Goal: Contribute content: Contribute content

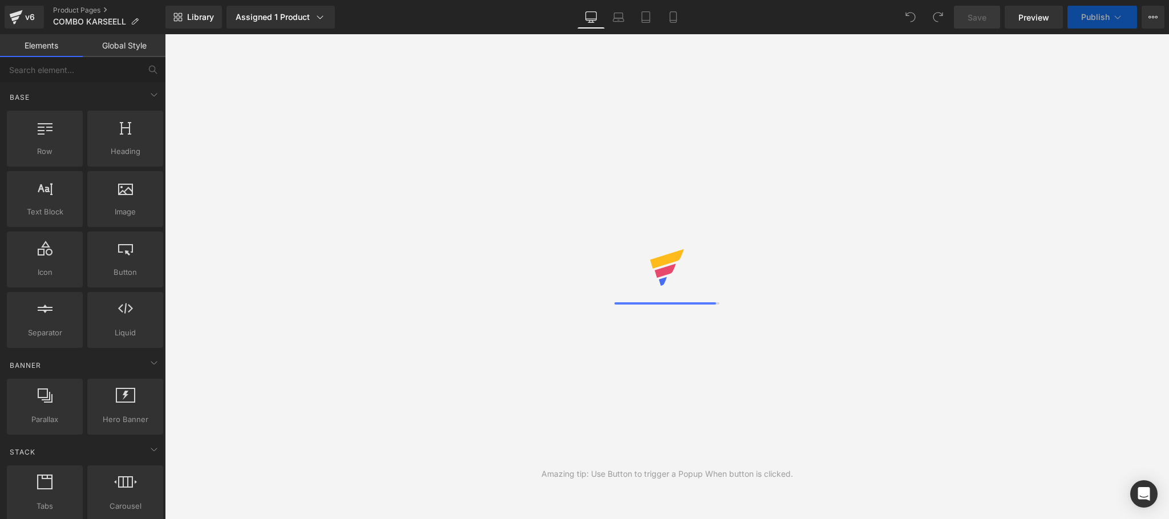
click at [663, 21] on link "Mobile" at bounding box center [673, 17] width 27 height 23
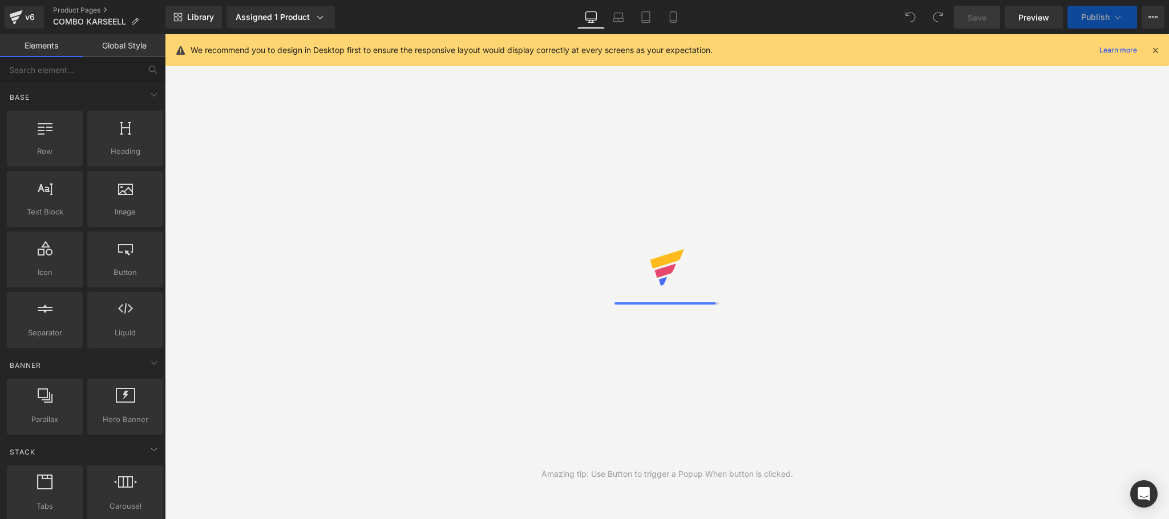
click at [1163, 50] on div "We recommend you to design in Desktop first to ensure the responsive layout wou…" at bounding box center [668, 50] width 1004 height 32
drag, startPoint x: 1158, startPoint y: 50, endPoint x: 1148, endPoint y: 50, distance: 10.3
click at [1158, 50] on icon at bounding box center [1156, 50] width 10 height 10
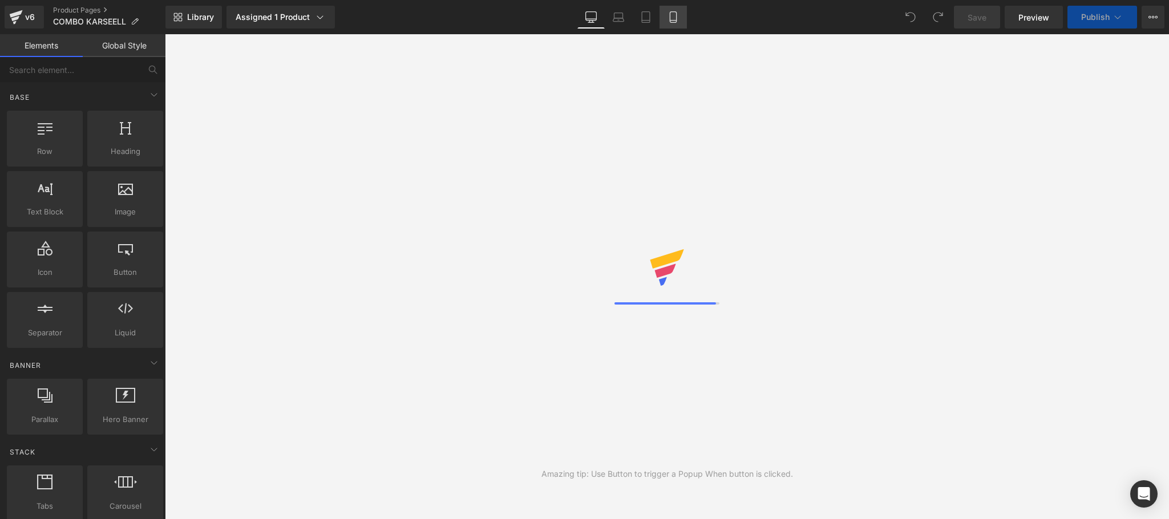
click at [681, 11] on link "Mobile" at bounding box center [673, 17] width 27 height 23
click at [672, 21] on icon at bounding box center [673, 21] width 6 height 0
click at [677, 19] on icon at bounding box center [673, 16] width 11 height 11
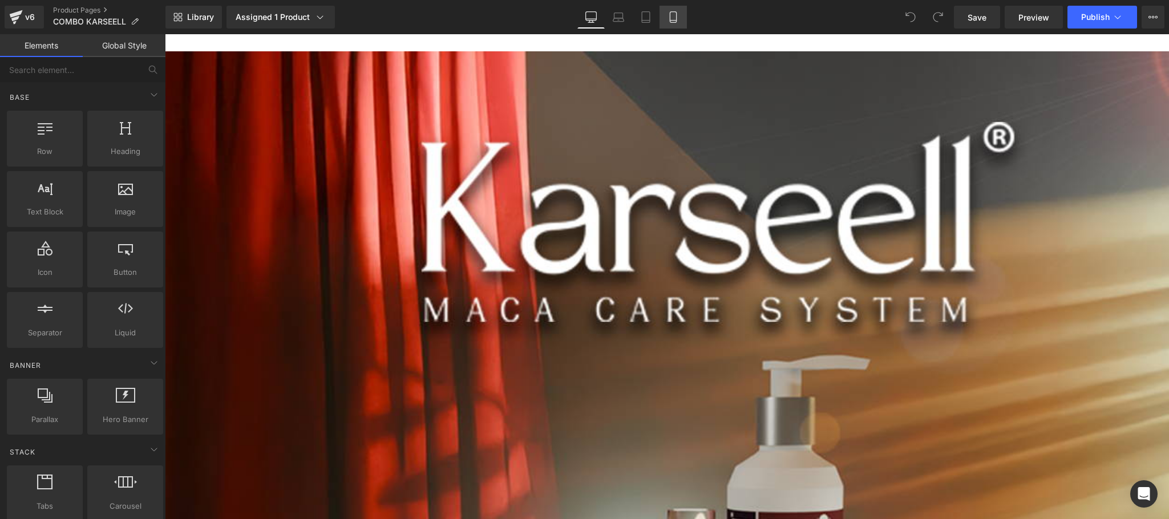
click at [672, 18] on icon at bounding box center [673, 16] width 11 height 11
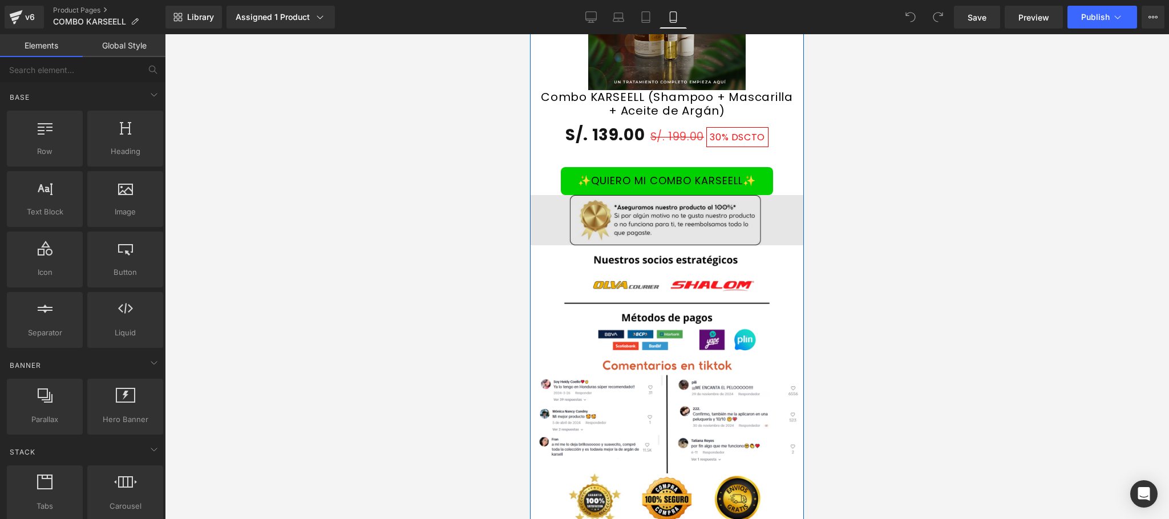
scroll to position [2511, 0]
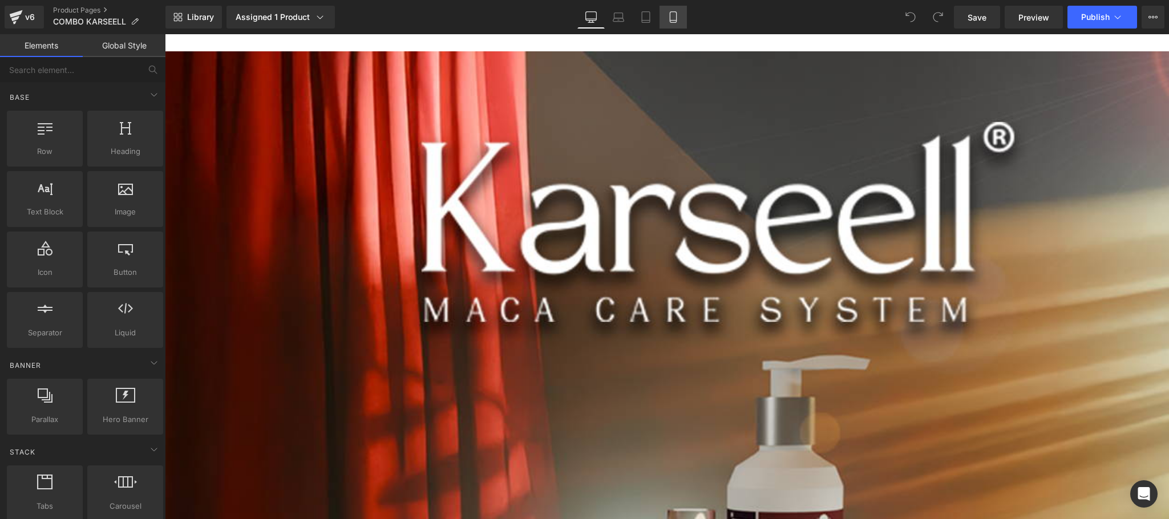
click at [668, 22] on icon at bounding box center [673, 16] width 11 height 11
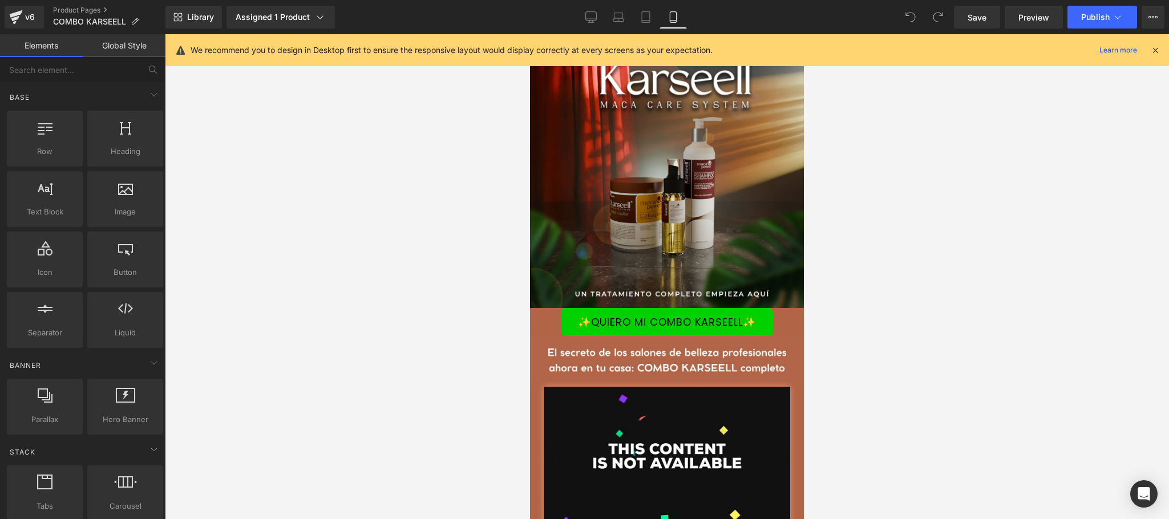
click at [1156, 53] on icon at bounding box center [1156, 50] width 10 height 10
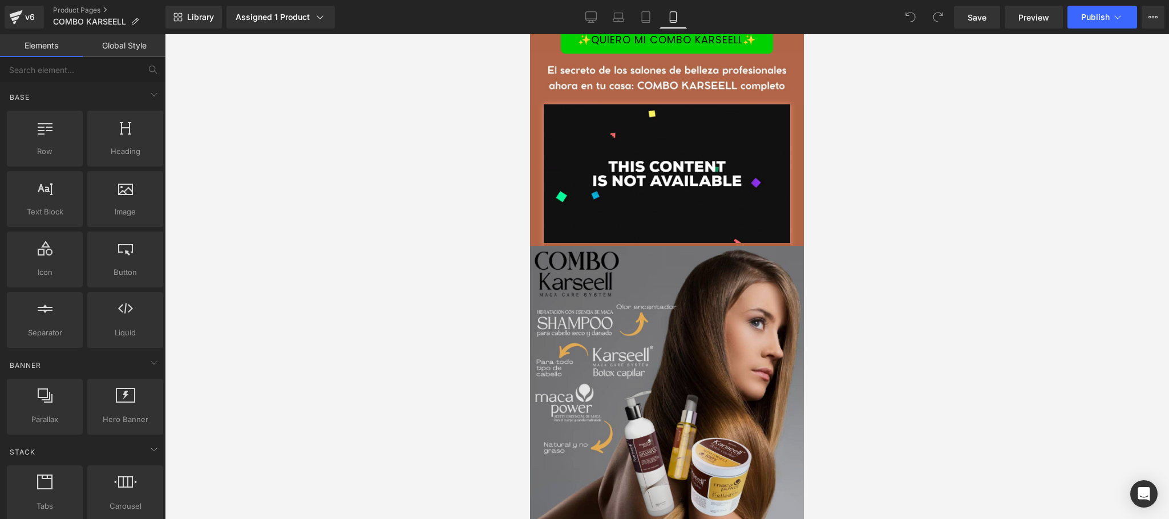
scroll to position [228, 0]
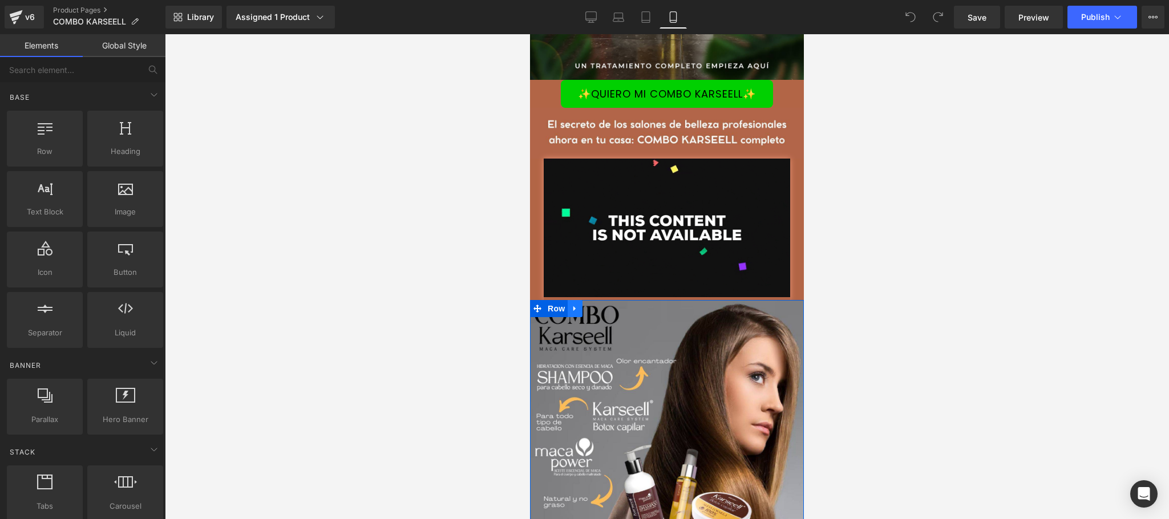
click at [568, 317] on link at bounding box center [575, 308] width 15 height 17
click at [555, 317] on span "Row" at bounding box center [556, 308] width 23 height 17
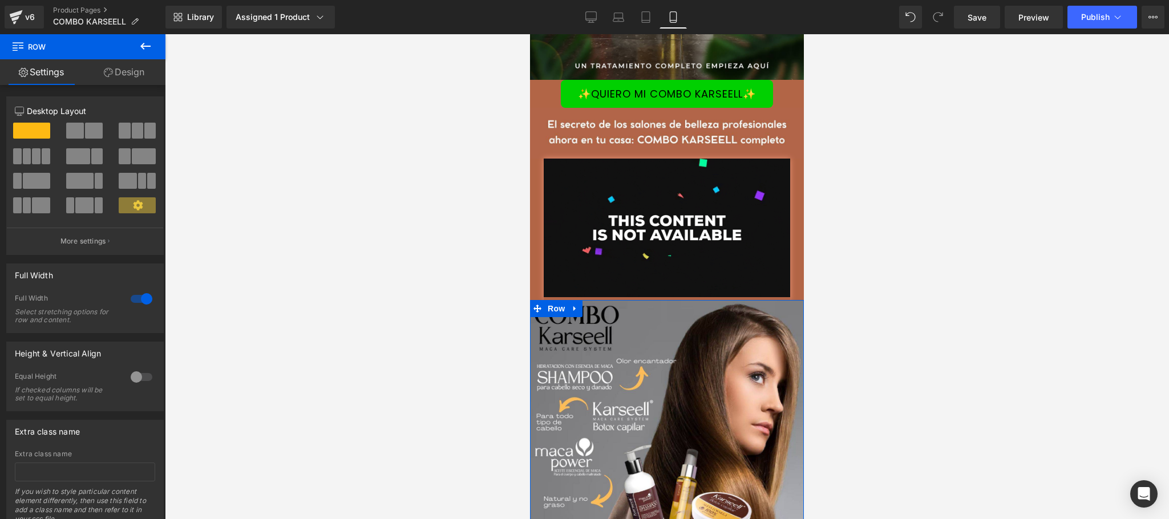
click at [142, 71] on link "Design" at bounding box center [124, 72] width 83 height 26
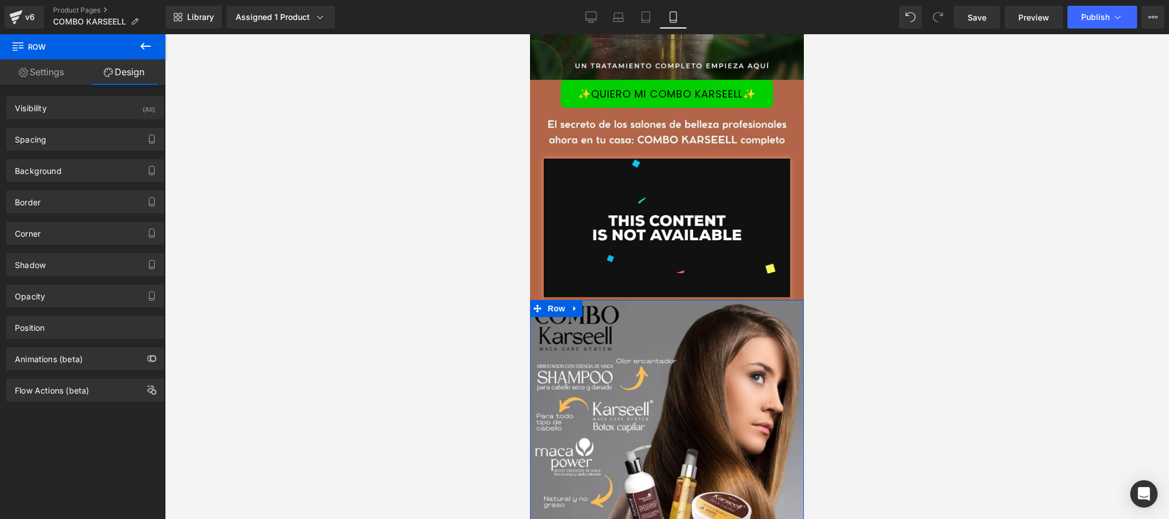
type input "#b26546"
type input "100"
click at [81, 159] on div "Background Color & Image color #b26546 Color #b26546 100 % Image Replace Image …" at bounding box center [85, 166] width 171 height 31
click at [81, 167] on div "Background" at bounding box center [85, 171] width 156 height 22
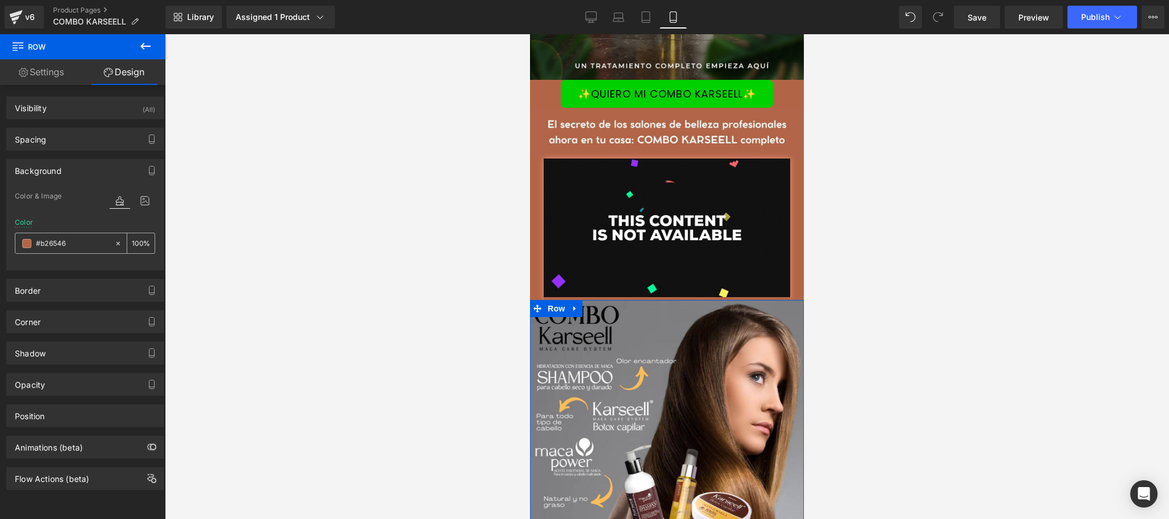
click at [70, 250] on input "#b26546" at bounding box center [72, 243] width 73 height 13
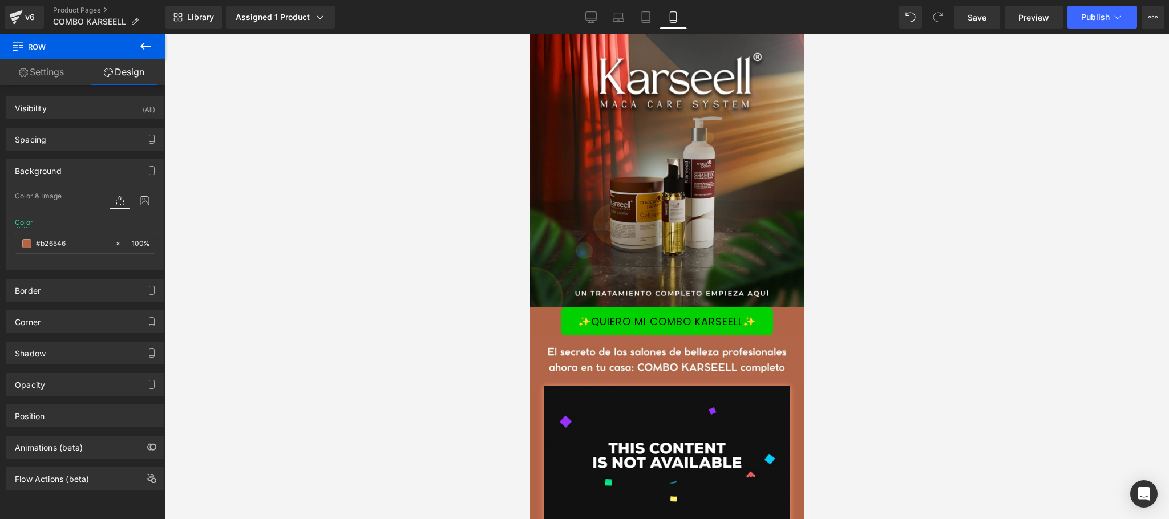
scroll to position [0, 0]
drag, startPoint x: 663, startPoint y: 173, endPoint x: 926, endPoint y: 269, distance: 280.6
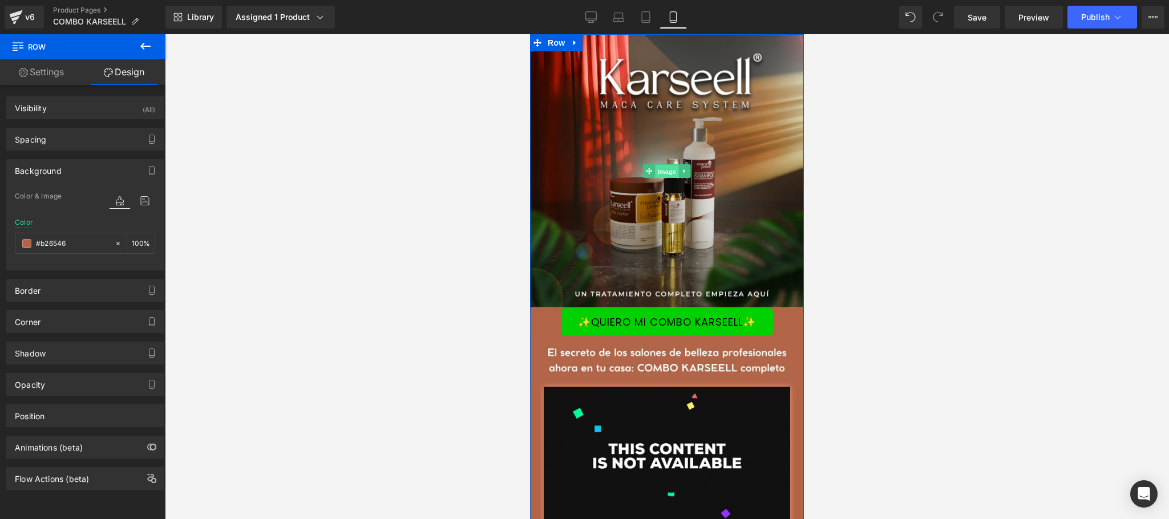
click at [663, 173] on span "Image" at bounding box center [667, 172] width 24 height 14
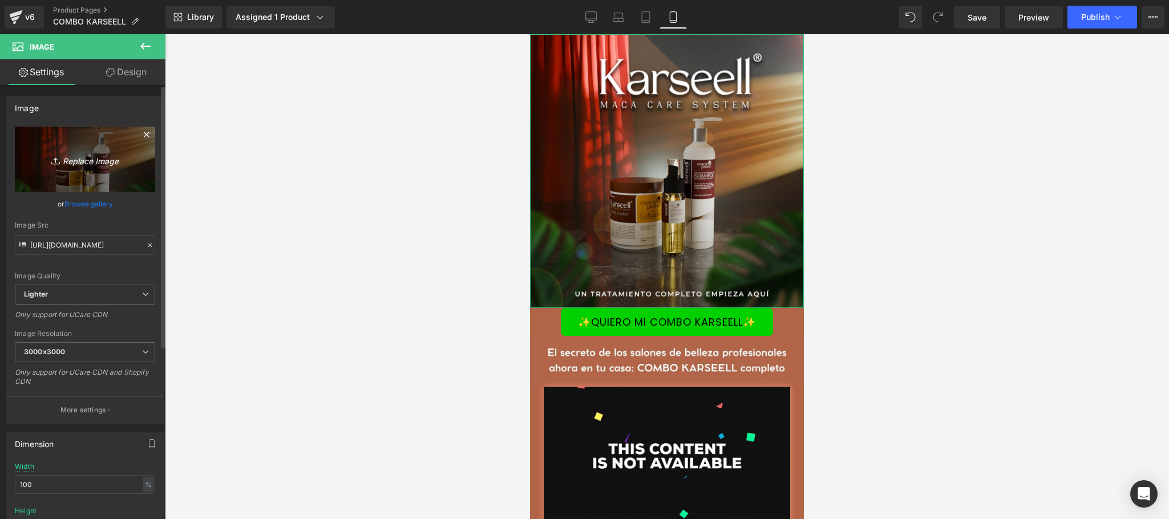
click at [96, 163] on icon "Replace Image" at bounding box center [84, 159] width 91 height 14
type input "C:\fakepath\4.jpeg"
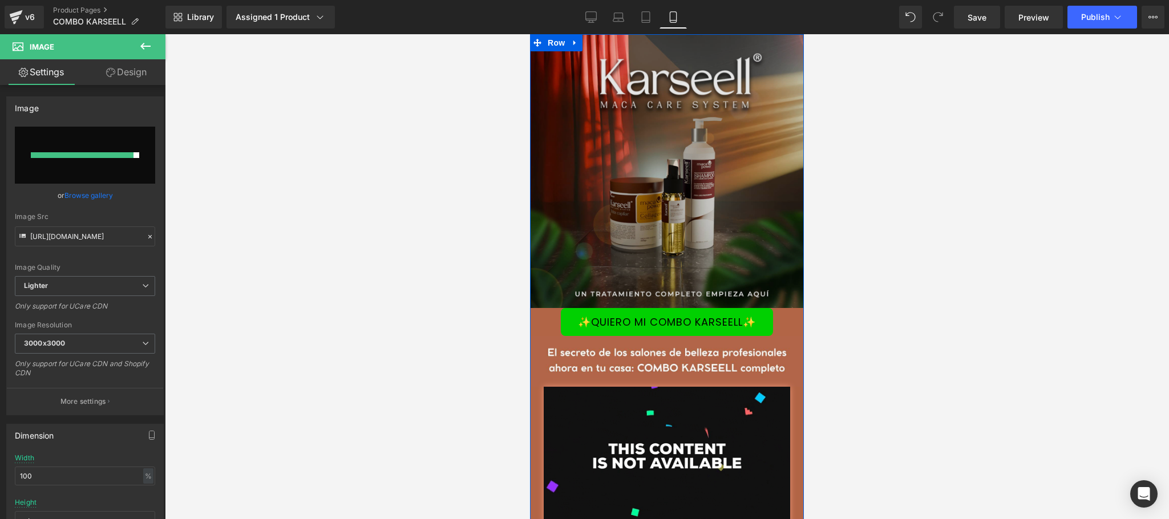
type input "[URL][DOMAIN_NAME]"
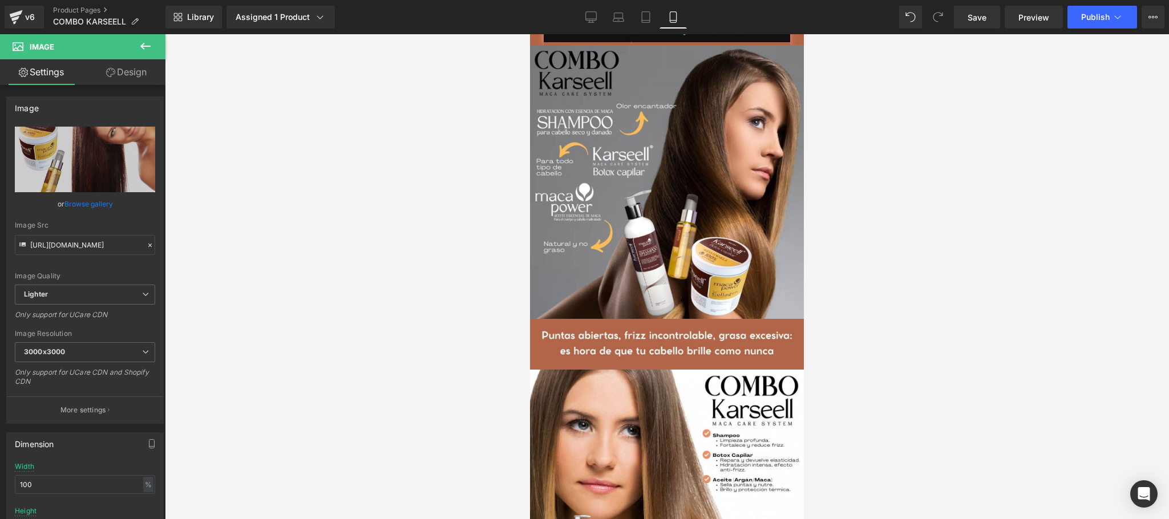
scroll to position [490, 0]
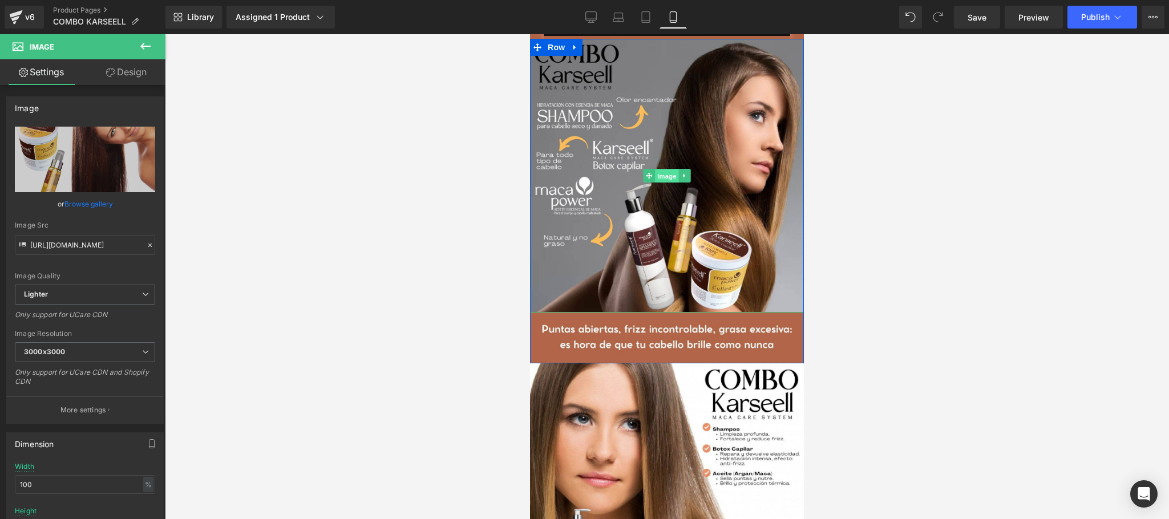
click at [656, 183] on span "Image" at bounding box center [667, 177] width 24 height 14
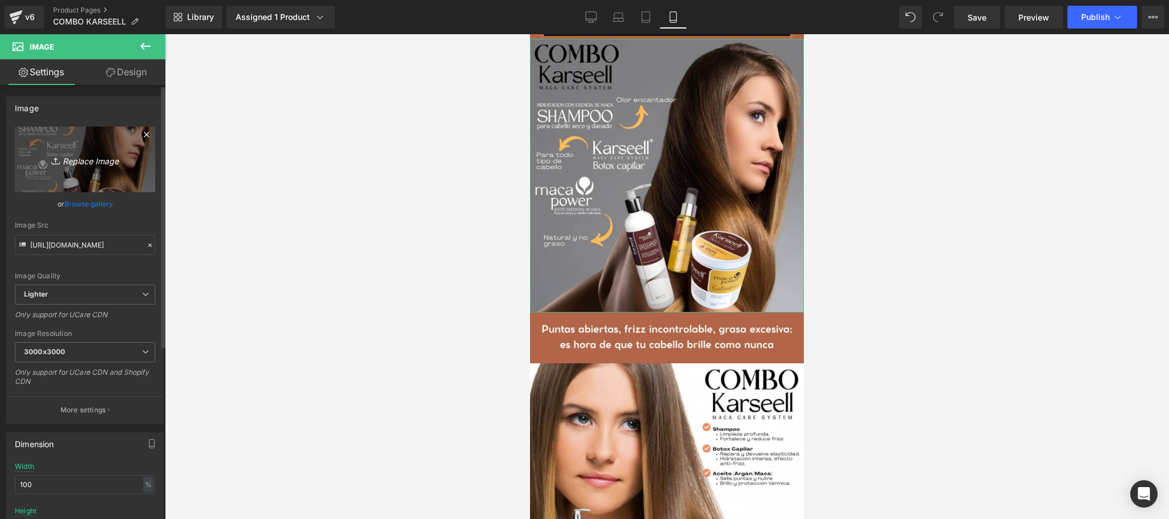
click at [94, 162] on icon "Replace Image" at bounding box center [84, 159] width 91 height 14
type input "C:\fakepath\CREATIVOS KARSEELL1.jpg"
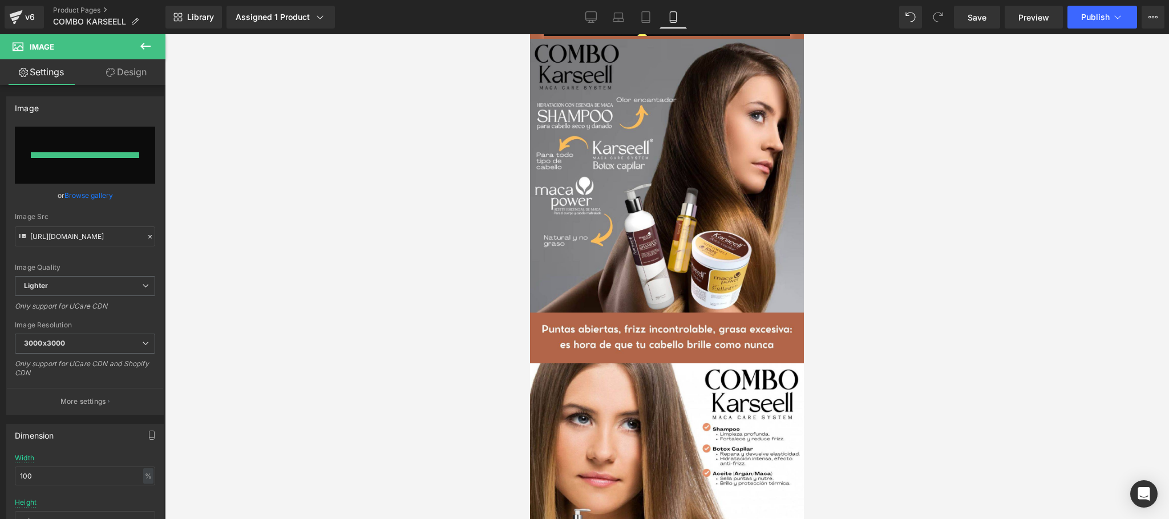
type input "[URL][DOMAIN_NAME]"
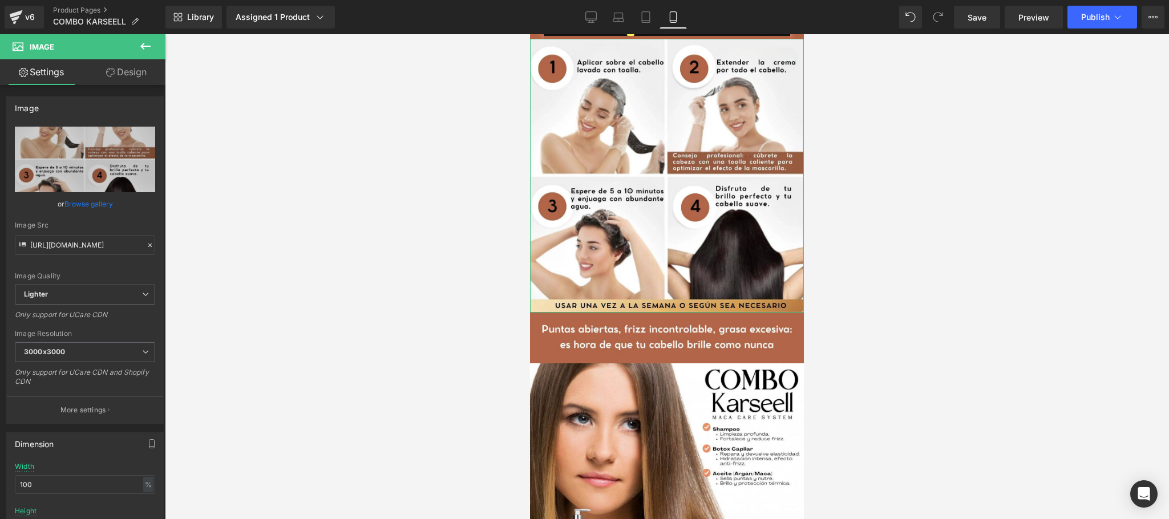
click at [137, 75] on link "Design" at bounding box center [126, 72] width 83 height 26
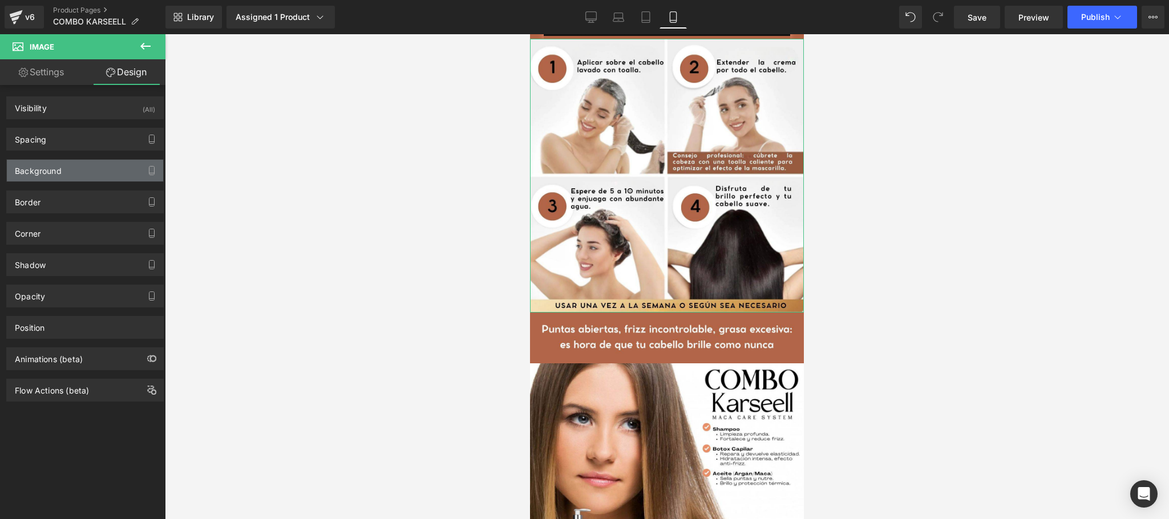
click at [67, 180] on div "Background" at bounding box center [85, 171] width 156 height 22
type input "transparent"
type input "0"
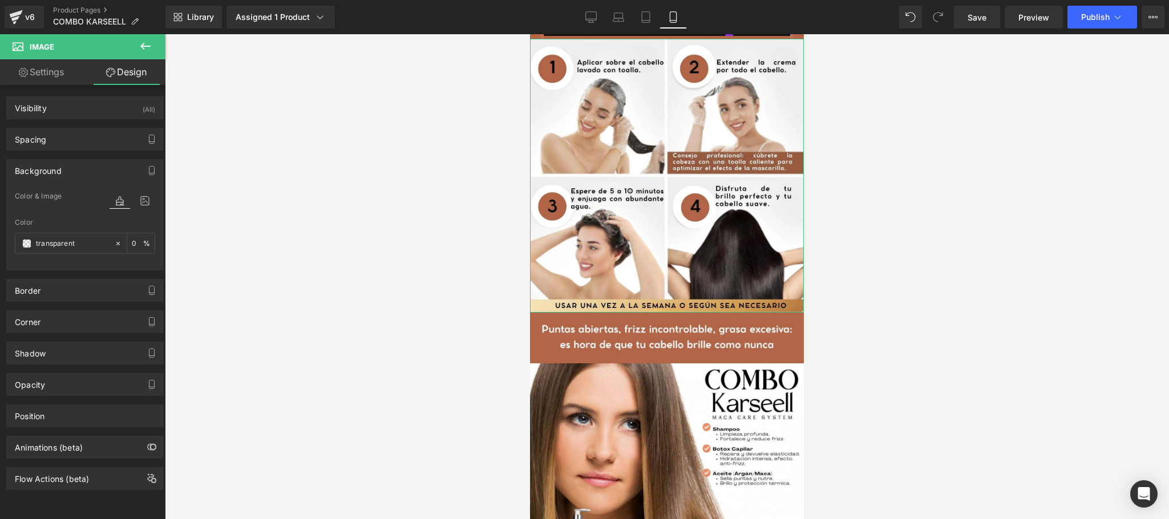
click at [86, 136] on div "Spacing" at bounding box center [85, 139] width 156 height 22
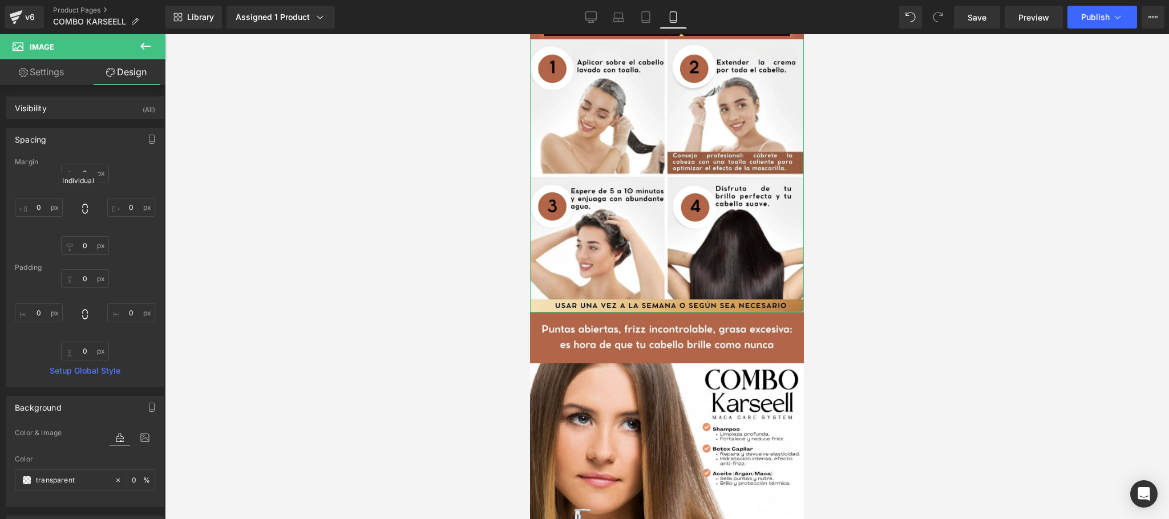
click at [72, 141] on div "Spacing" at bounding box center [85, 139] width 156 height 22
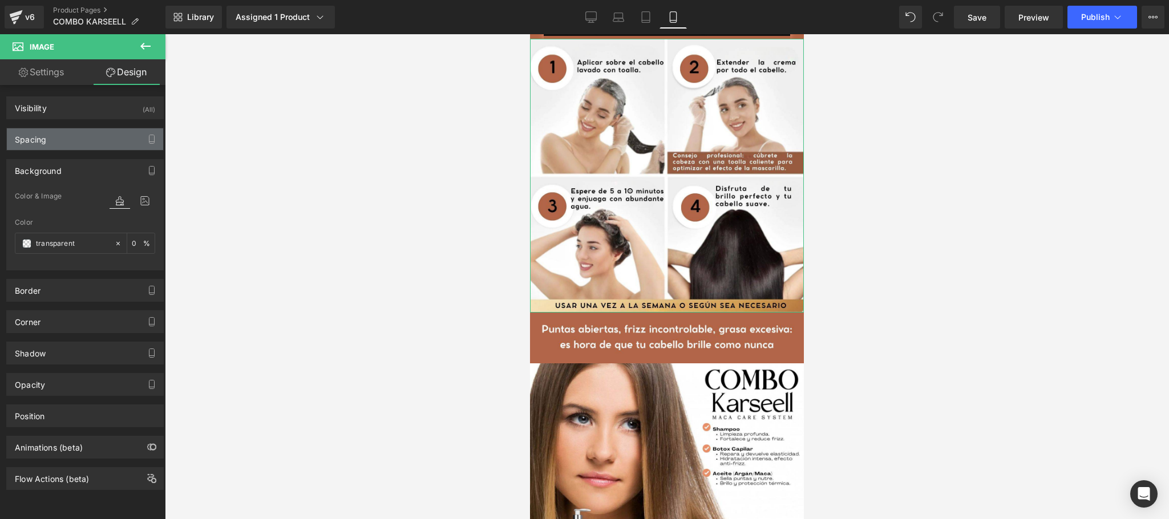
click at [89, 144] on div "Spacing" at bounding box center [85, 139] width 156 height 22
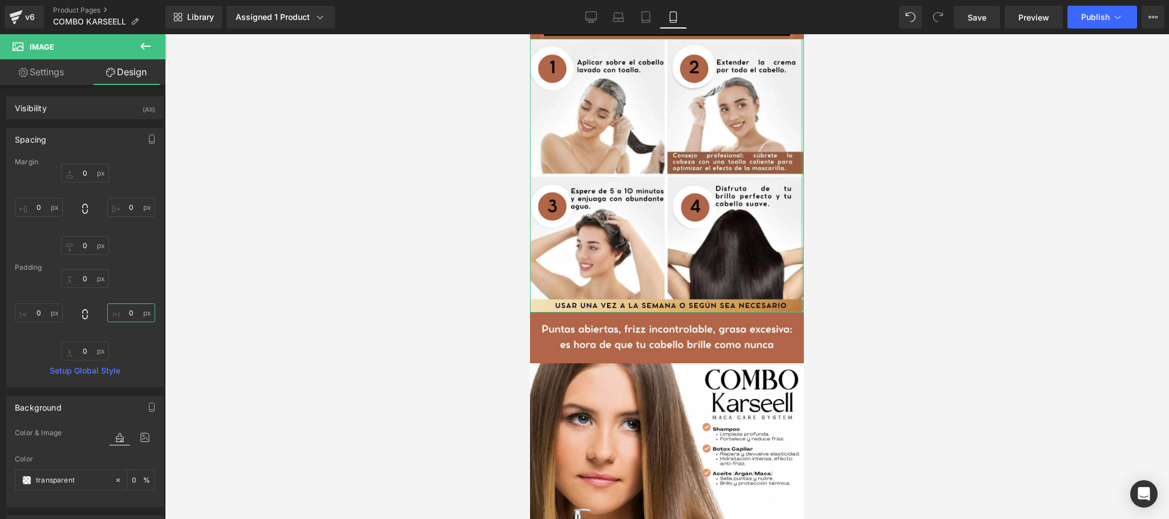
click at [116, 320] on input "0" at bounding box center [131, 313] width 48 height 19
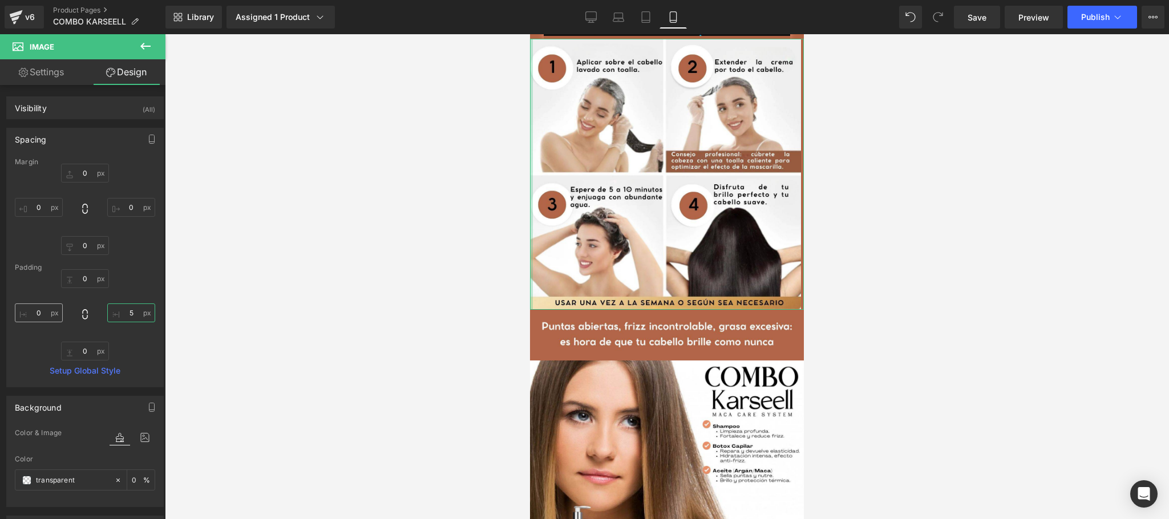
type input "5"
click at [35, 310] on input "0" at bounding box center [39, 313] width 48 height 19
type input "5"
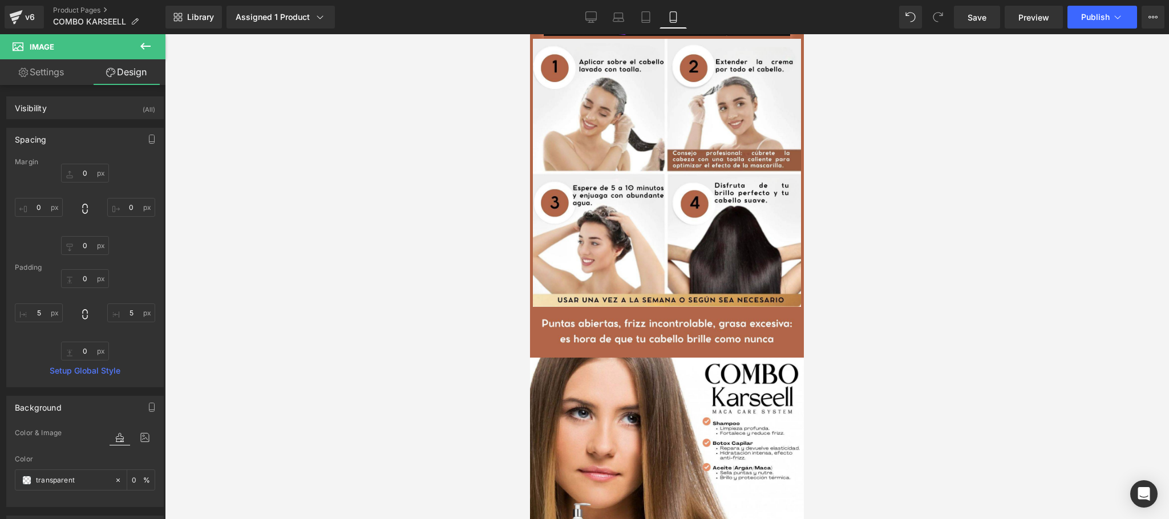
click at [957, 314] on div at bounding box center [667, 276] width 1005 height 485
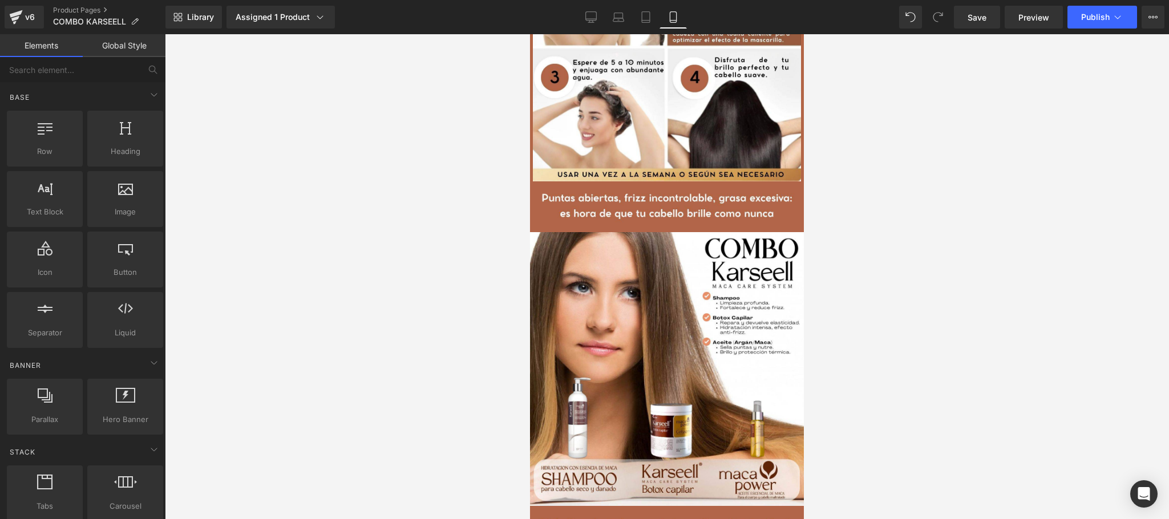
scroll to position [703, 0]
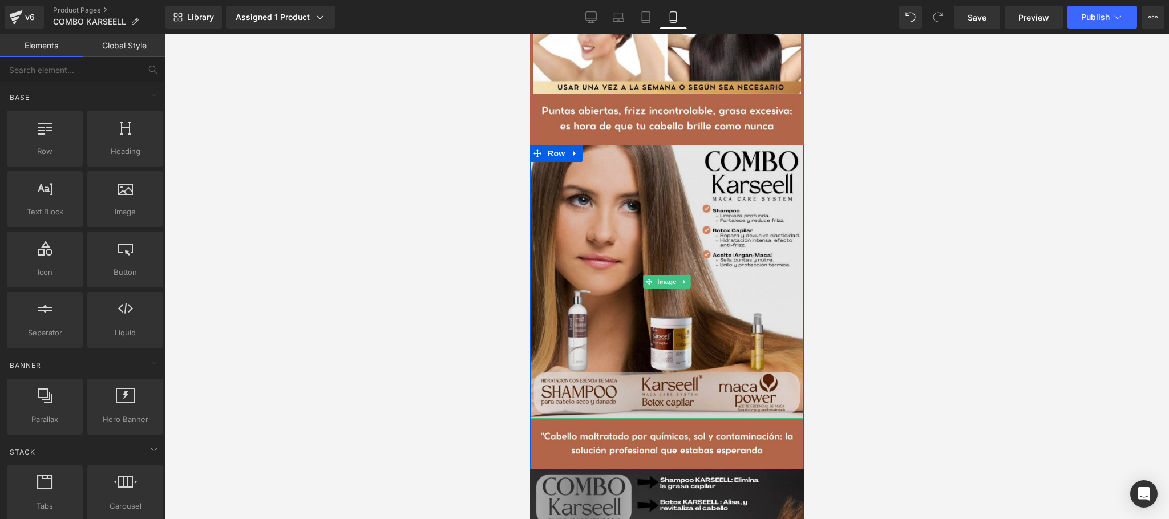
click at [655, 358] on img at bounding box center [667, 282] width 274 height 274
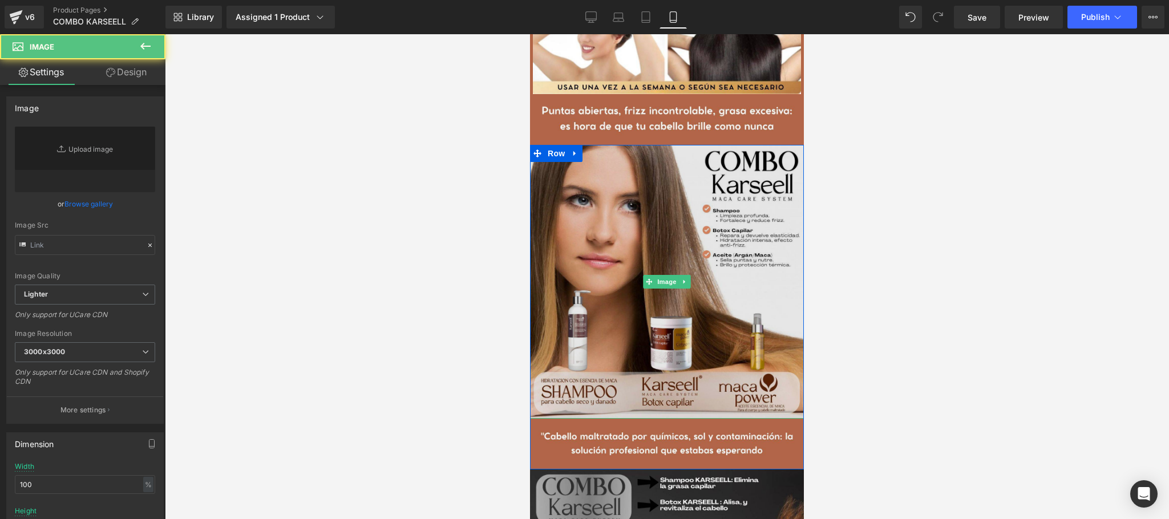
type input "[URL][DOMAIN_NAME]"
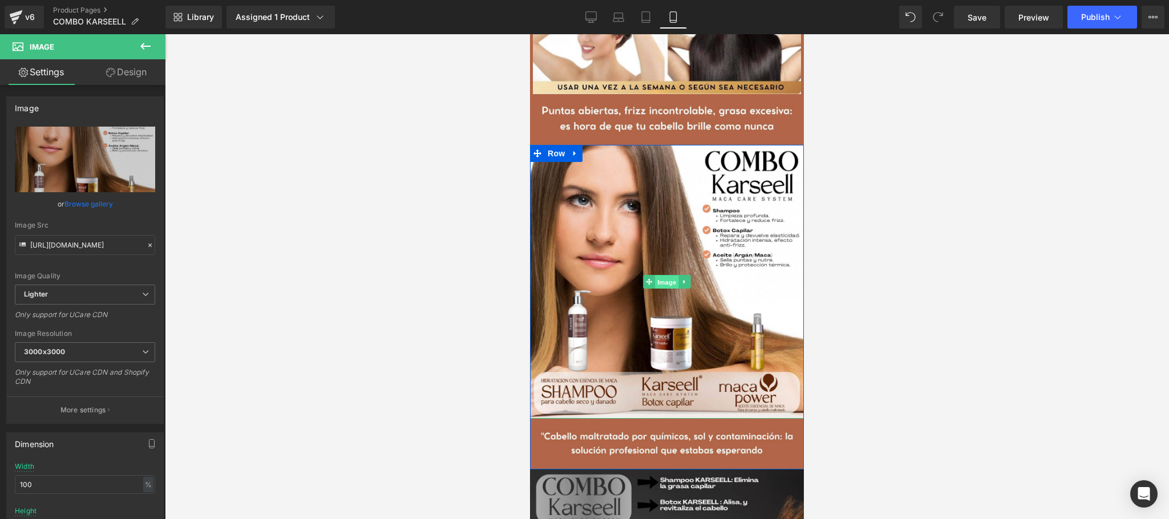
click at [659, 289] on span "Image" at bounding box center [667, 283] width 24 height 14
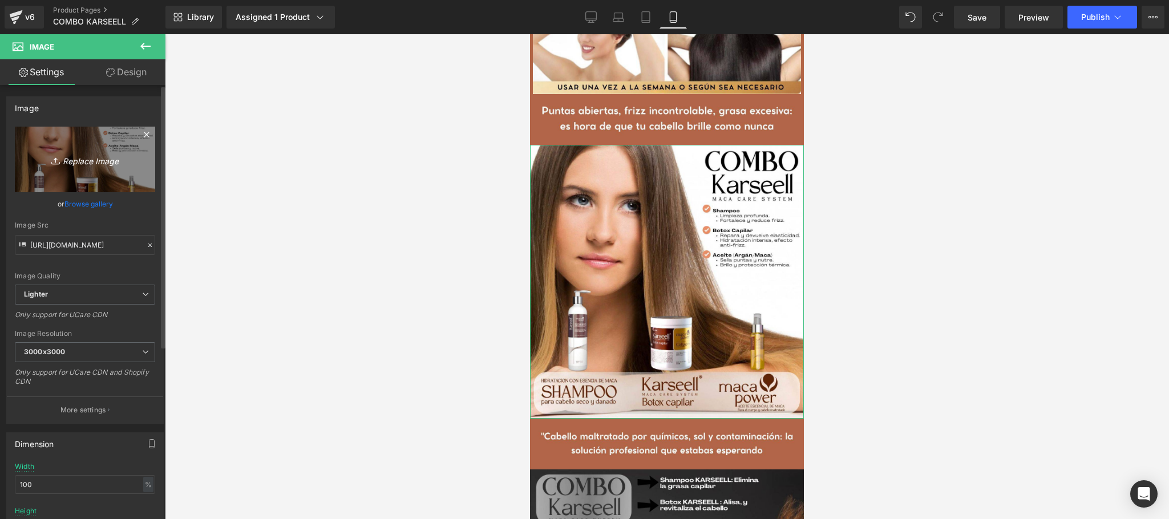
click at [98, 163] on icon "Replace Image" at bounding box center [84, 159] width 91 height 14
type input "C:\fakepath\CREATIVOS KARSEELL2.jpg"
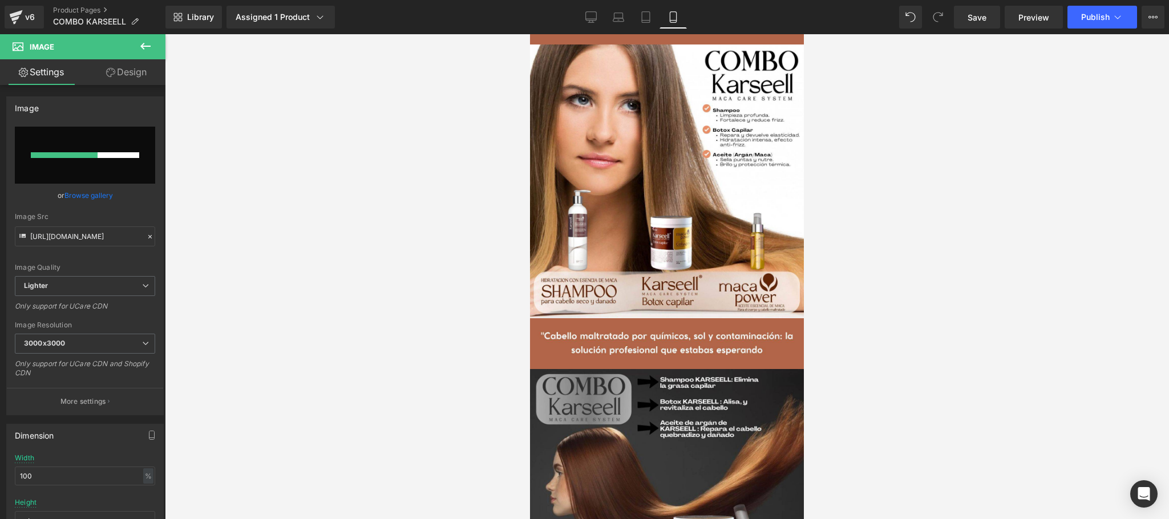
scroll to position [848, 0]
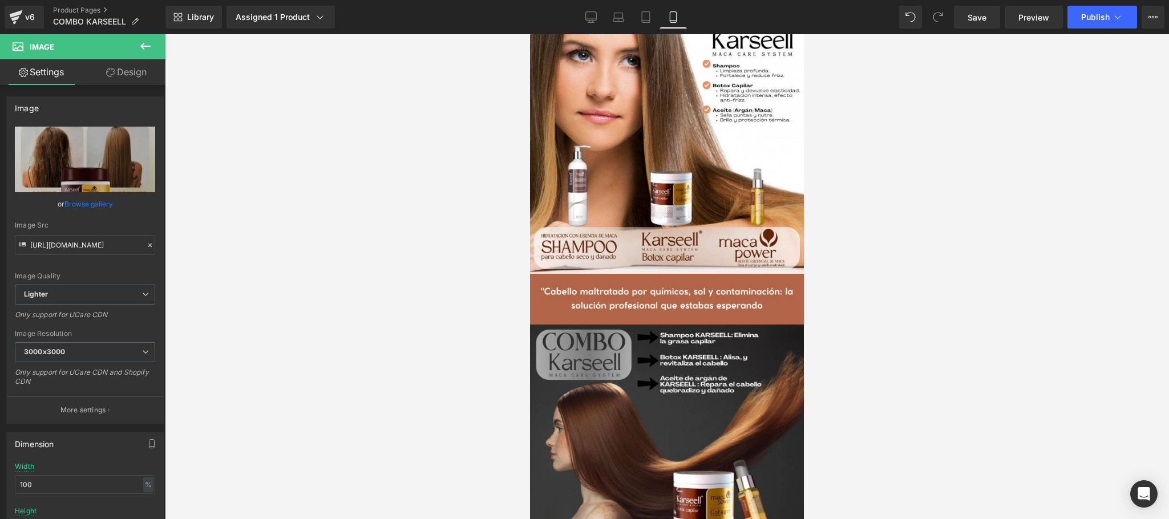
type input "[URL][DOMAIN_NAME]"
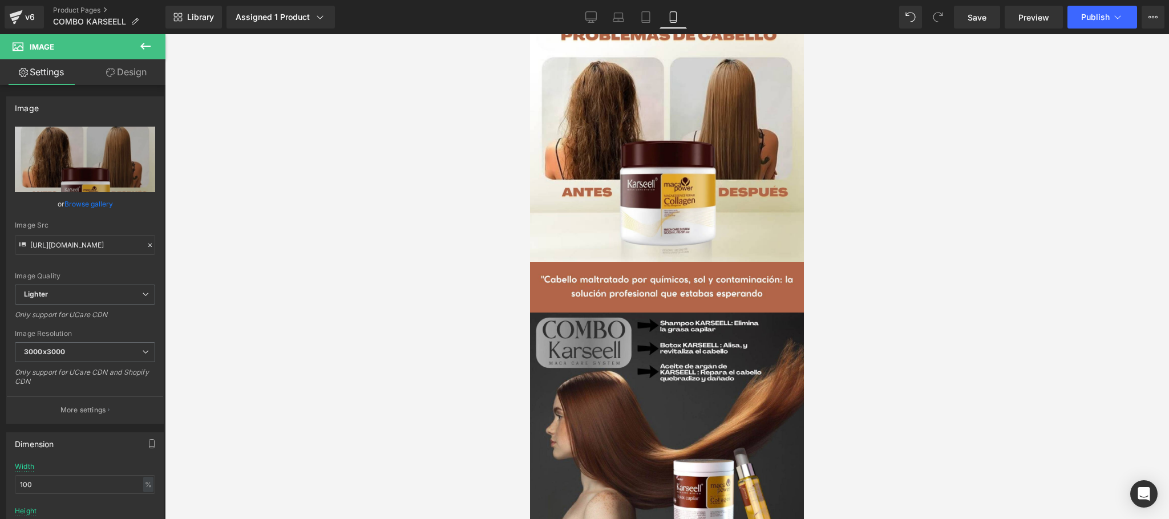
scroll to position [866, 0]
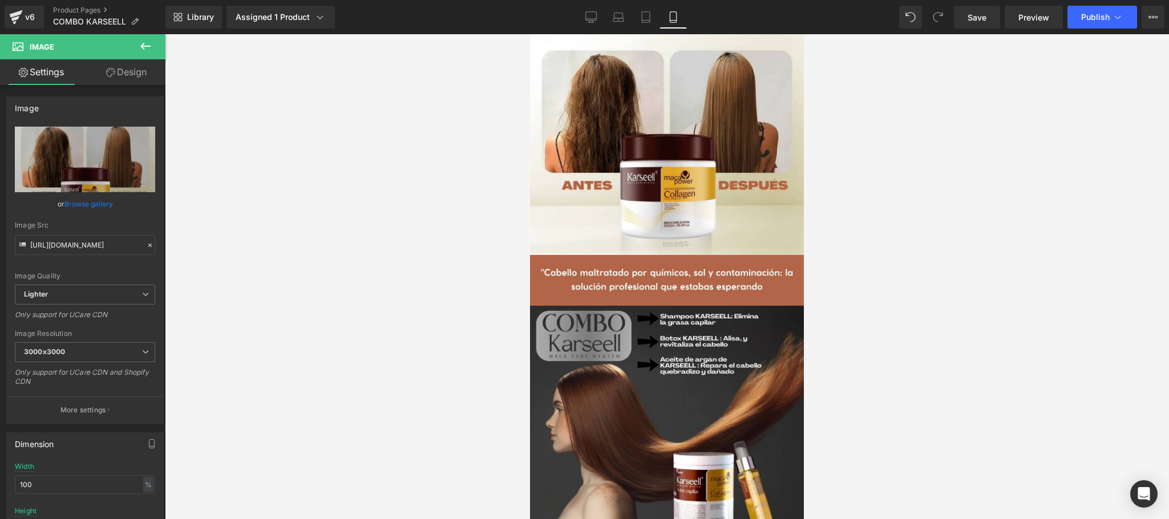
drag, startPoint x: 798, startPoint y: 180, endPoint x: 1335, endPoint y: 238, distance: 539.6
click at [131, 63] on link "Design" at bounding box center [126, 72] width 83 height 26
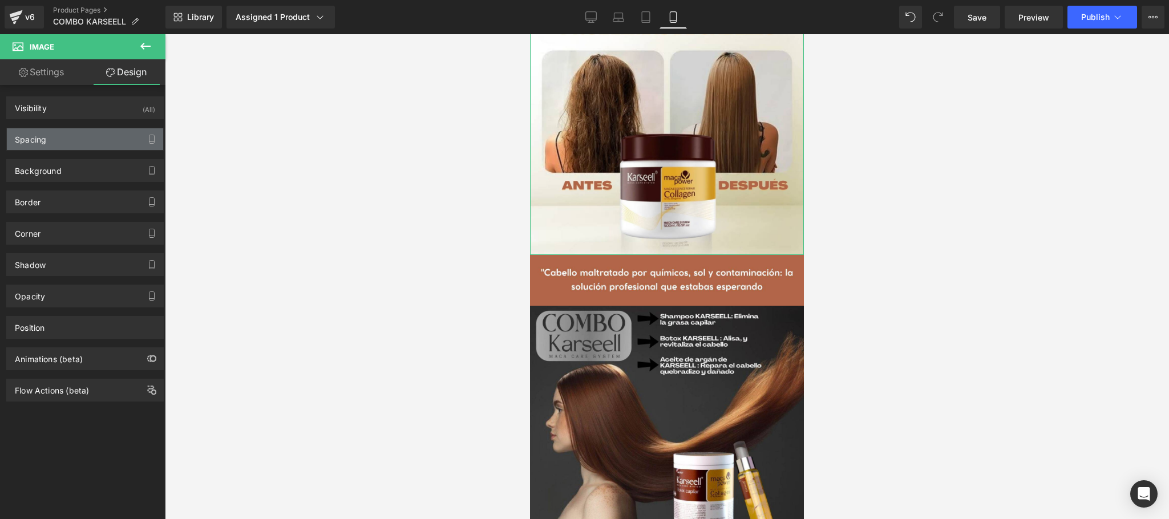
type input "0"
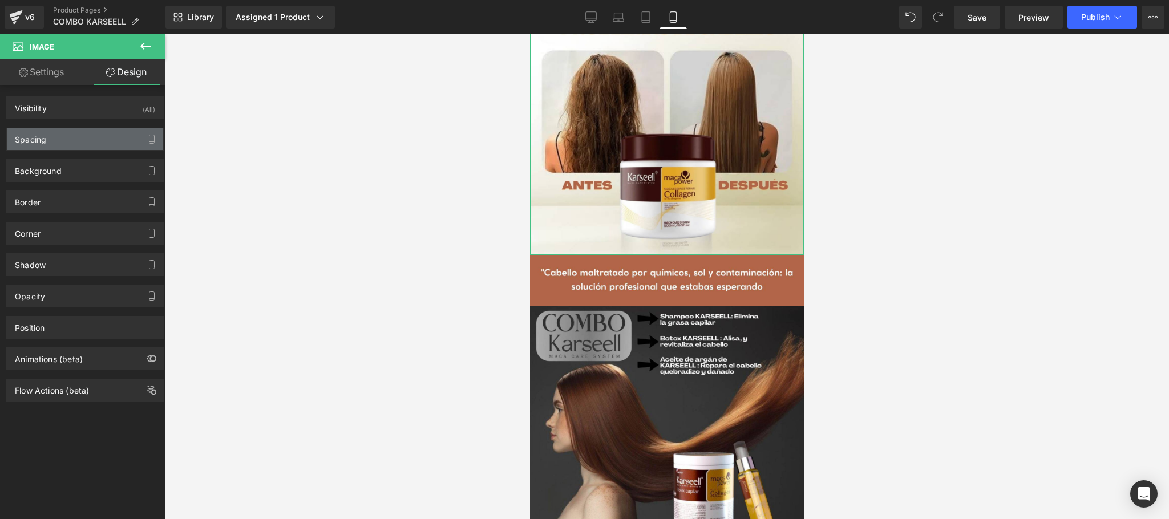
type input "0"
click at [74, 134] on div "Spacing" at bounding box center [85, 139] width 156 height 22
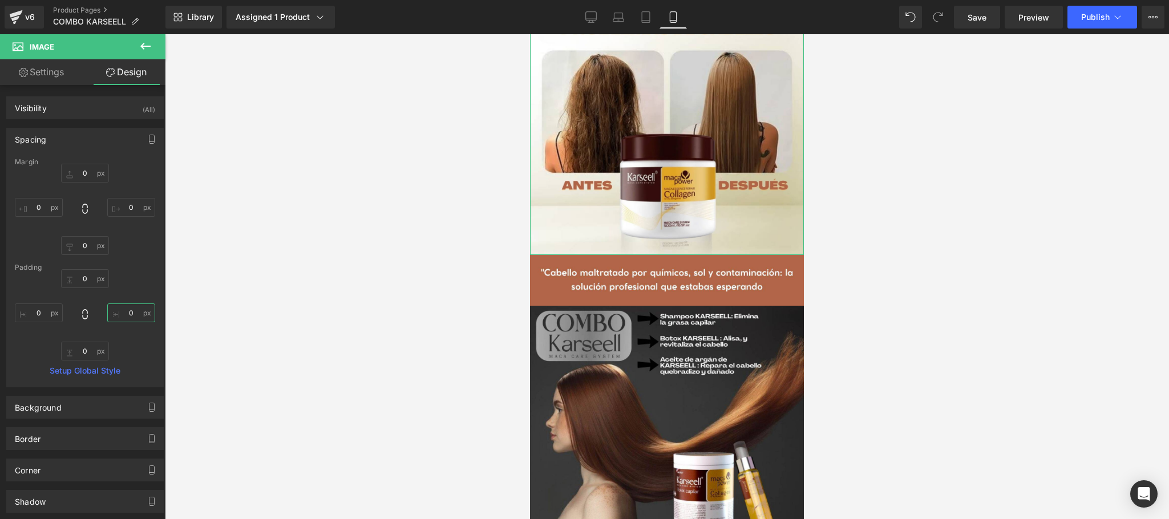
click at [127, 316] on input "0" at bounding box center [131, 313] width 48 height 19
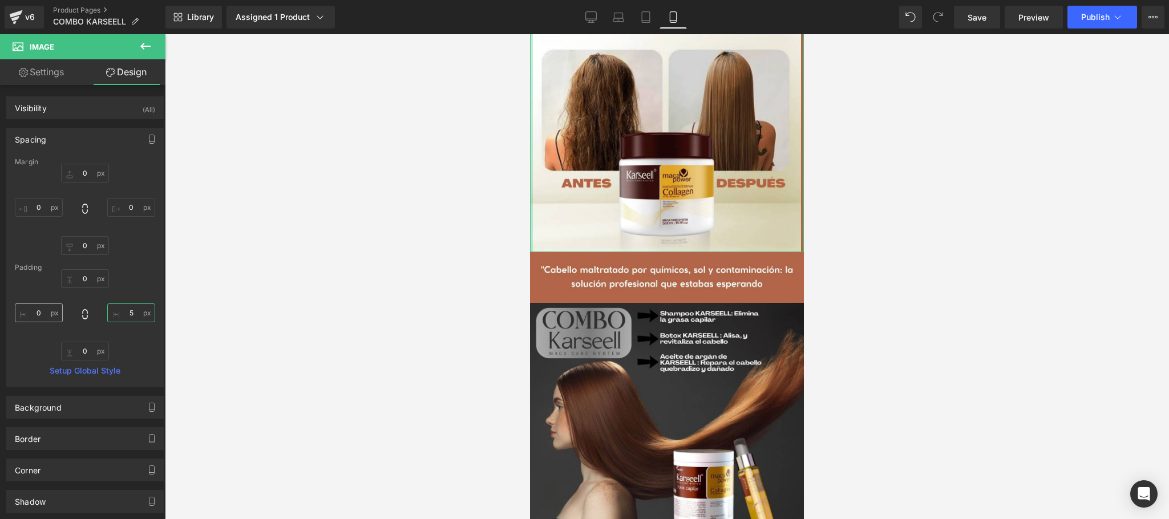
type input "5"
click at [30, 316] on input "0" at bounding box center [39, 313] width 48 height 19
type input "5"
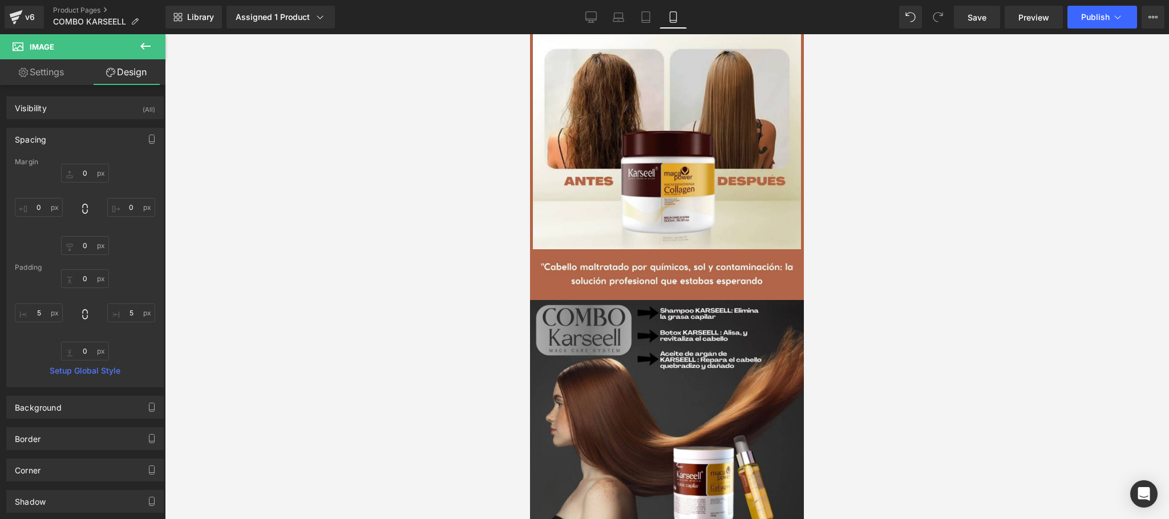
click at [900, 361] on div at bounding box center [667, 276] width 1005 height 485
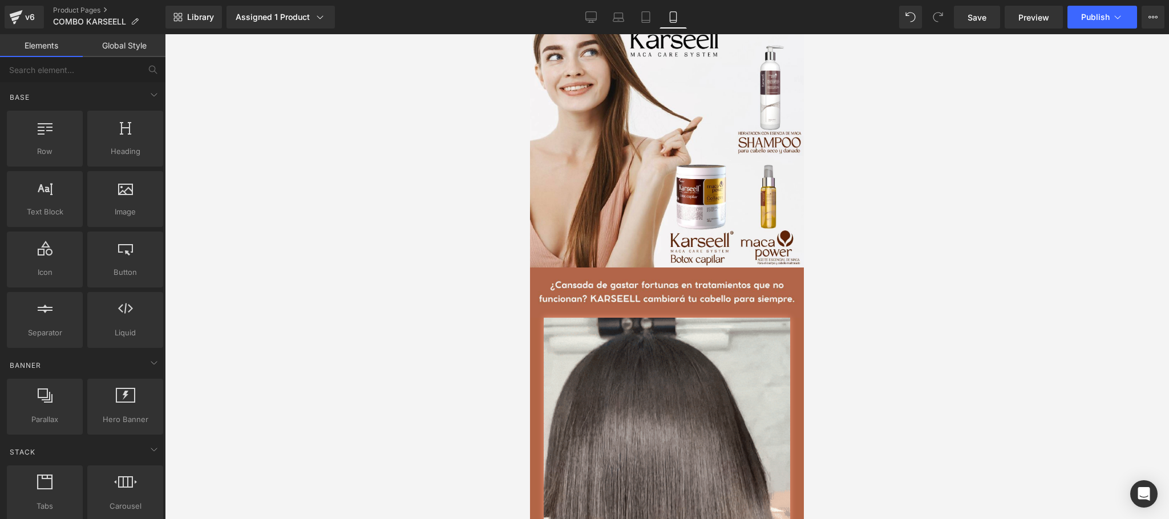
scroll to position [1779, 0]
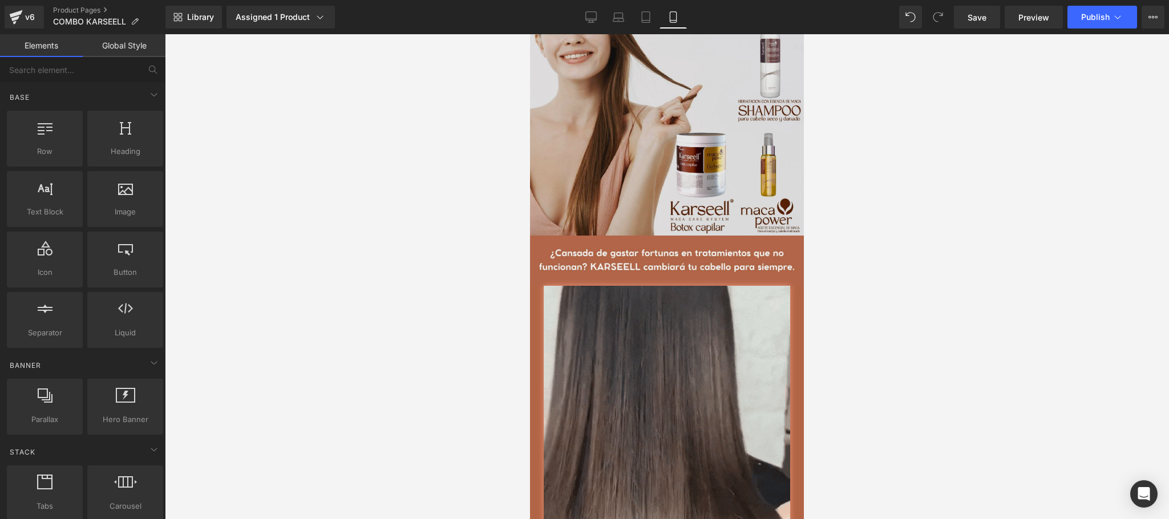
click at [693, 206] on img at bounding box center [667, 99] width 274 height 274
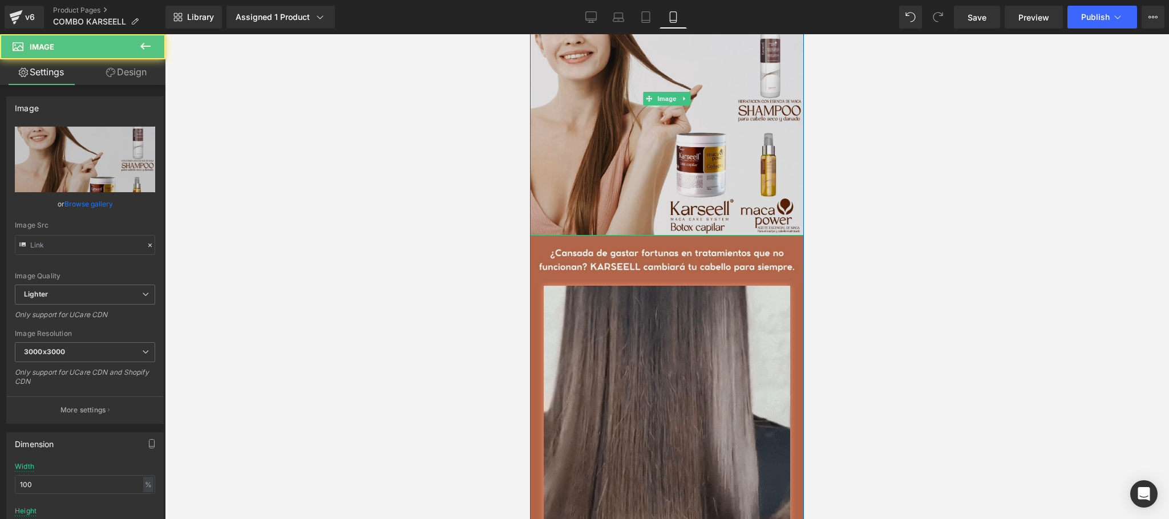
type input "[URL][DOMAIN_NAME]"
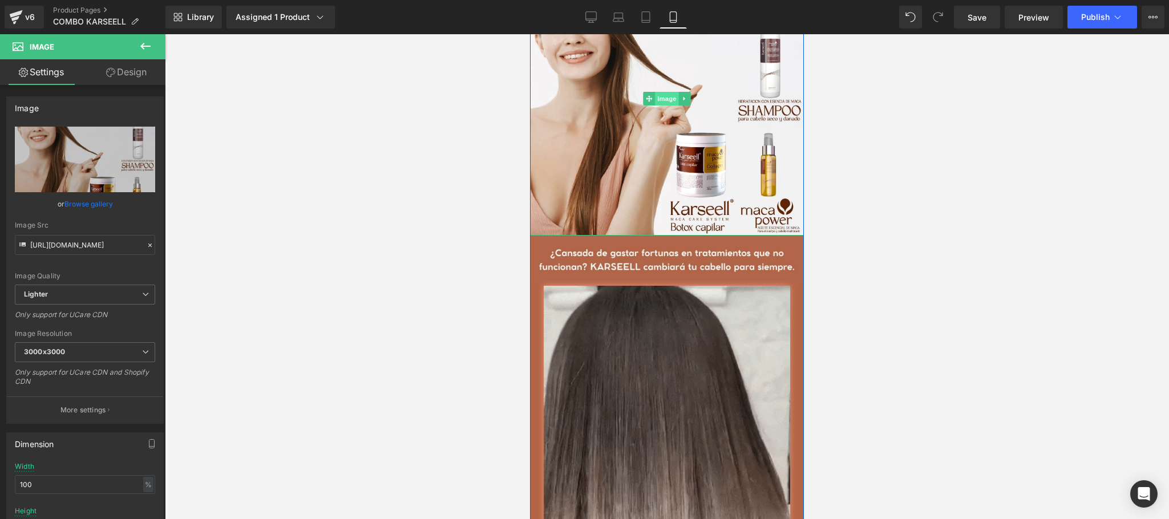
click at [658, 106] on span "Image" at bounding box center [667, 99] width 24 height 14
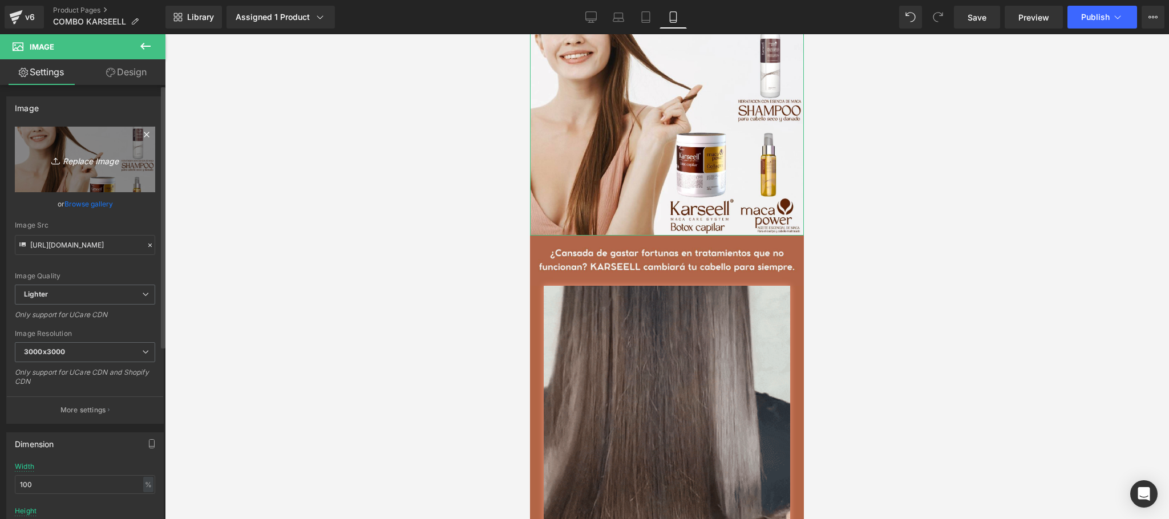
click at [80, 162] on icon "Replace Image" at bounding box center [84, 159] width 91 height 14
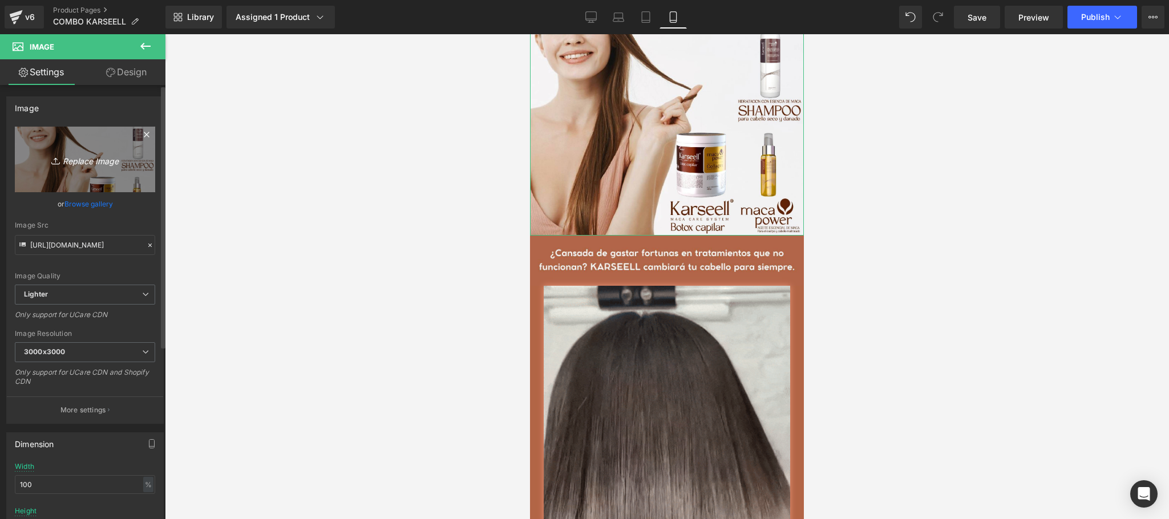
type input "C:\fakepath\Estilo y Ahorro en Nuestra.png"
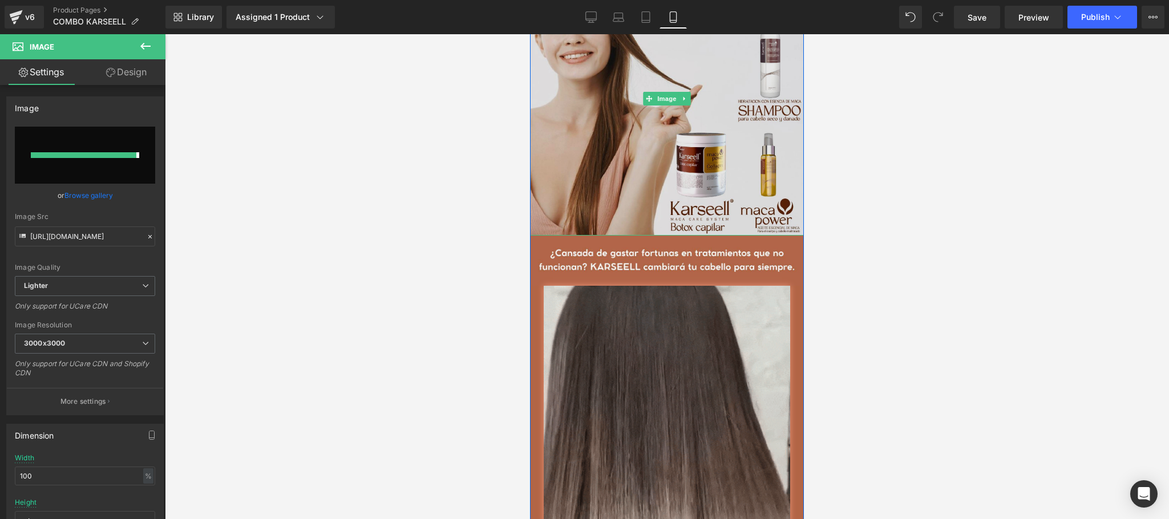
type input "[URL][DOMAIN_NAME]"
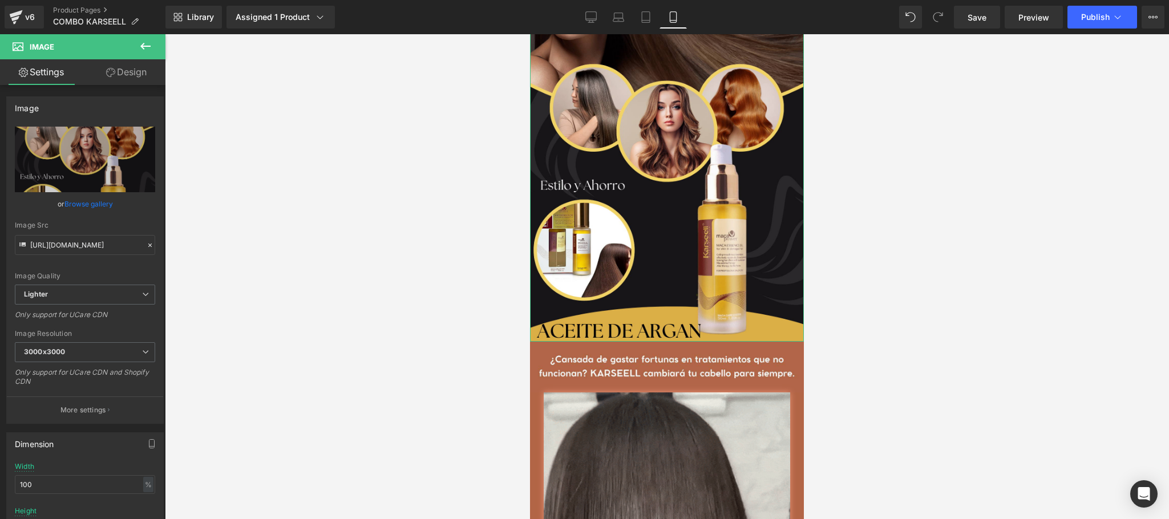
click at [122, 74] on link "Design" at bounding box center [126, 72] width 83 height 26
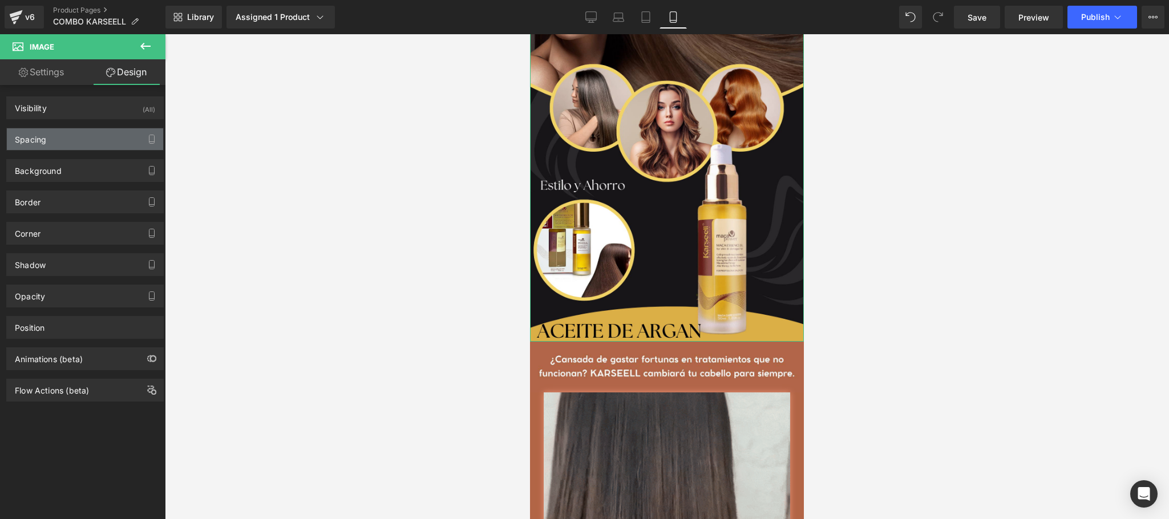
type input "0"
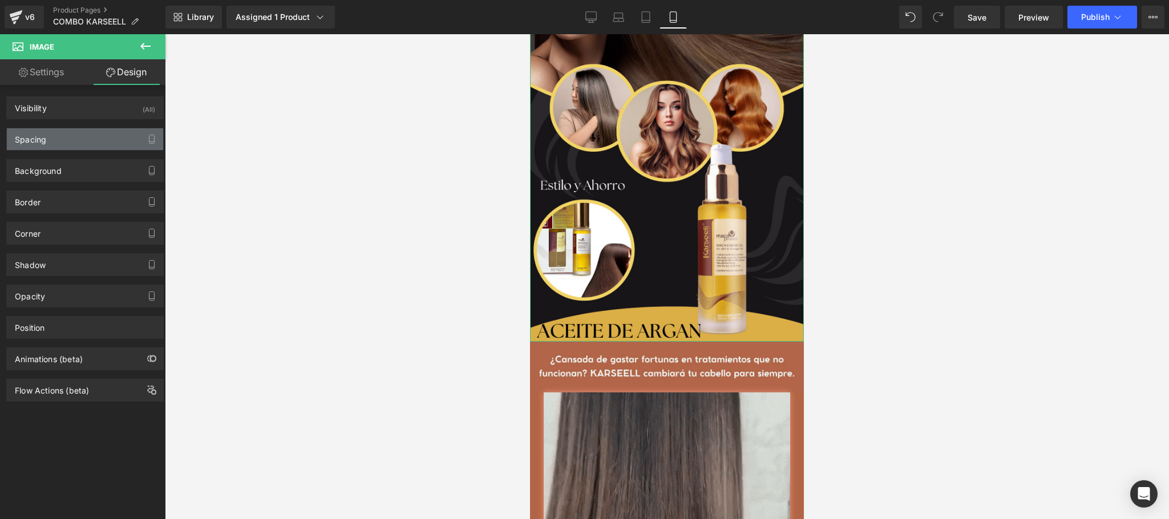
type input "0"
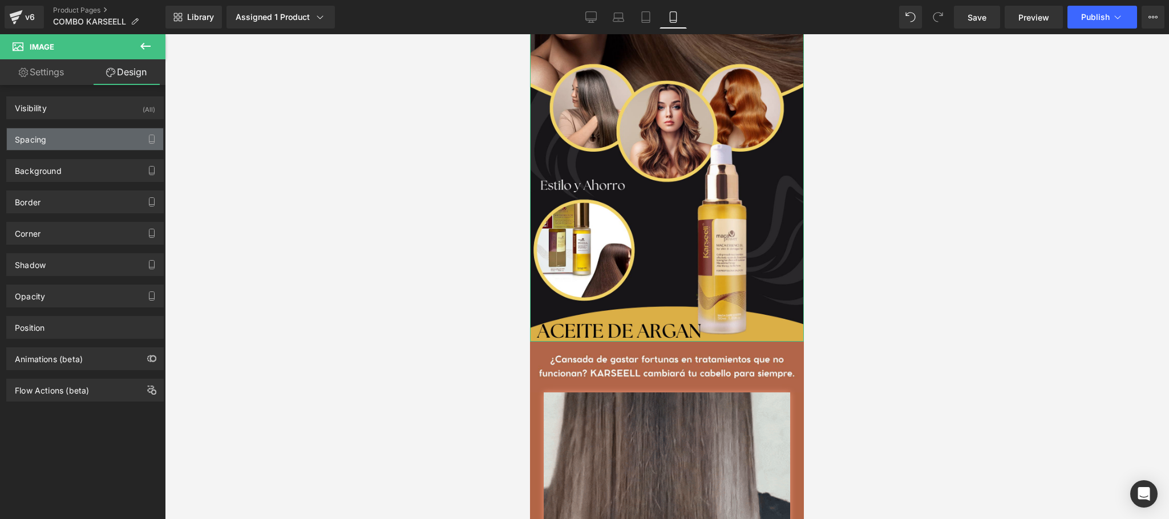
type input "0"
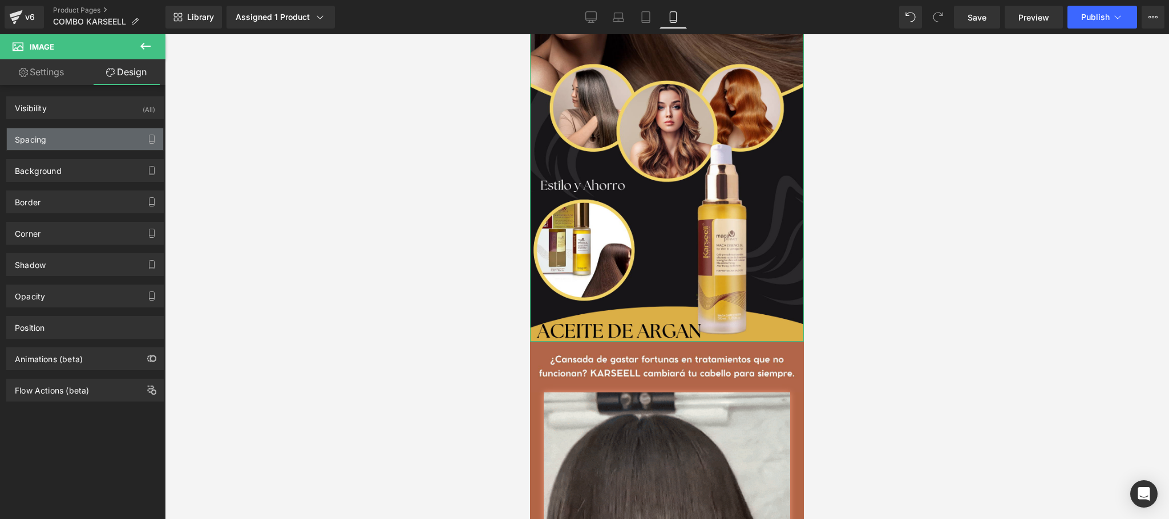
type input "0"
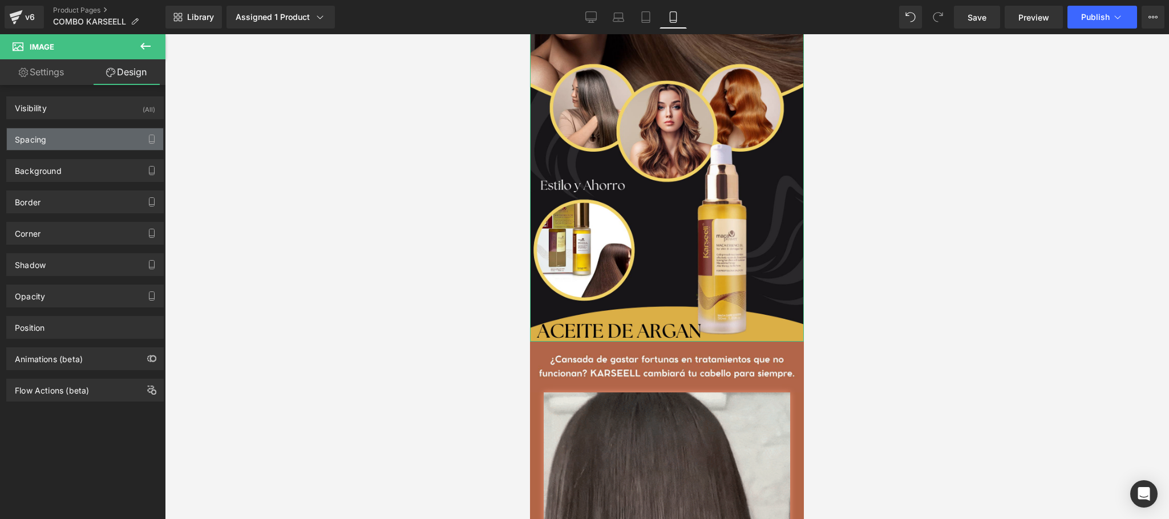
type input "0"
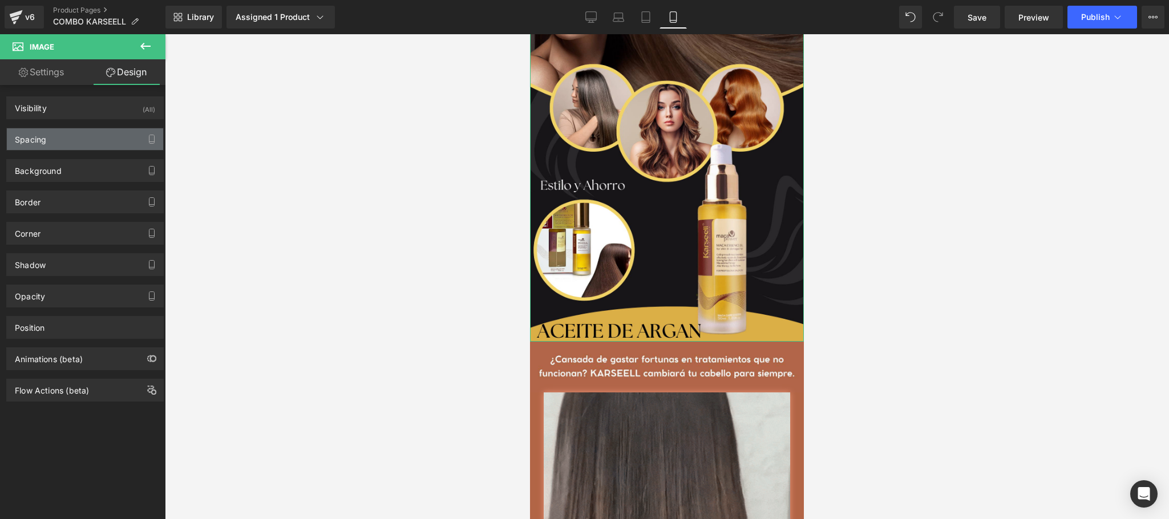
type input "0"
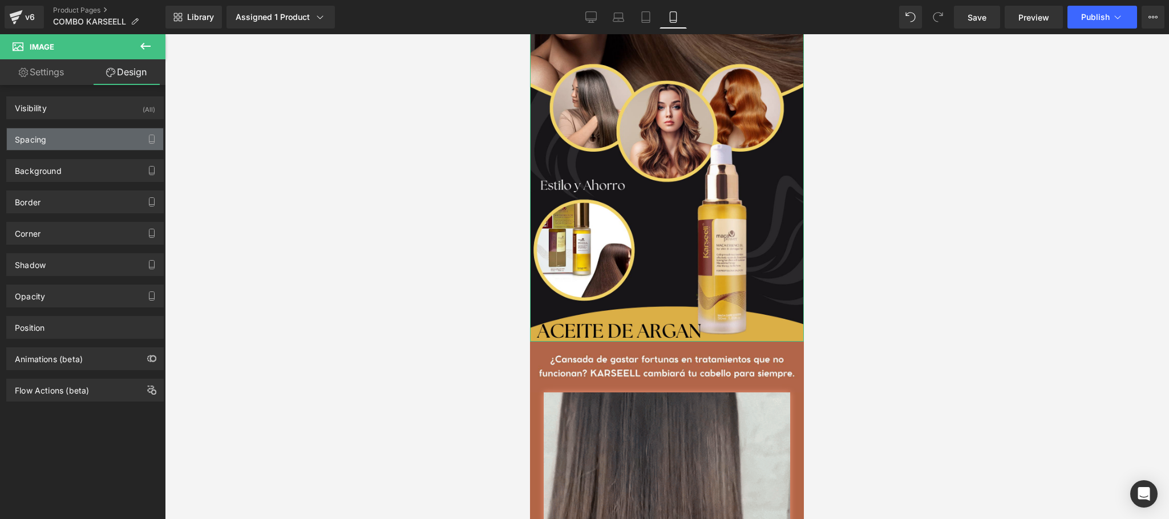
type input "0"
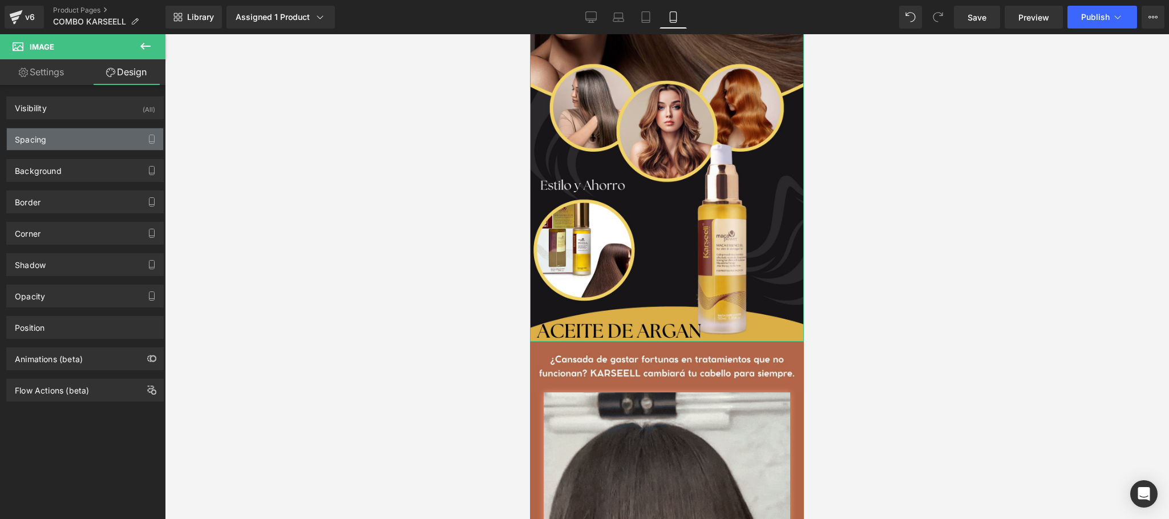
click at [68, 137] on div "Spacing" at bounding box center [85, 139] width 156 height 22
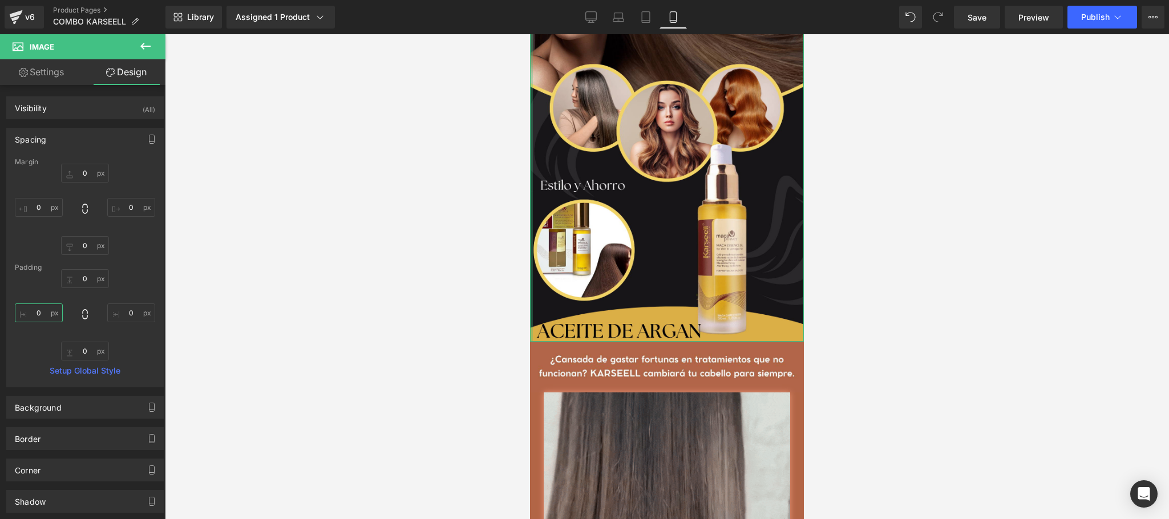
click at [45, 312] on input "0" at bounding box center [39, 313] width 48 height 19
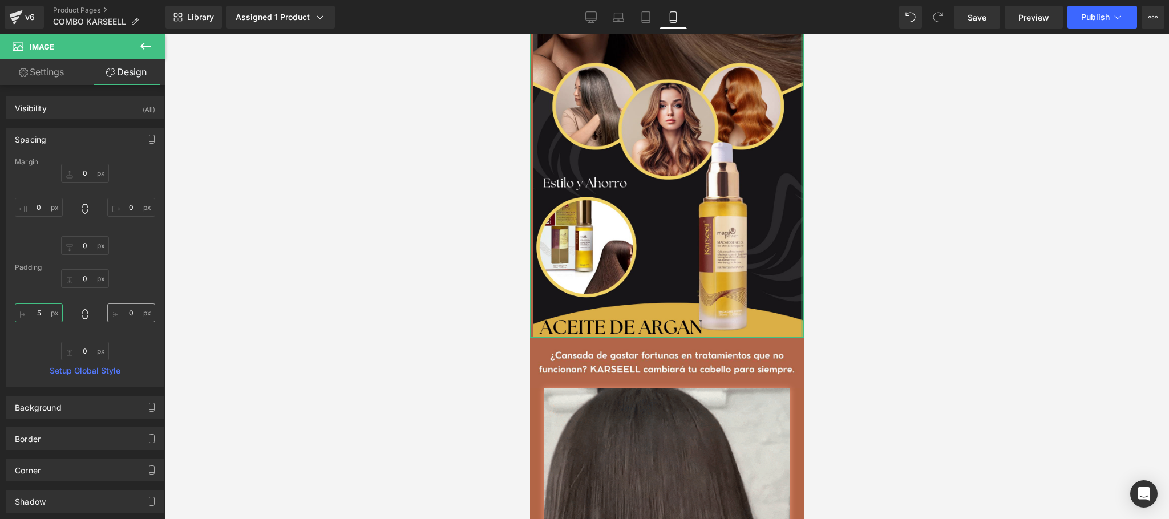
type input "5"
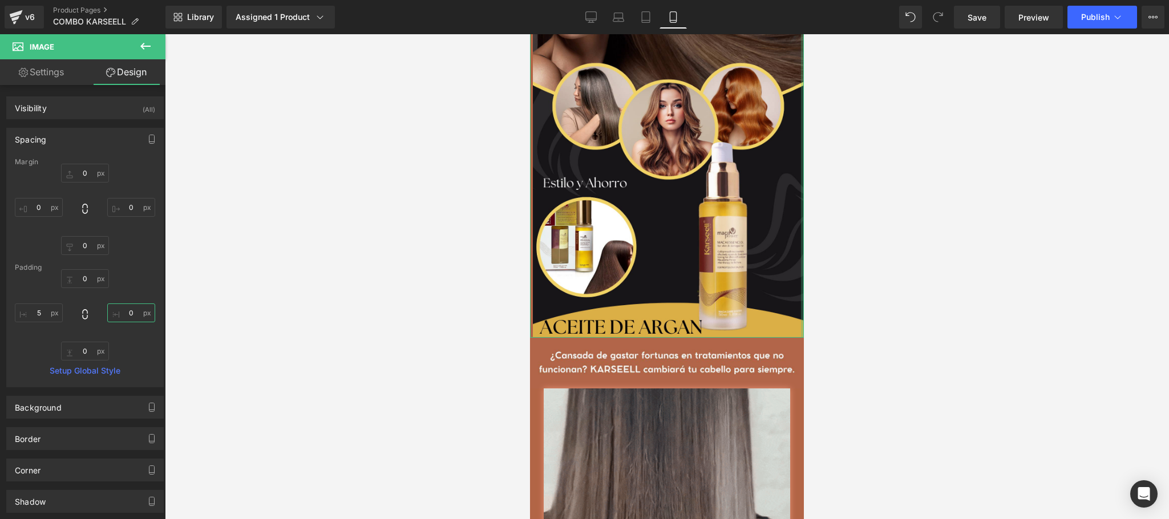
click at [124, 314] on input "0" at bounding box center [131, 313] width 48 height 19
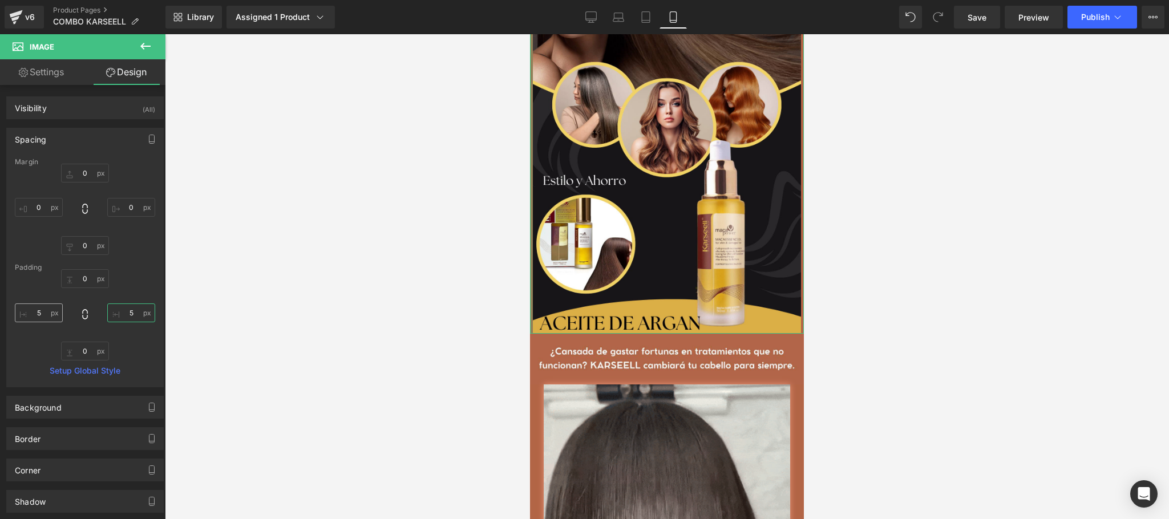
type input "5"
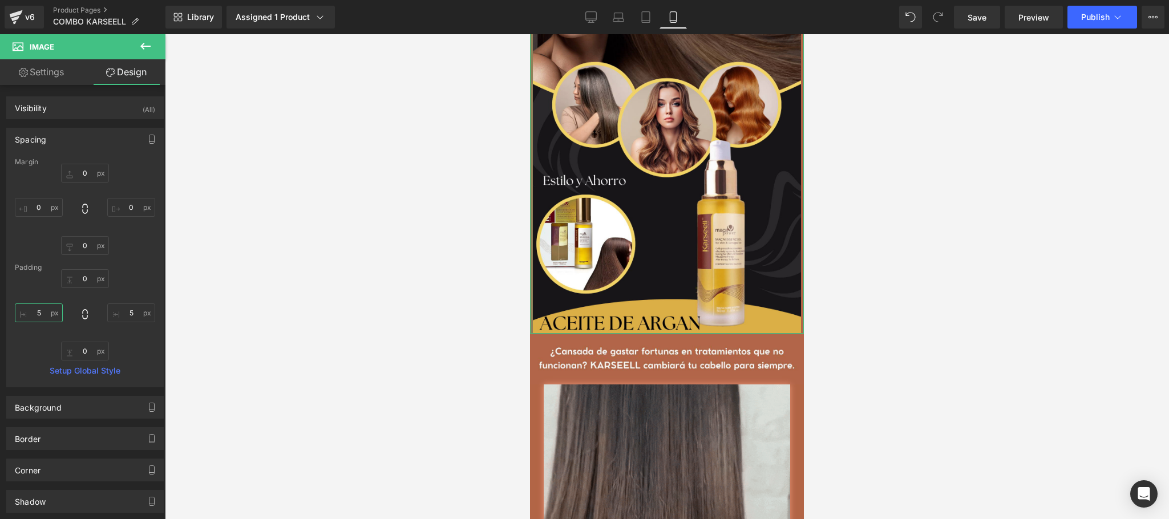
click at [41, 317] on input "5" at bounding box center [39, 313] width 48 height 19
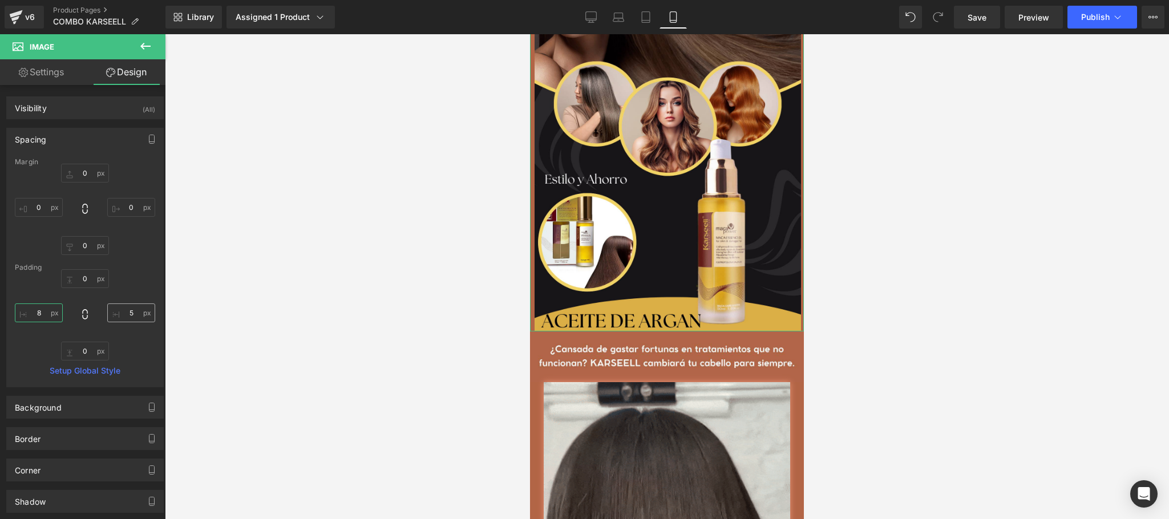
type input "8"
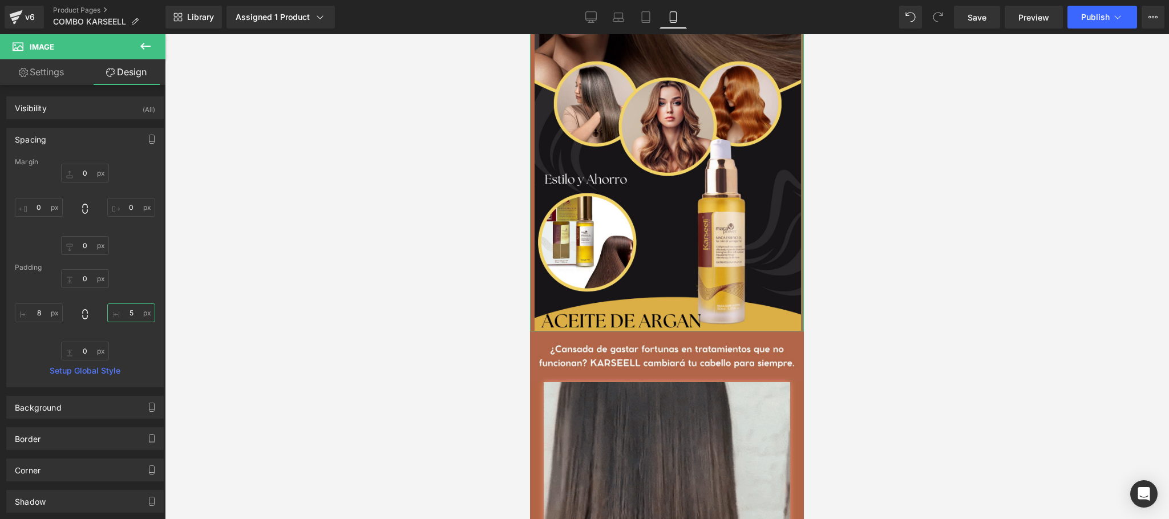
click at [128, 313] on input "5" at bounding box center [131, 313] width 48 height 19
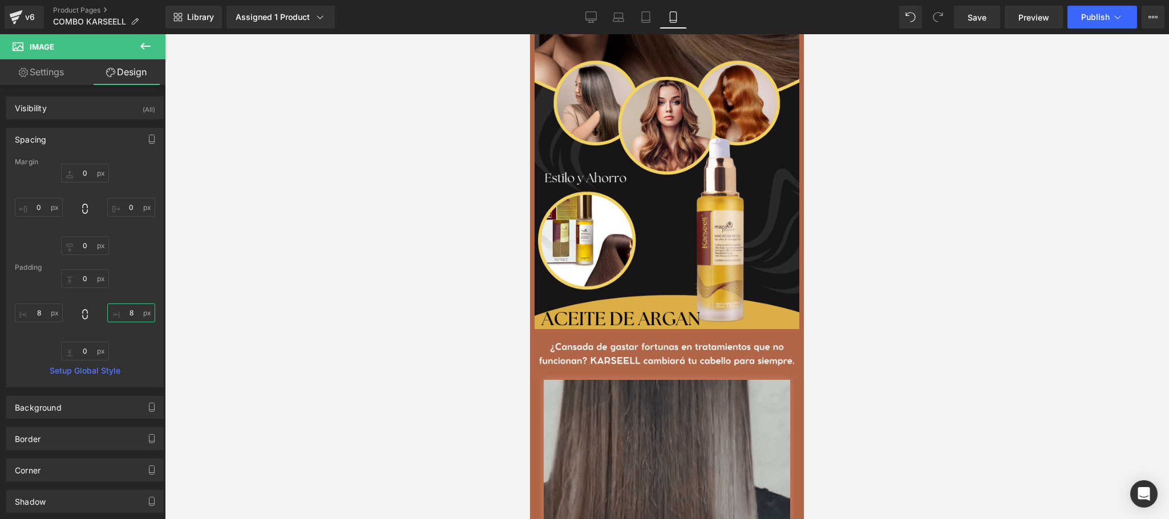
type input "8"
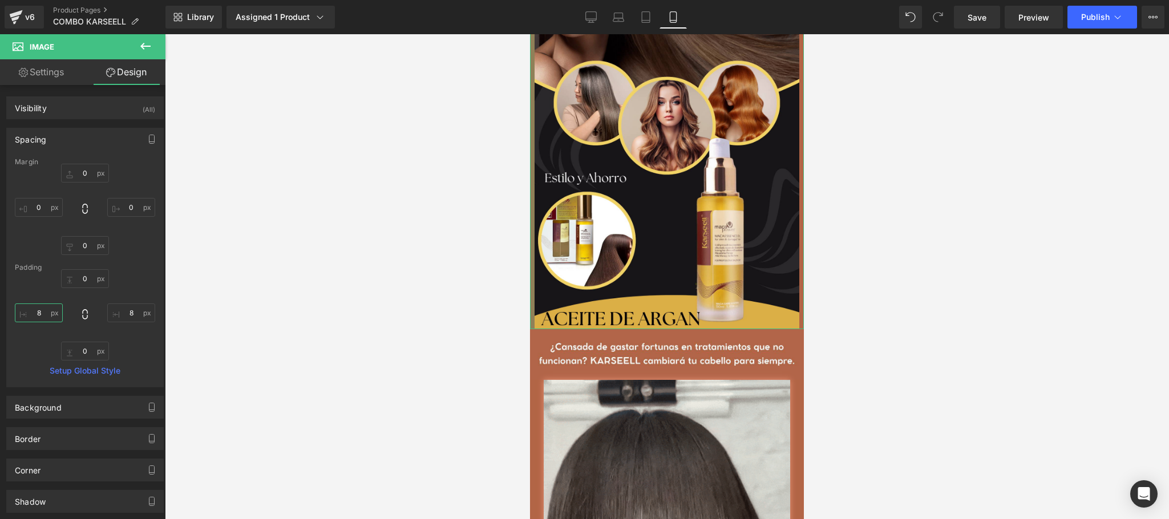
click at [37, 312] on input "8" at bounding box center [39, 313] width 48 height 19
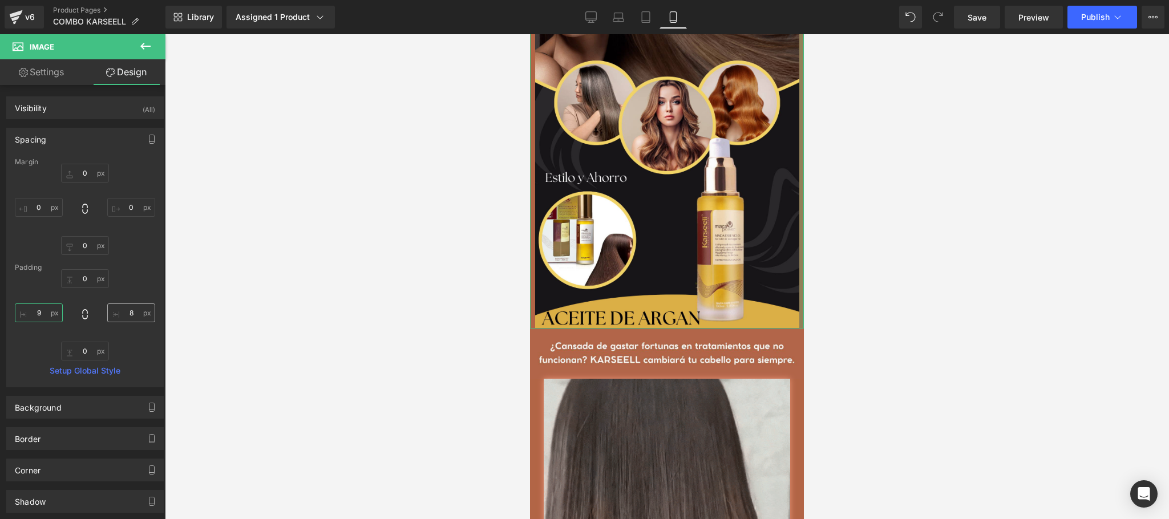
type input "9"
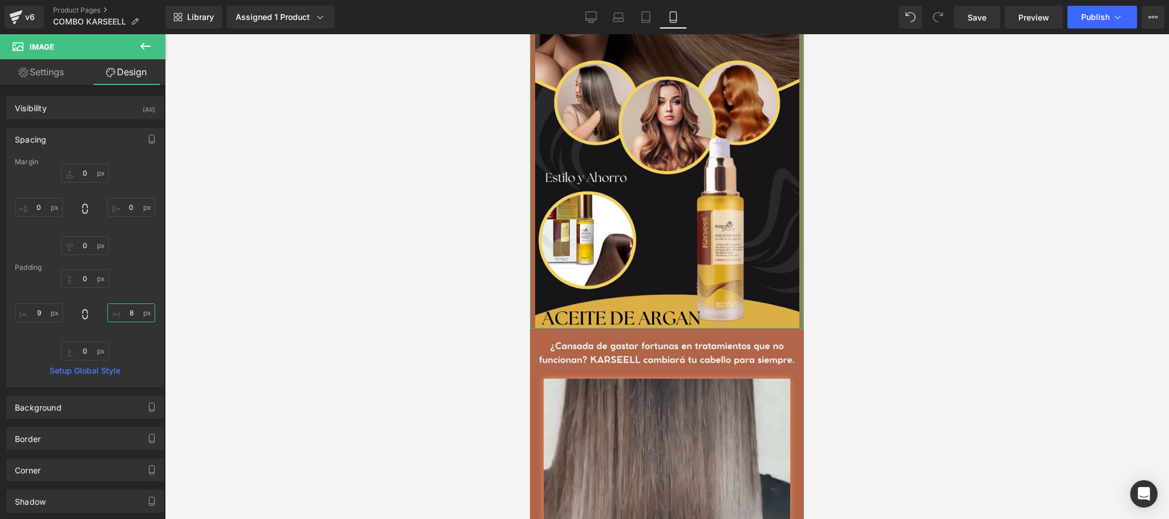
click at [124, 308] on input "8" at bounding box center [131, 313] width 48 height 19
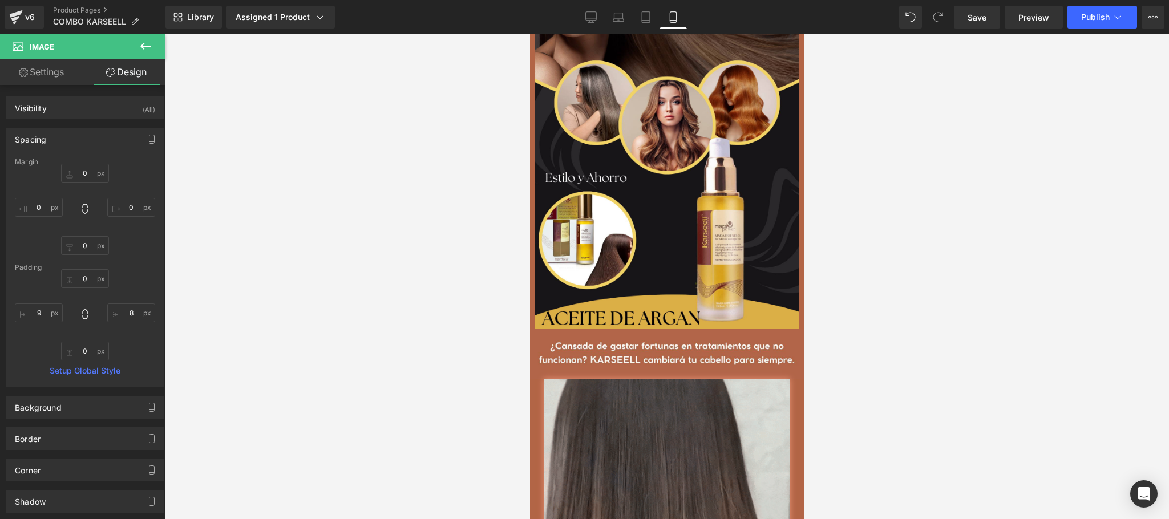
click at [970, 230] on div at bounding box center [667, 276] width 1005 height 485
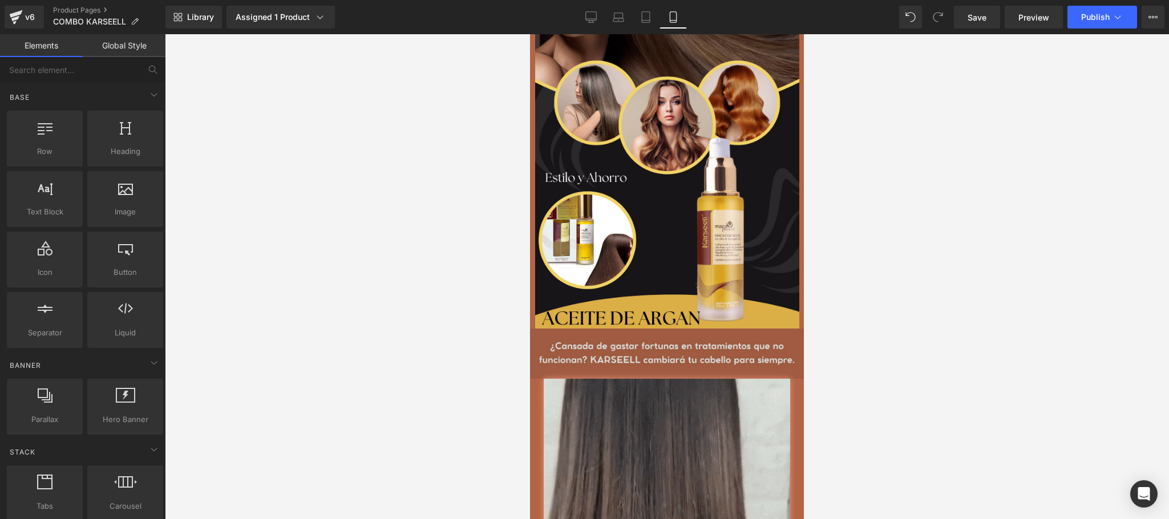
scroll to position [2007, 0]
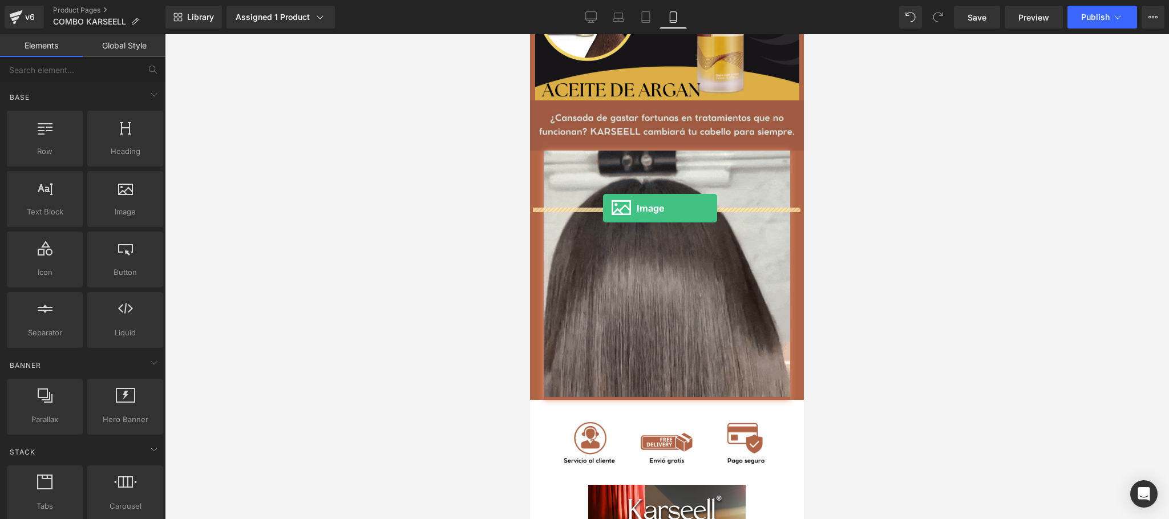
drag, startPoint x: 660, startPoint y: 251, endPoint x: 603, endPoint y: 208, distance: 71.3
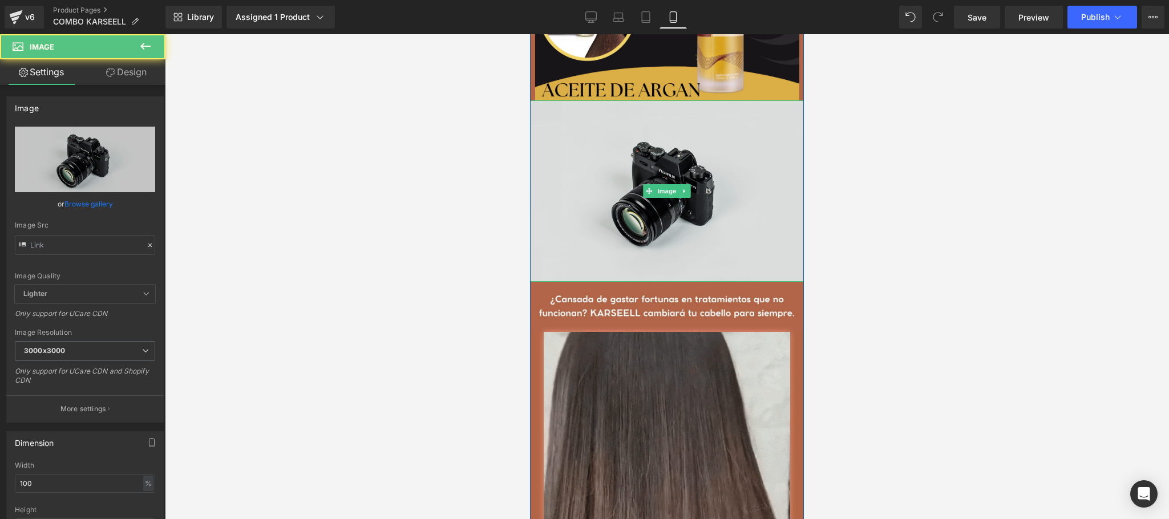
type input "//[DOMAIN_NAME][URL]"
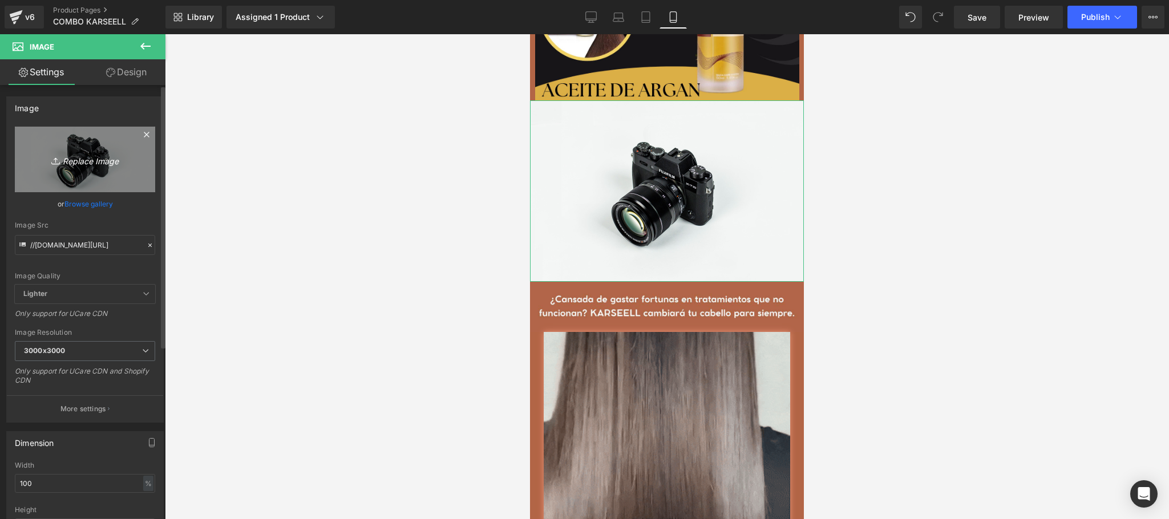
click at [93, 165] on icon "Replace Image" at bounding box center [84, 159] width 91 height 14
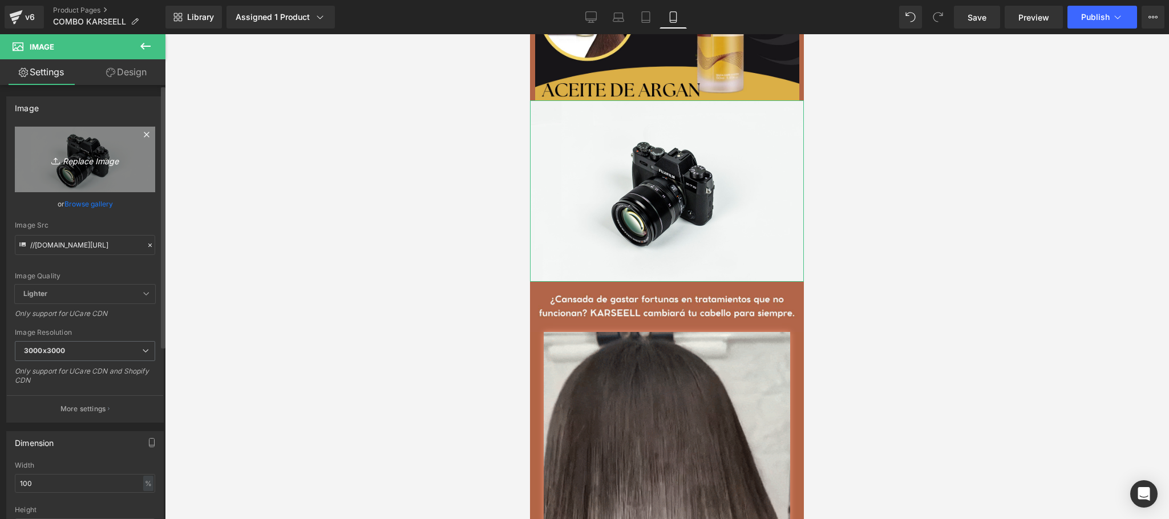
type input "C:\fakepath\Diseño sin título (12).png"
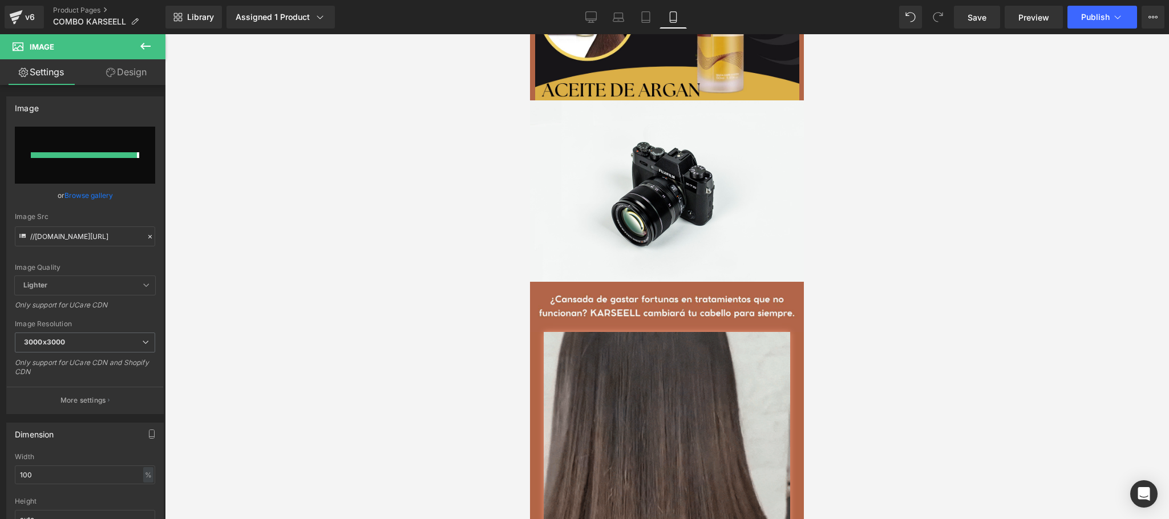
type input "[URL][DOMAIN_NAME]"
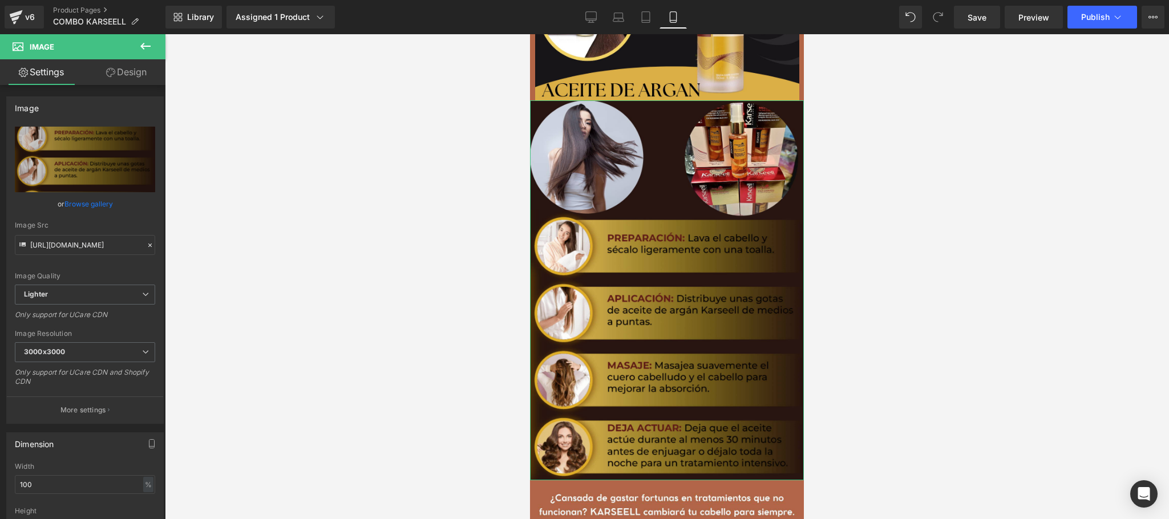
click at [125, 78] on link "Design" at bounding box center [126, 72] width 83 height 26
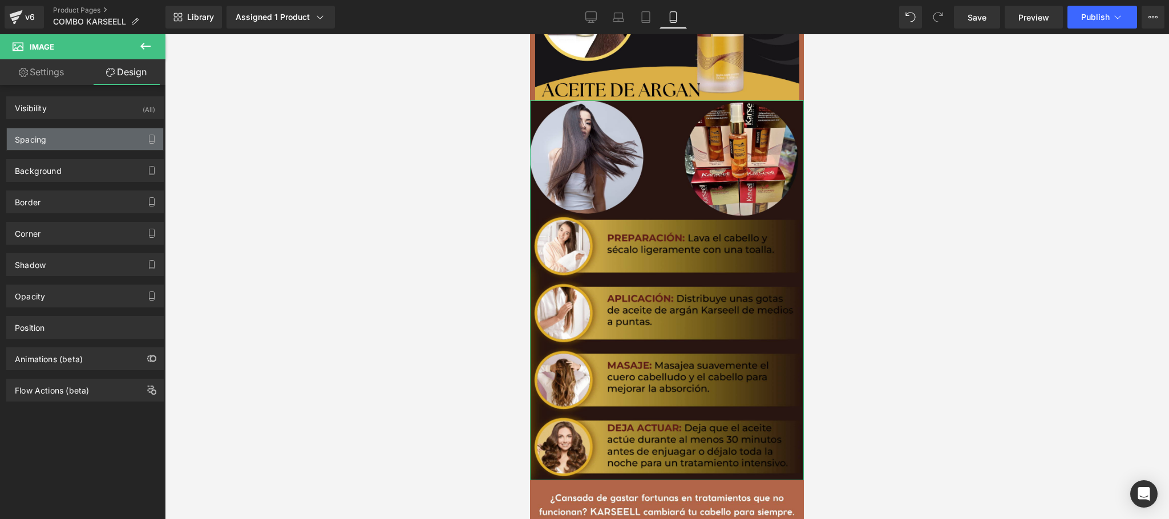
type input "0"
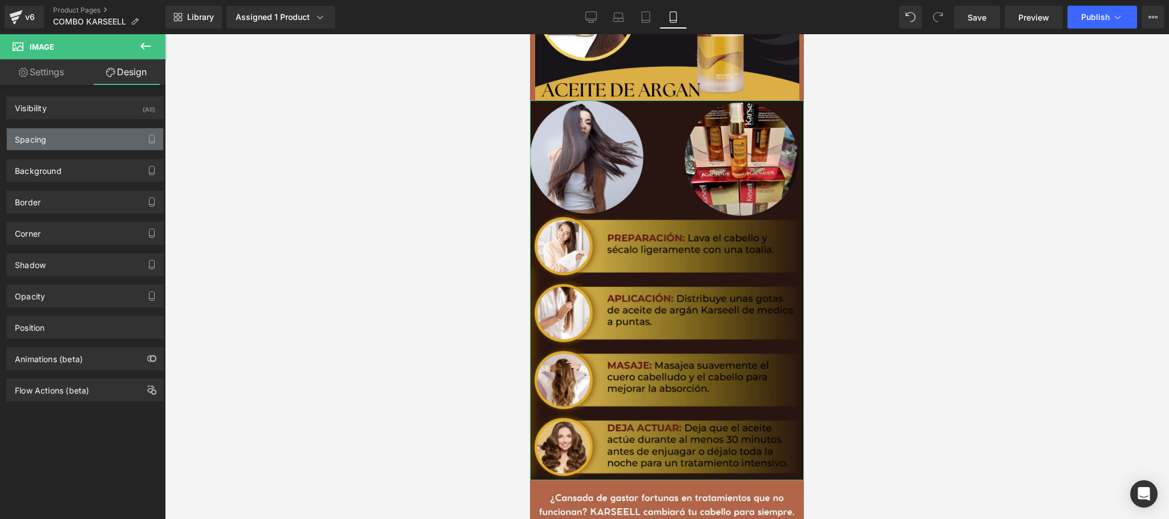
type input "0"
click at [108, 138] on div "Spacing" at bounding box center [85, 139] width 156 height 22
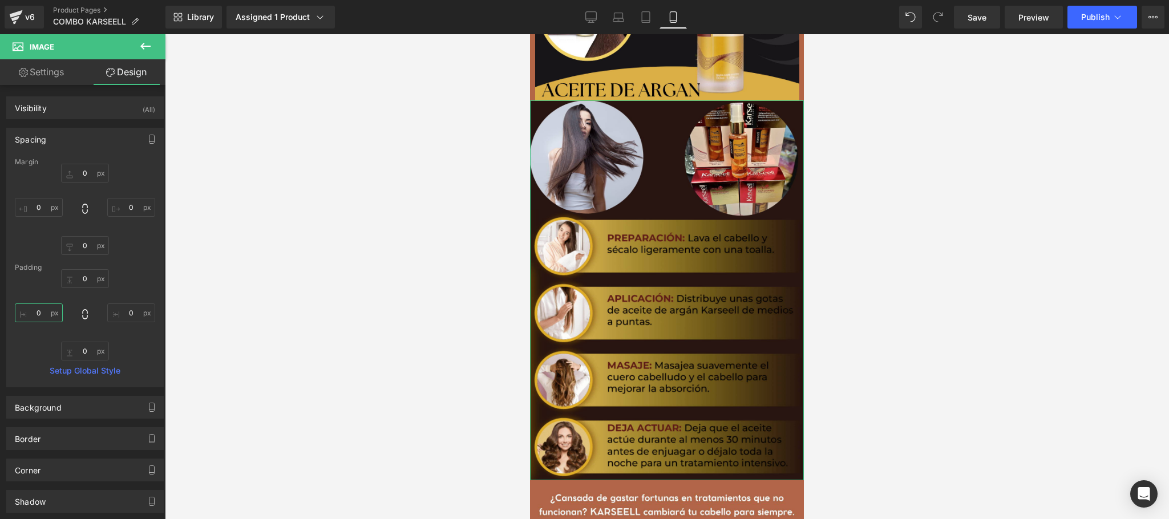
click at [41, 322] on input "0" at bounding box center [39, 313] width 48 height 19
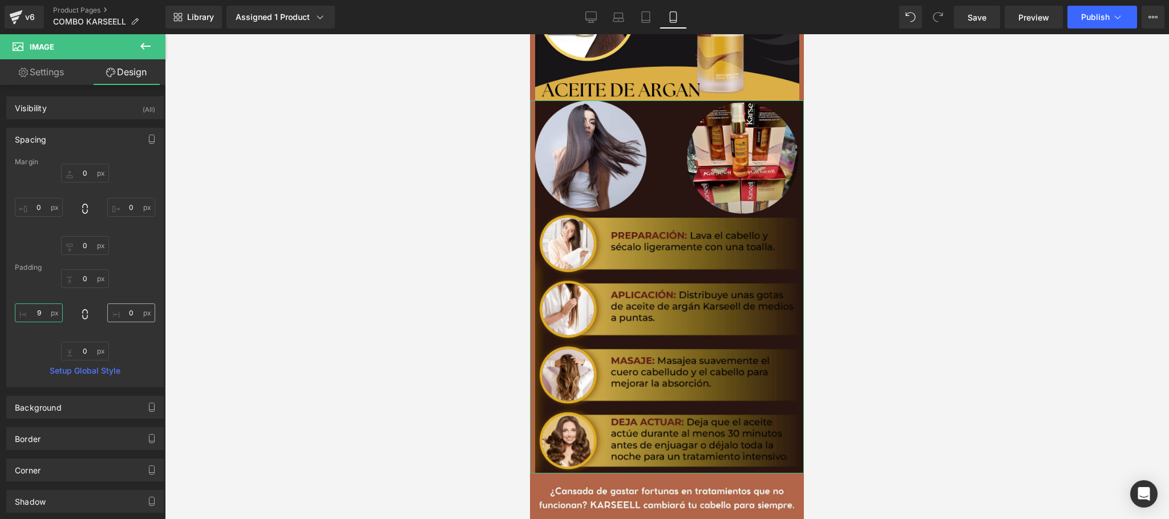
type input "9"
click at [129, 312] on input "0" at bounding box center [131, 313] width 48 height 19
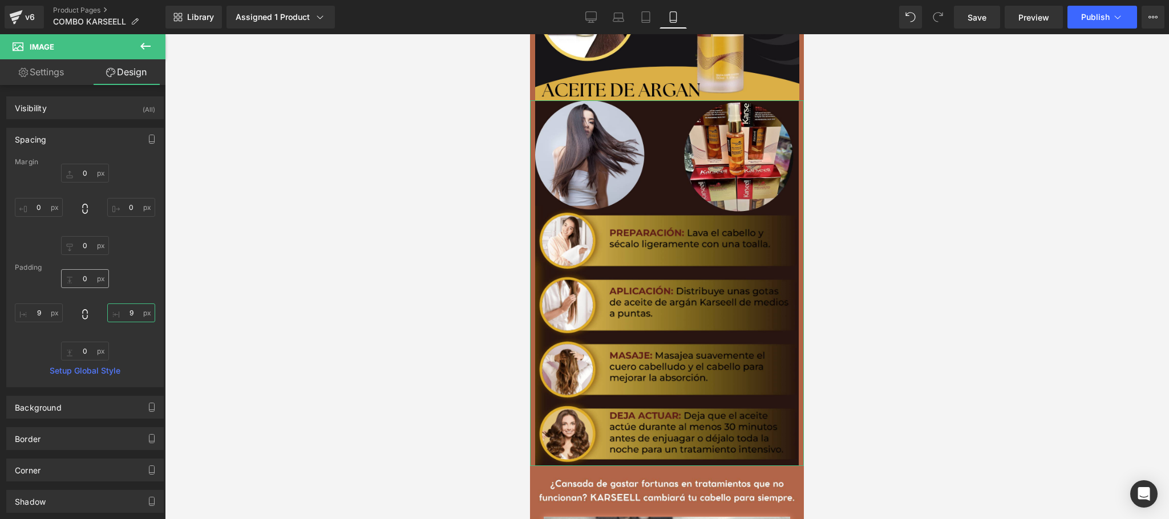
type input "9"
click at [86, 274] on input "0" at bounding box center [85, 278] width 48 height 19
type input "2"
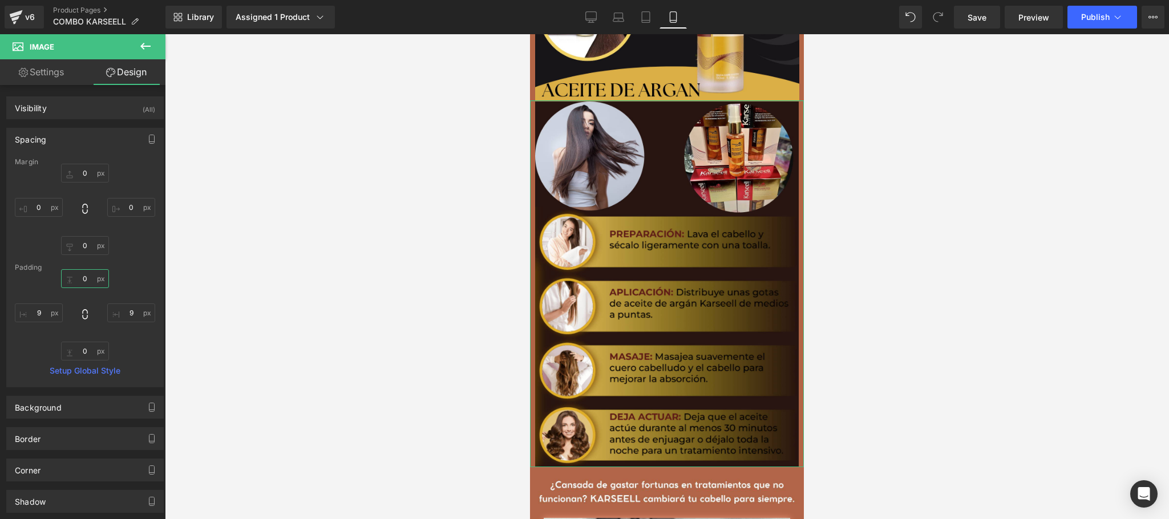
type input "5"
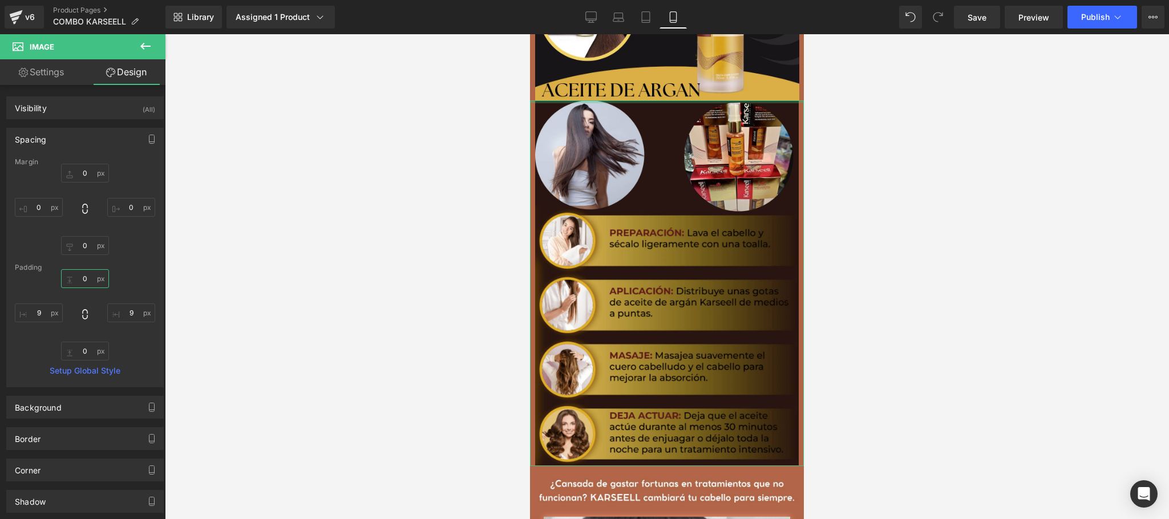
type input "6"
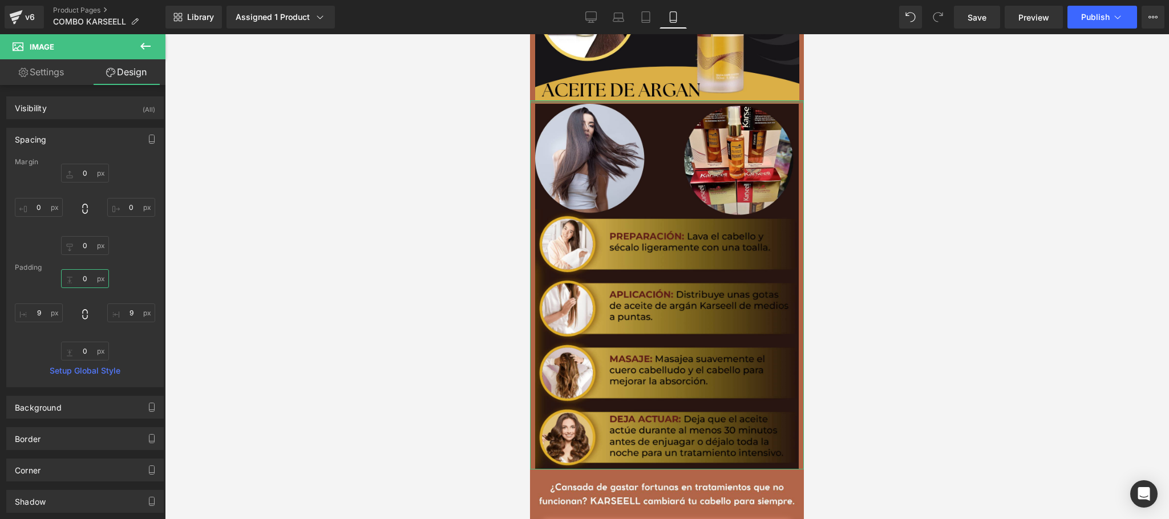
type input "5"
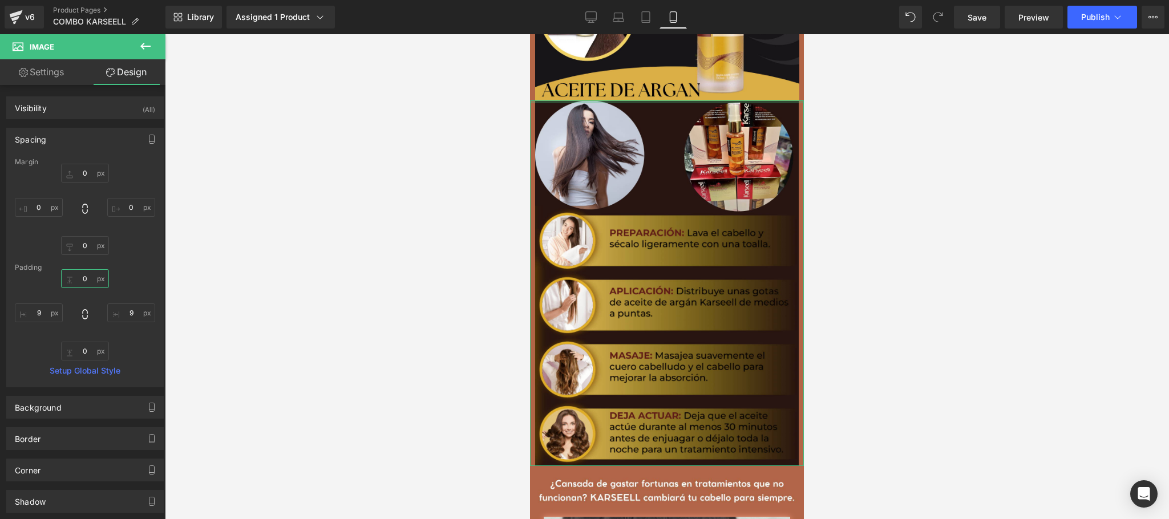
type input "3"
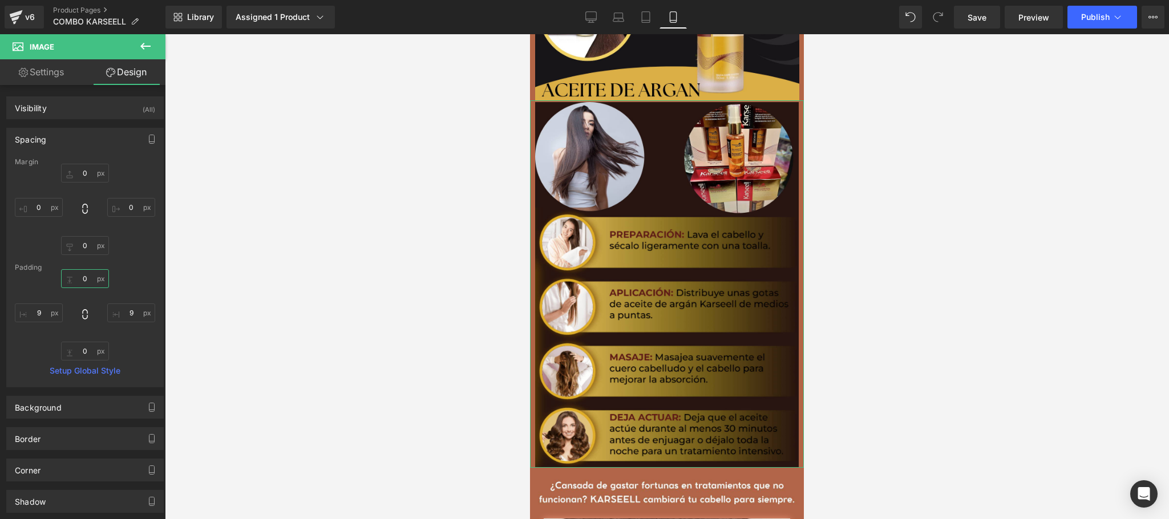
type input "2"
type input "1"
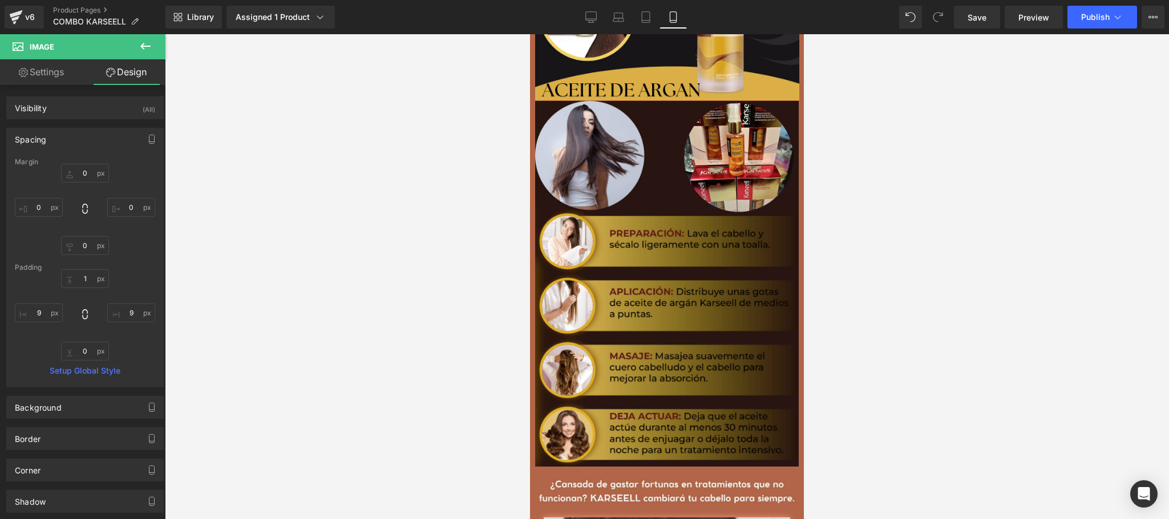
click at [310, 252] on div at bounding box center [667, 276] width 1005 height 485
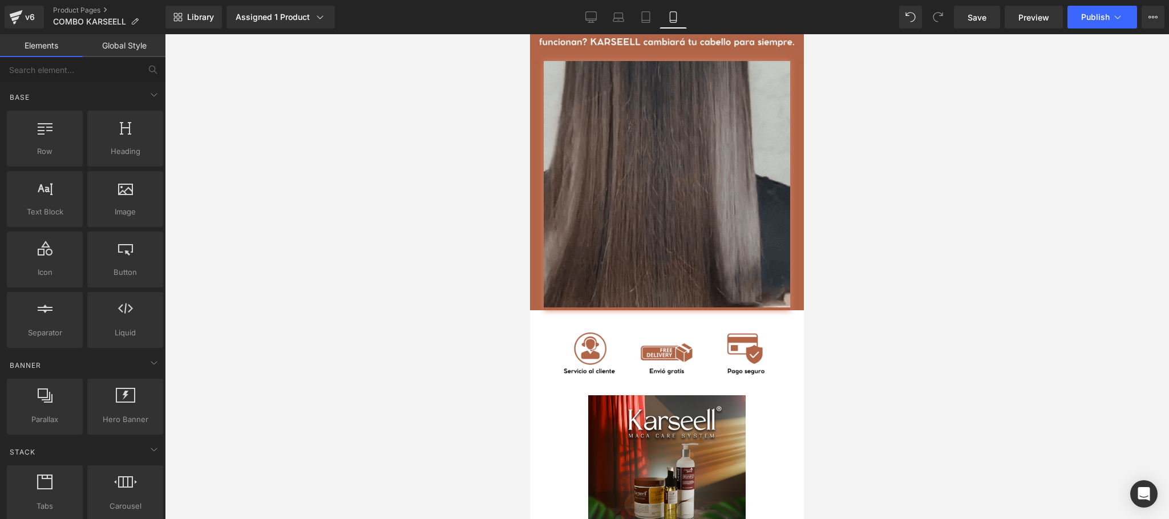
scroll to position [2236, 0]
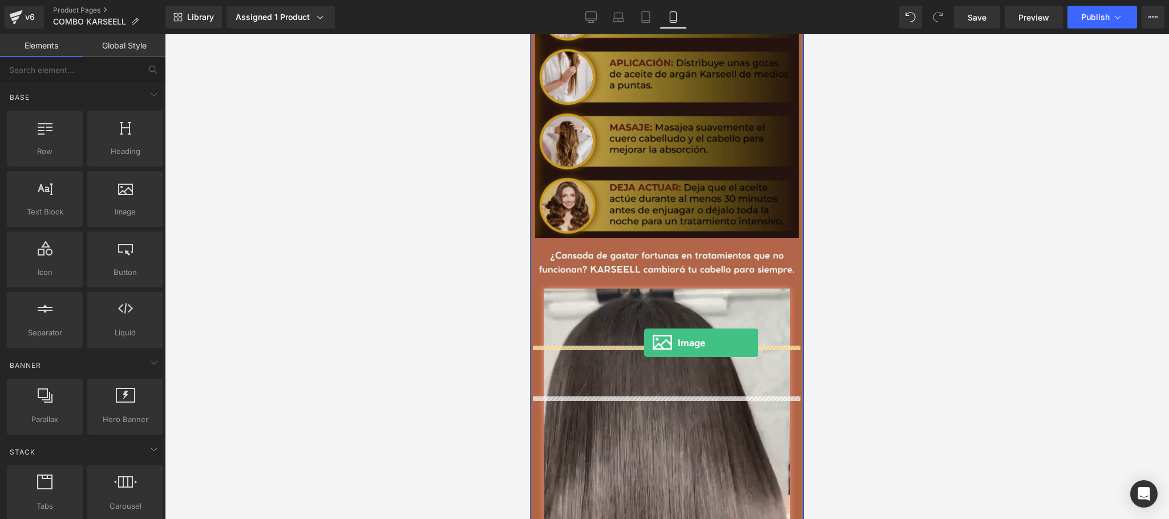
drag, startPoint x: 659, startPoint y: 235, endPoint x: 643, endPoint y: 344, distance: 110.3
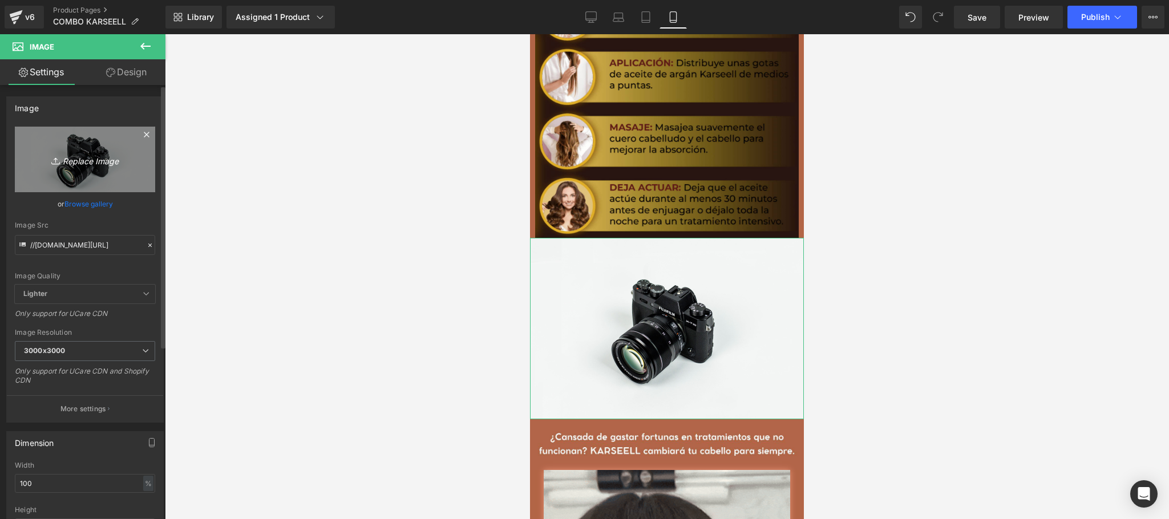
click at [89, 162] on icon "Replace Image" at bounding box center [84, 159] width 91 height 14
type input "C:\fakepath\ACEITE DE ARGAN.png"
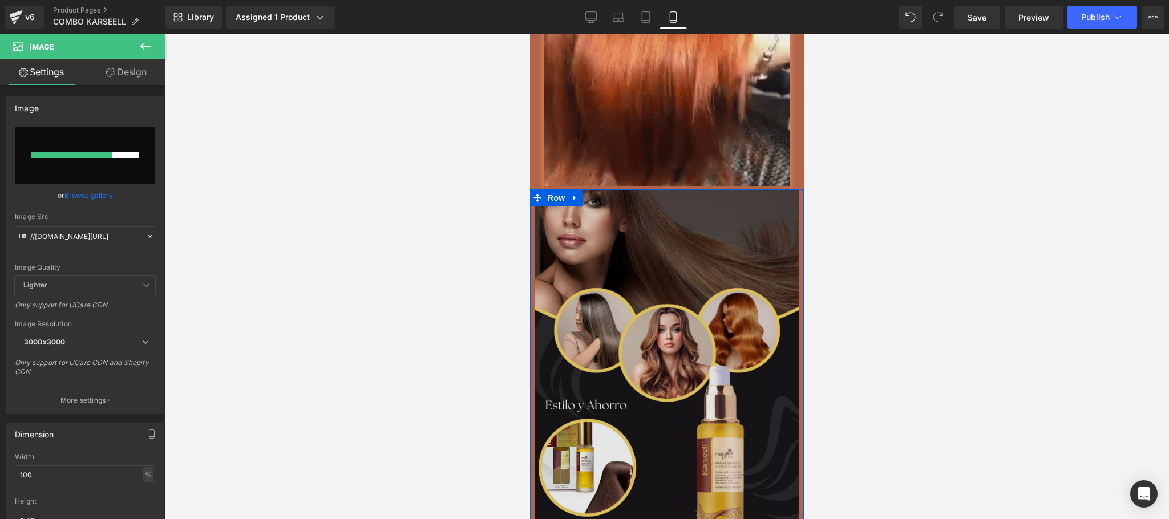
scroll to position [1322, 0]
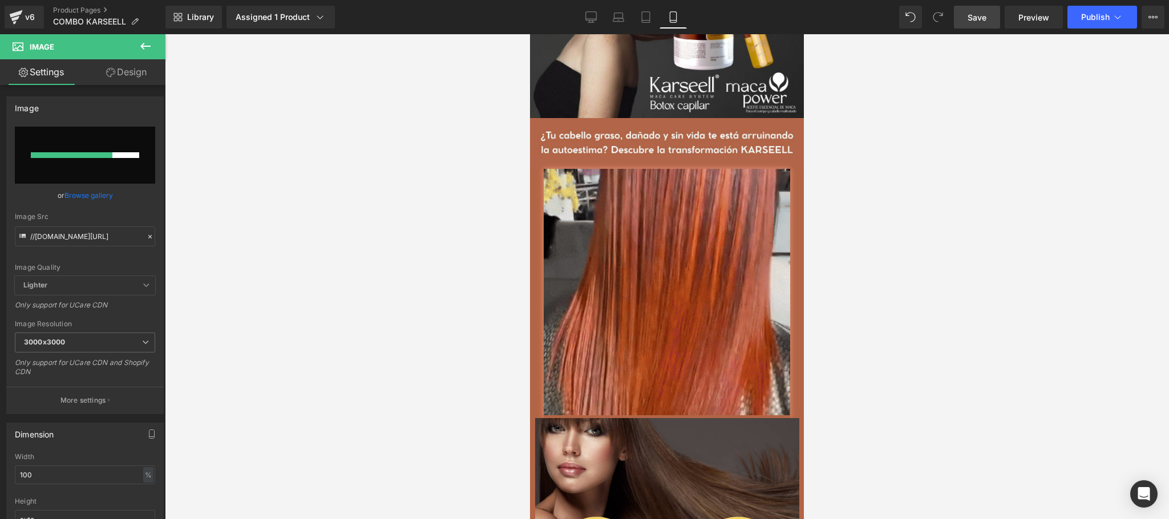
click at [985, 21] on span "Save" at bounding box center [977, 17] width 19 height 12
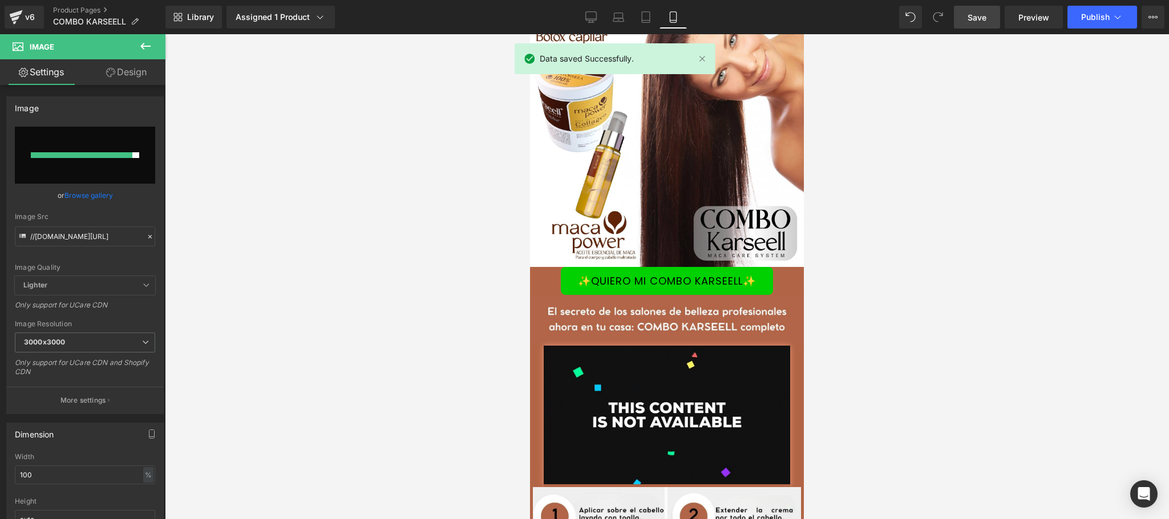
scroll to position [0, 0]
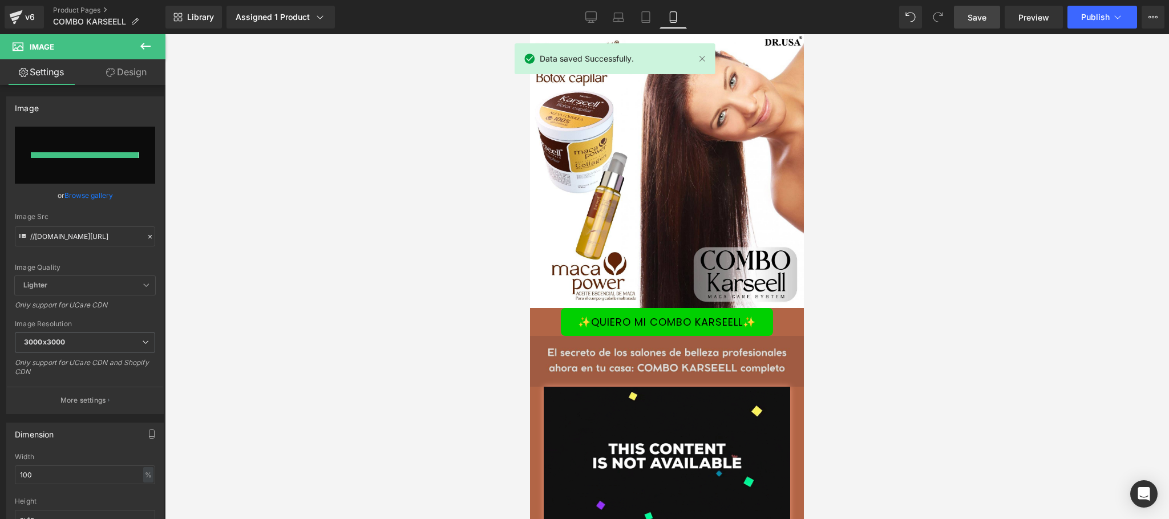
type input "[URL][DOMAIN_NAME]"
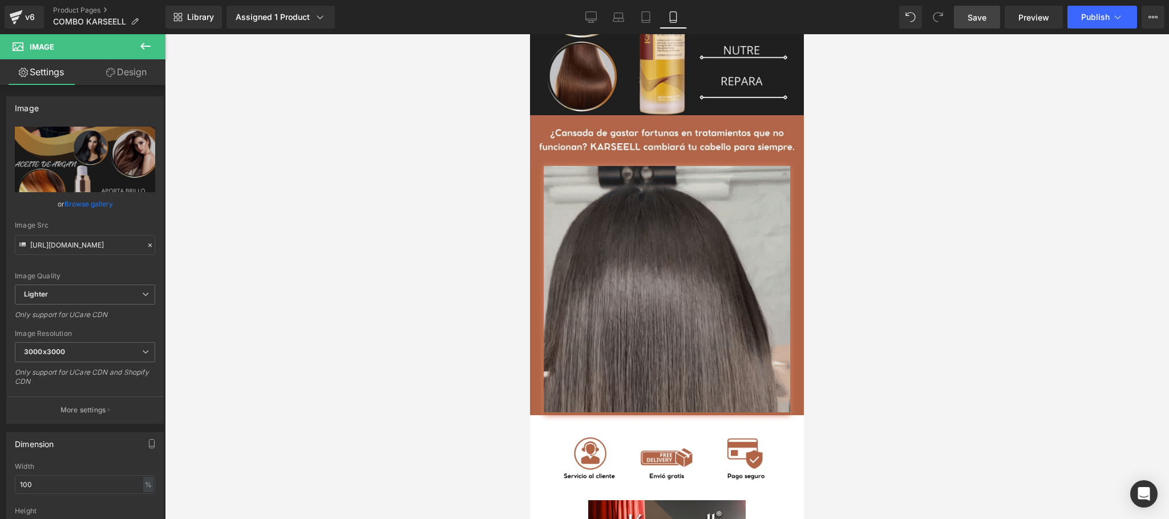
scroll to position [2511, 0]
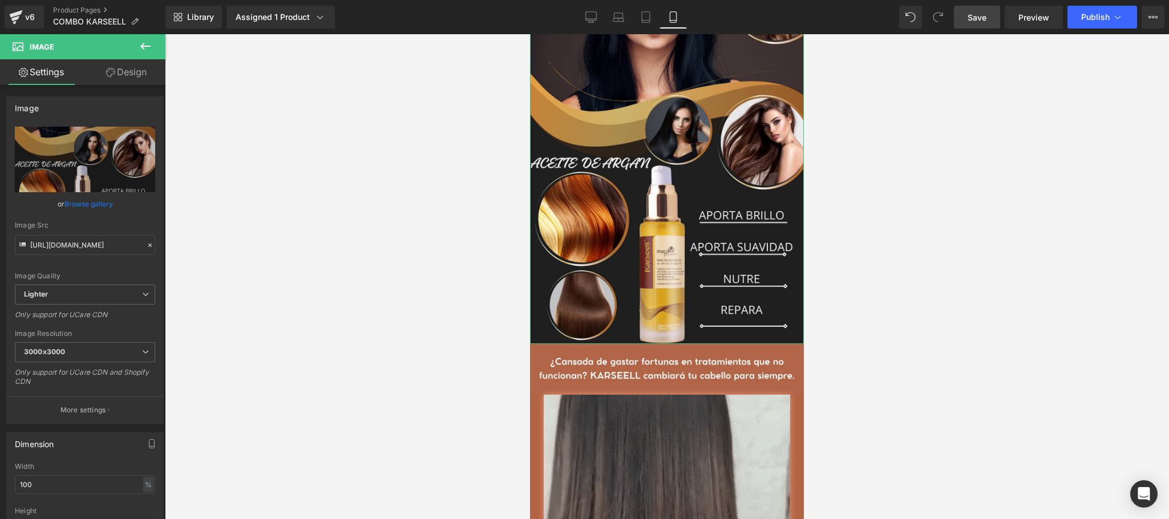
click at [125, 72] on link "Design" at bounding box center [126, 72] width 83 height 26
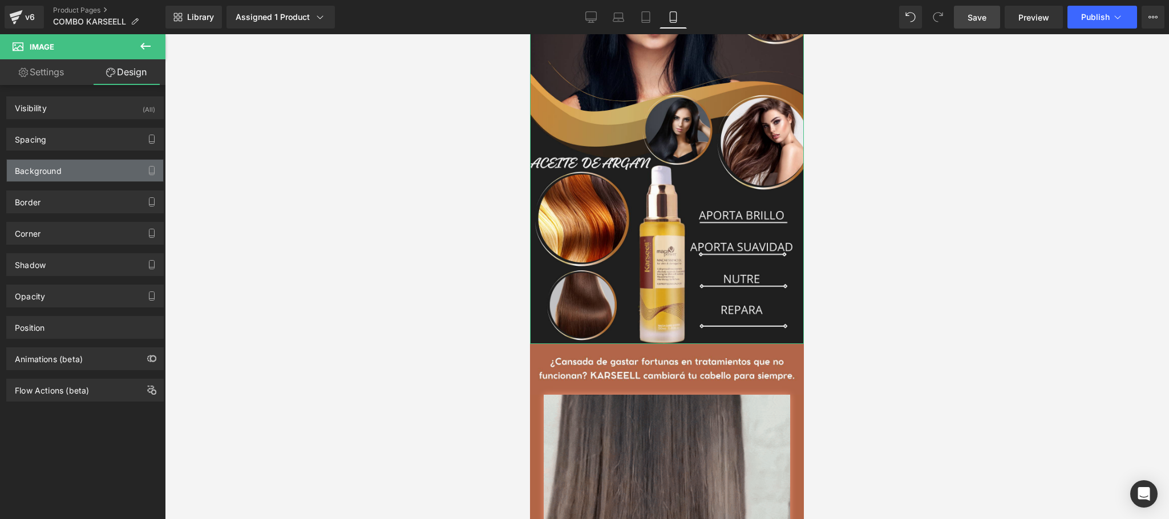
type input "0"
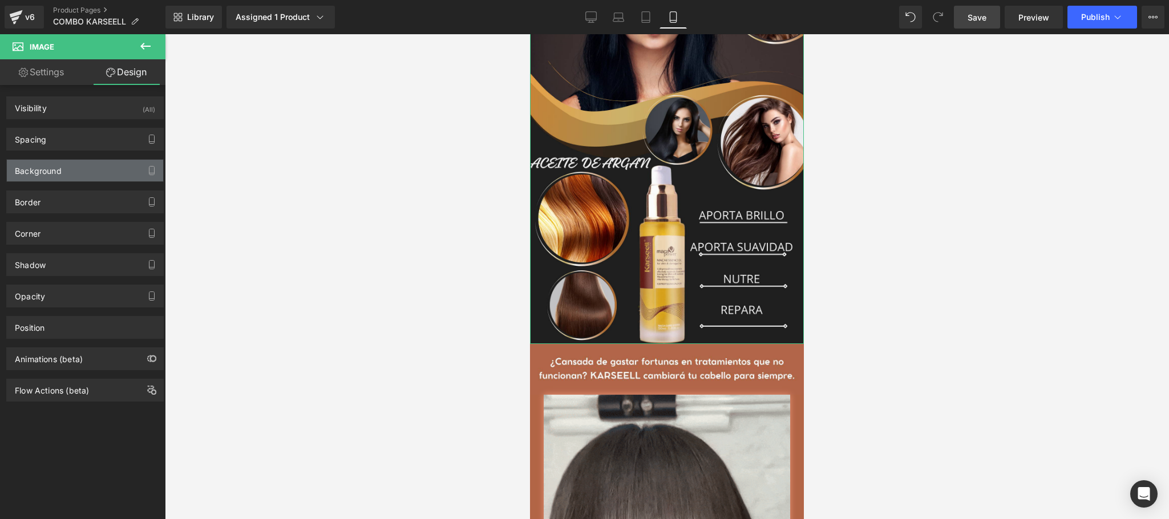
type input "0"
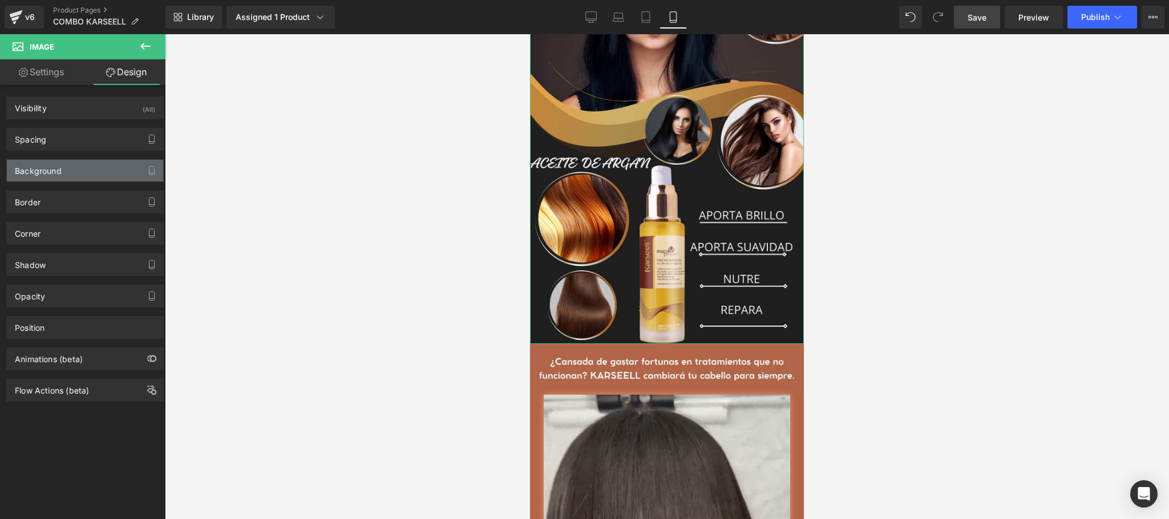
type input "0"
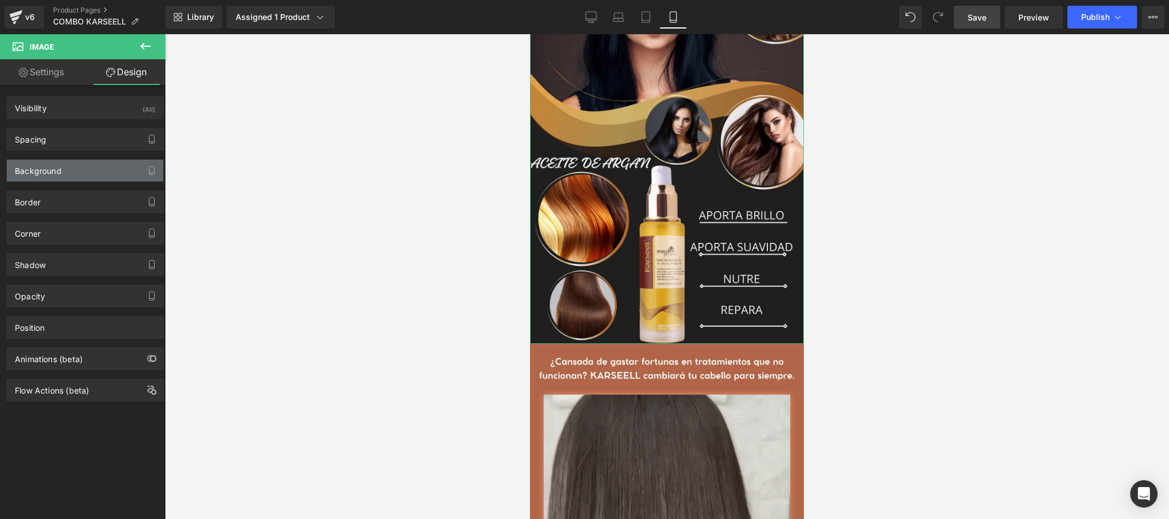
type input "0"
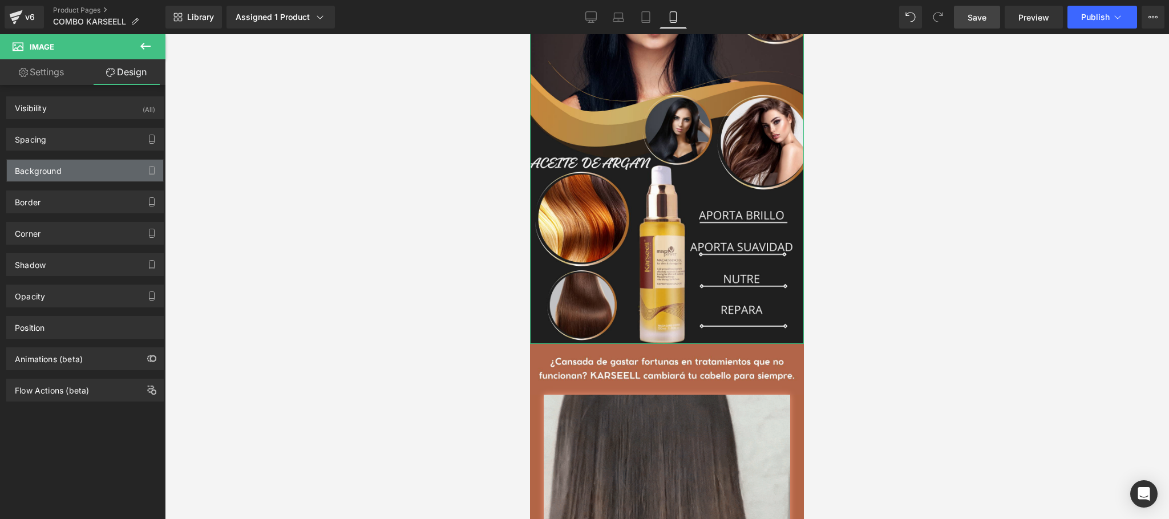
type input "0"
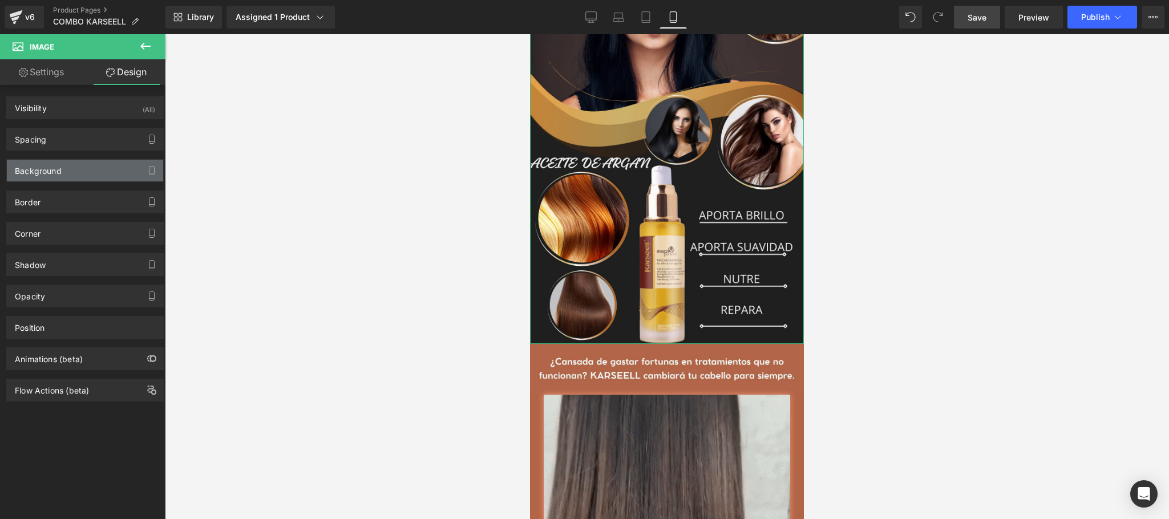
type input "0"
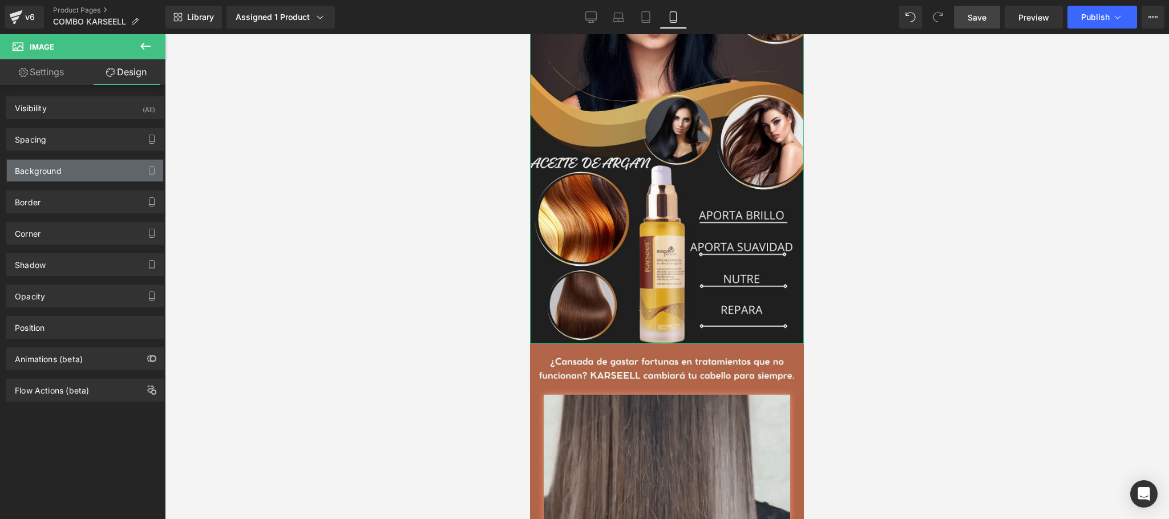
type input "0"
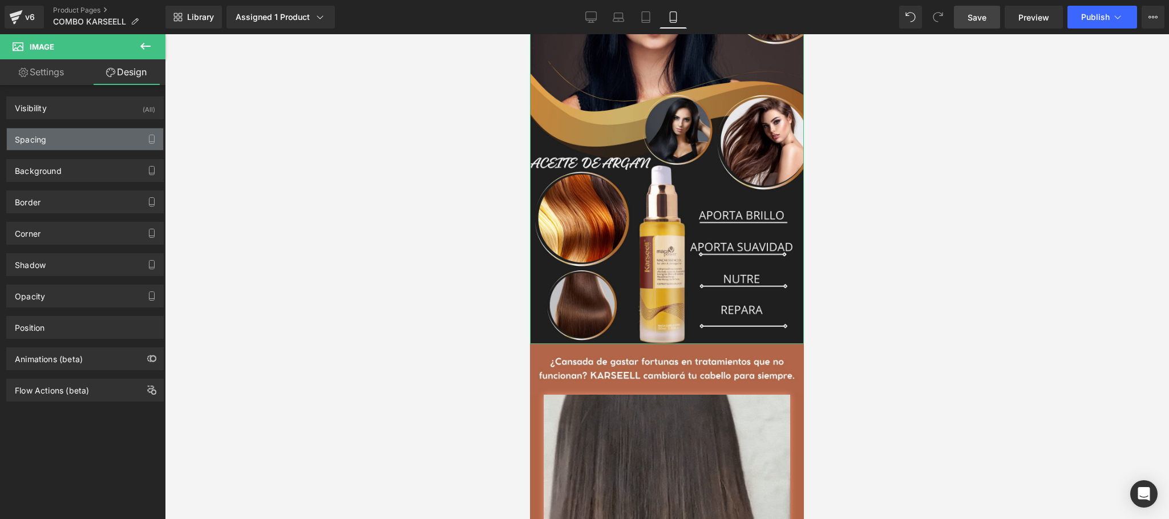
click at [82, 147] on div "Spacing" at bounding box center [85, 139] width 156 height 22
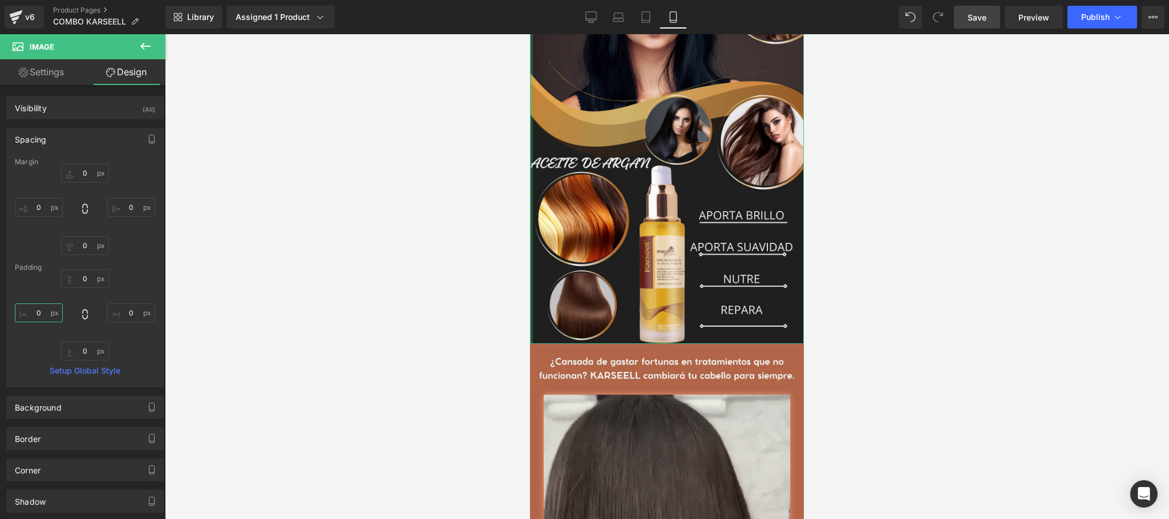
click at [47, 310] on input "0" at bounding box center [39, 313] width 48 height 19
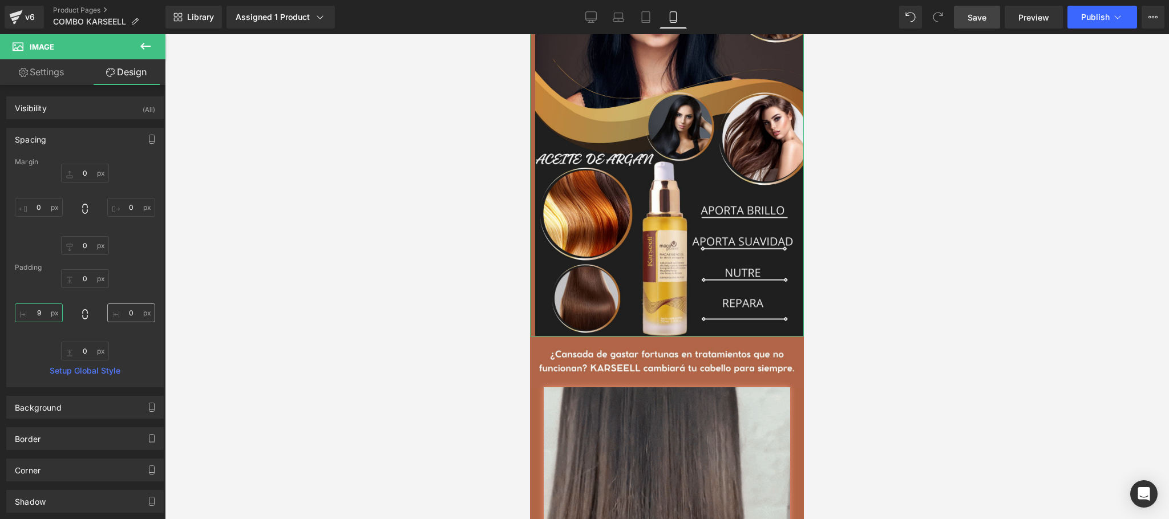
type input "9"
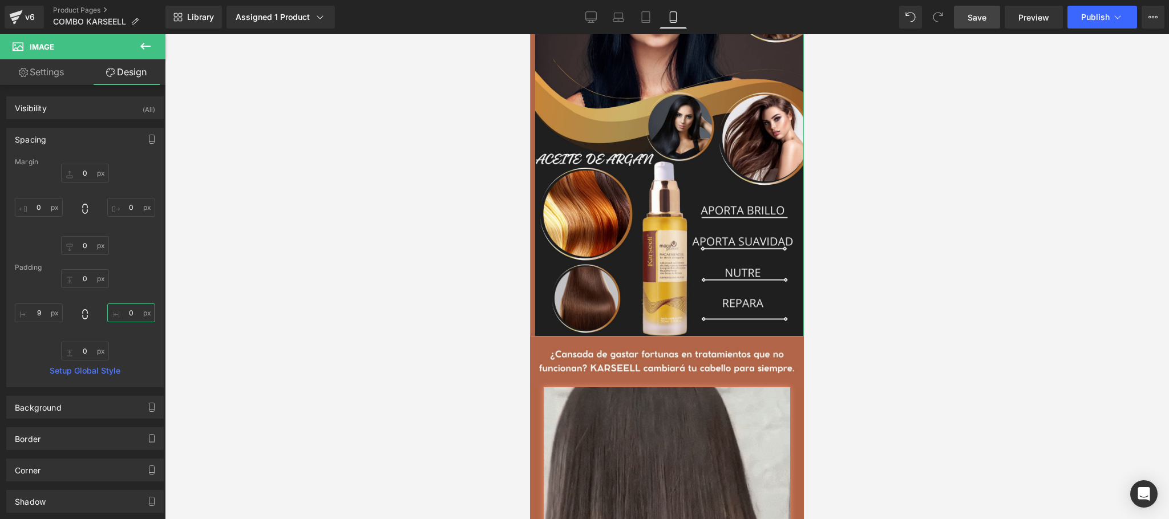
click at [118, 317] on input "0" at bounding box center [131, 313] width 48 height 19
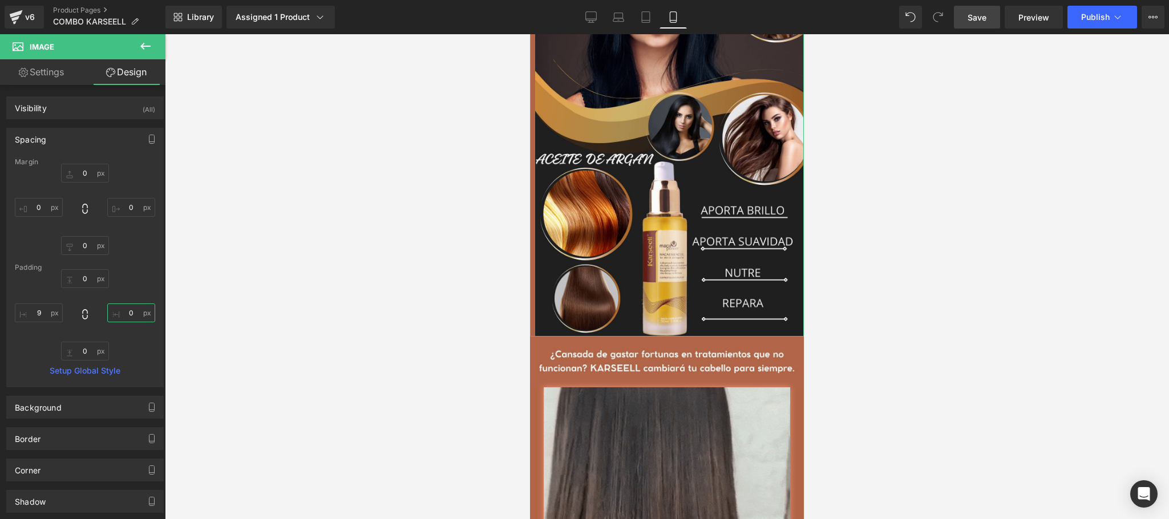
type input "9"
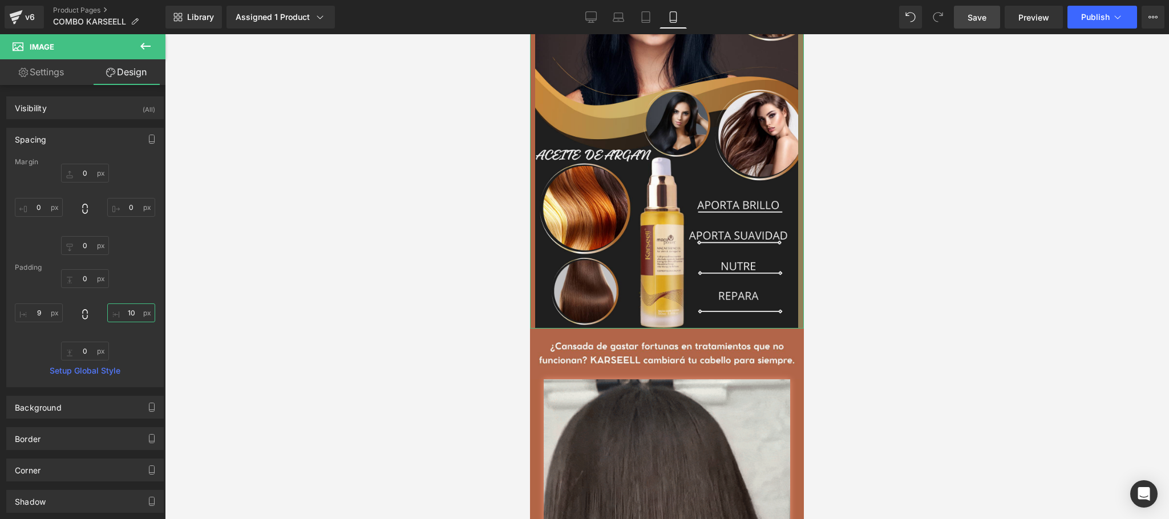
click at [127, 306] on input "10" at bounding box center [131, 313] width 48 height 19
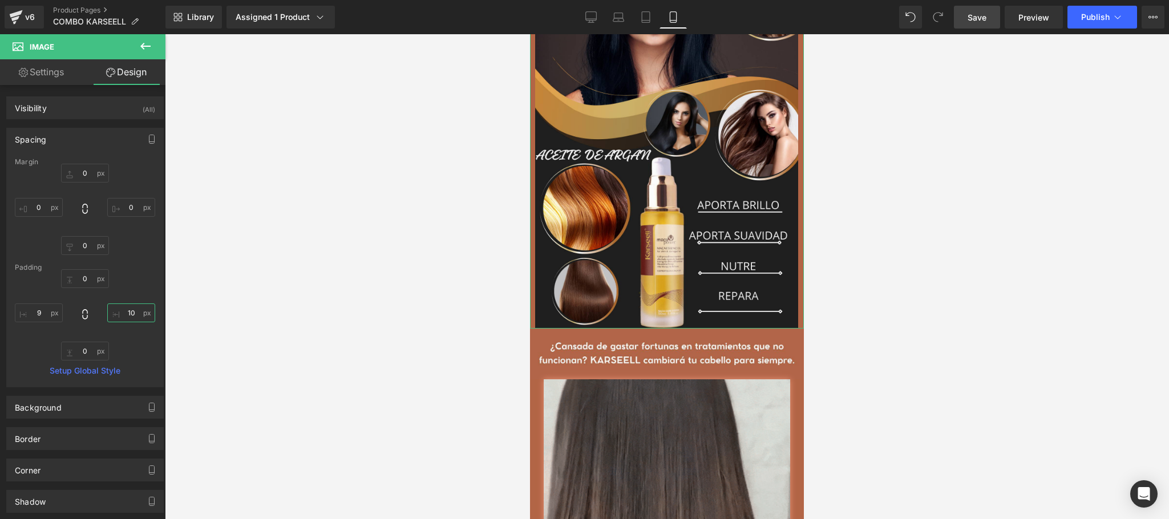
type input "0"
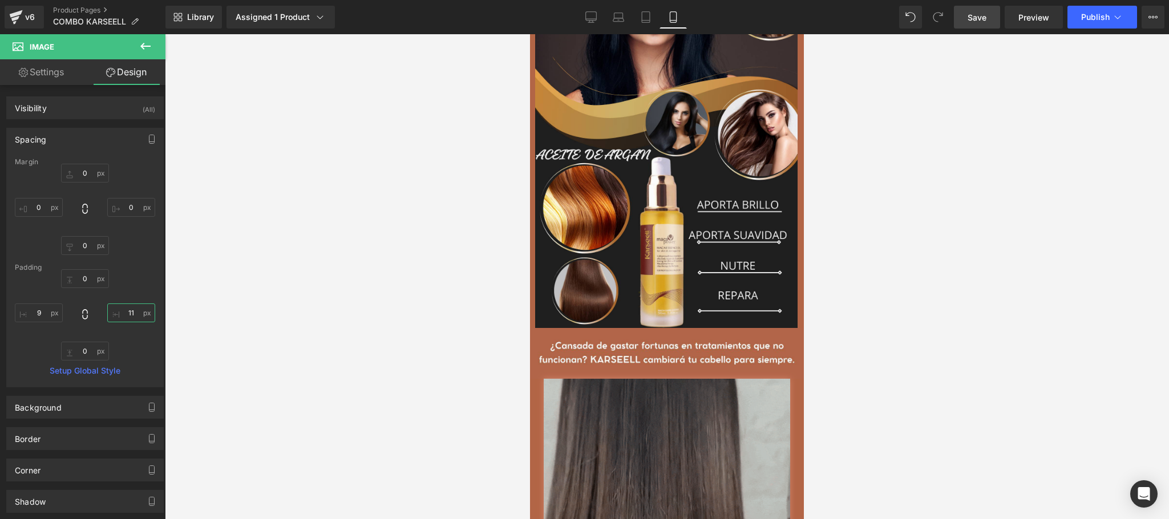
type input "11"
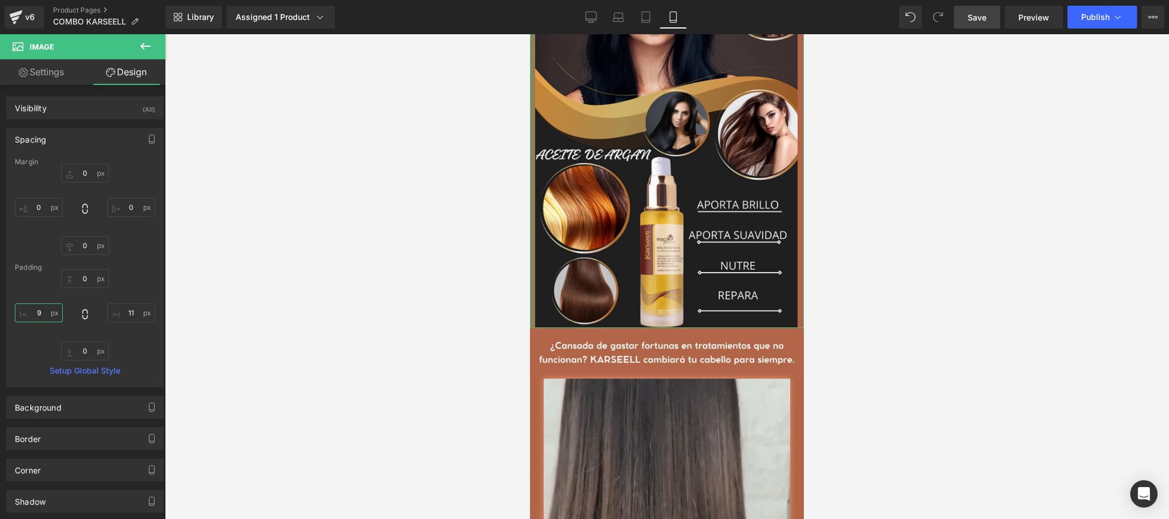
click at [55, 316] on input "9" at bounding box center [39, 313] width 48 height 19
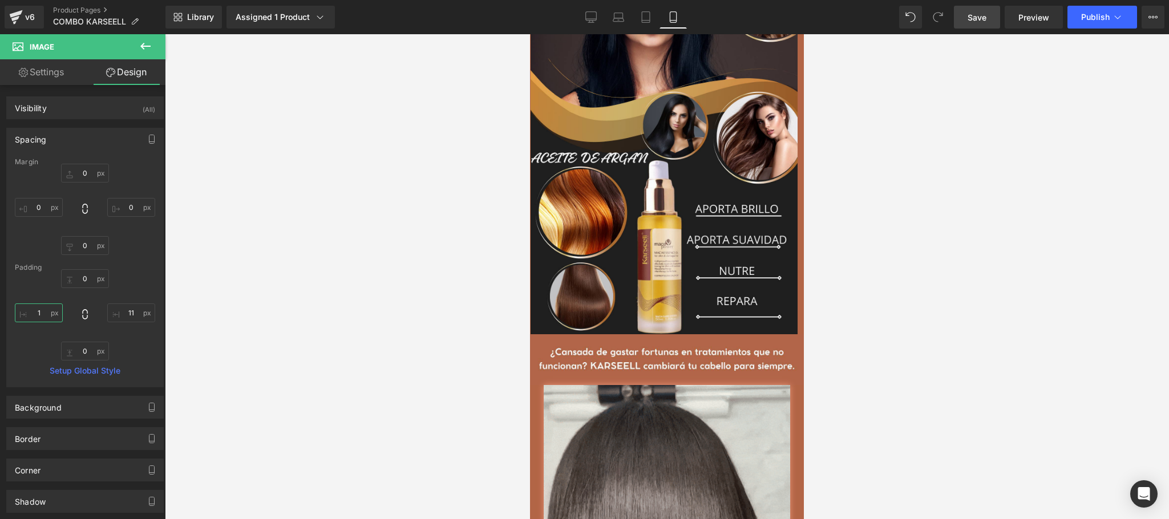
type input "11"
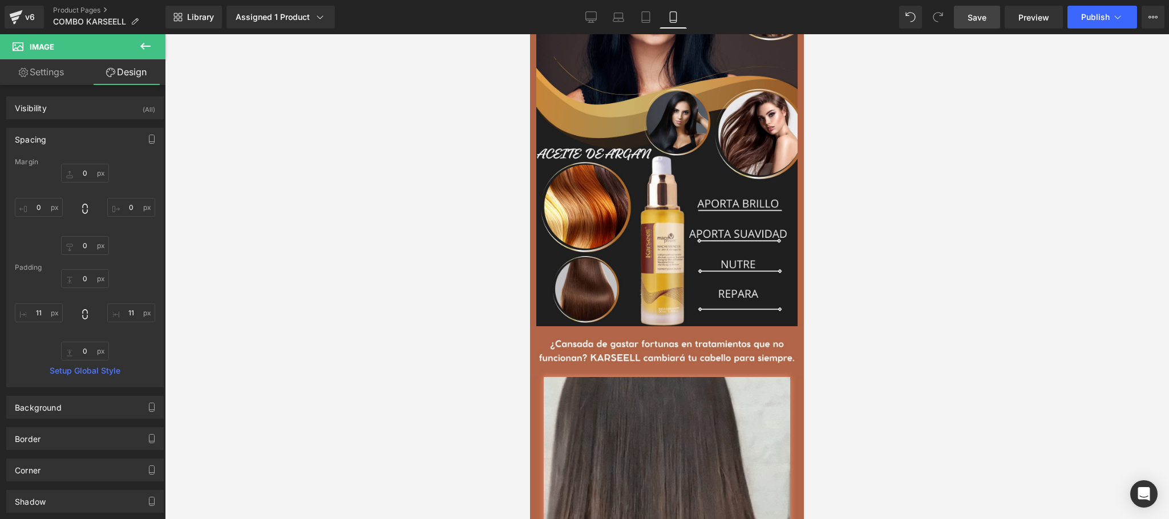
click at [314, 370] on div at bounding box center [667, 276] width 1005 height 485
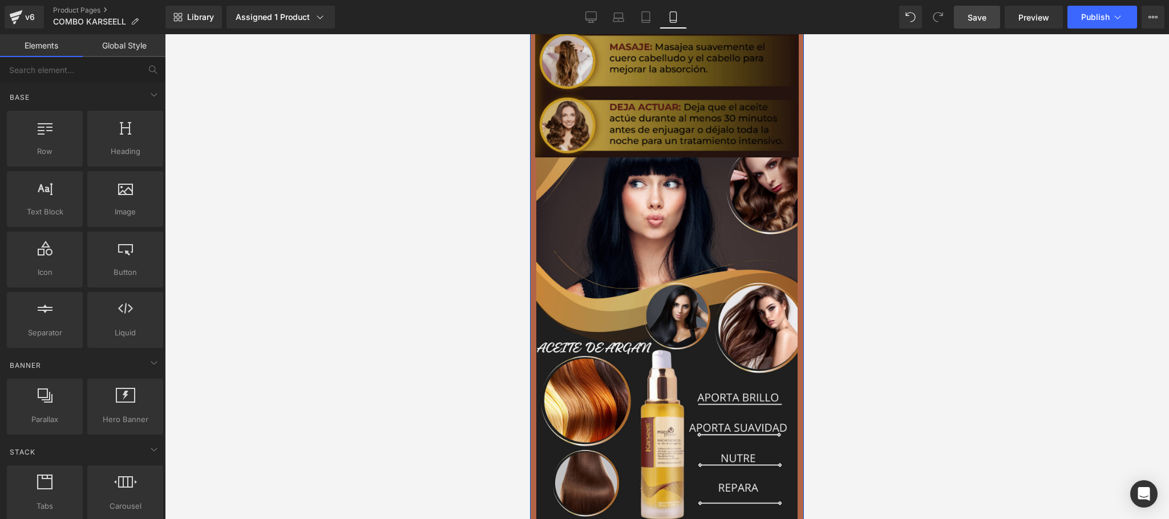
scroll to position [2283, 0]
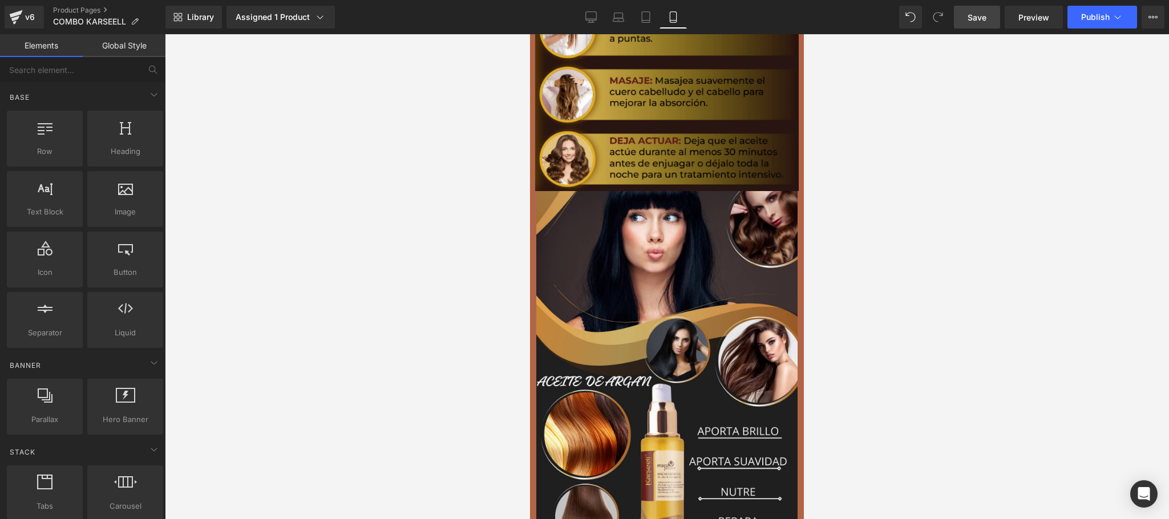
click at [1032, 217] on div at bounding box center [667, 276] width 1005 height 485
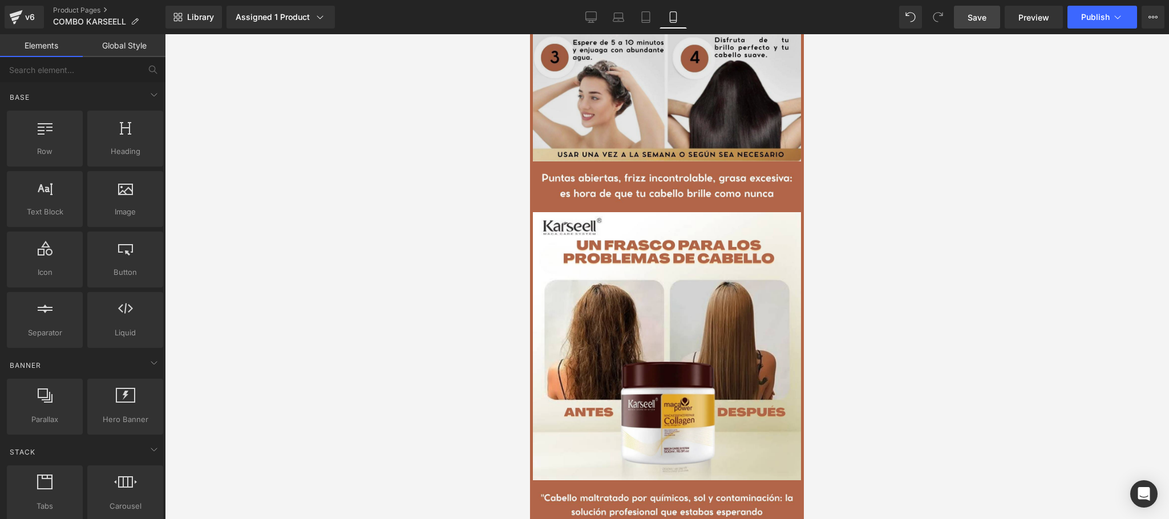
scroll to position [685, 0]
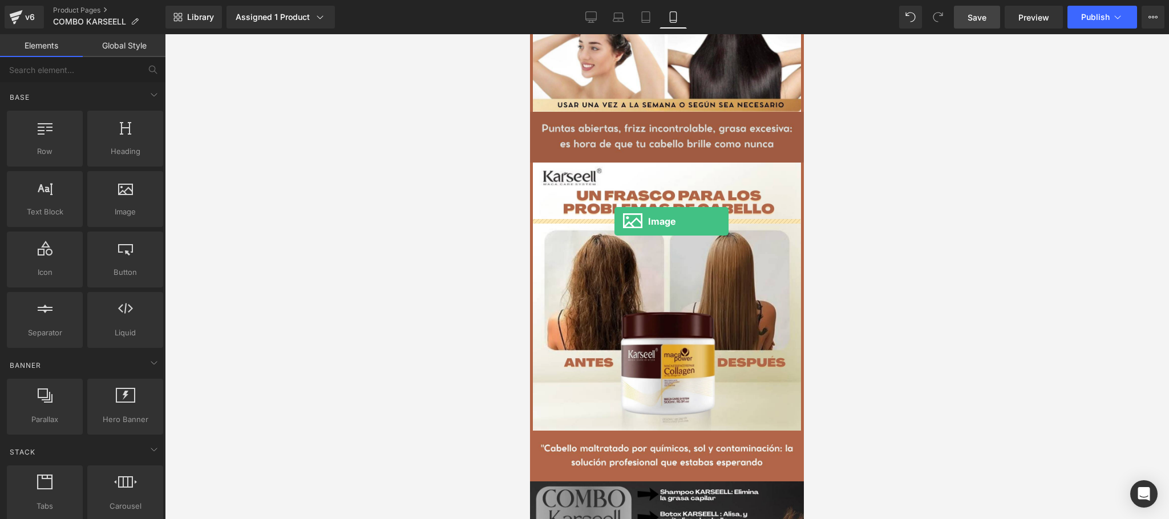
drag, startPoint x: 669, startPoint y: 248, endPoint x: 615, endPoint y: 221, distance: 61.0
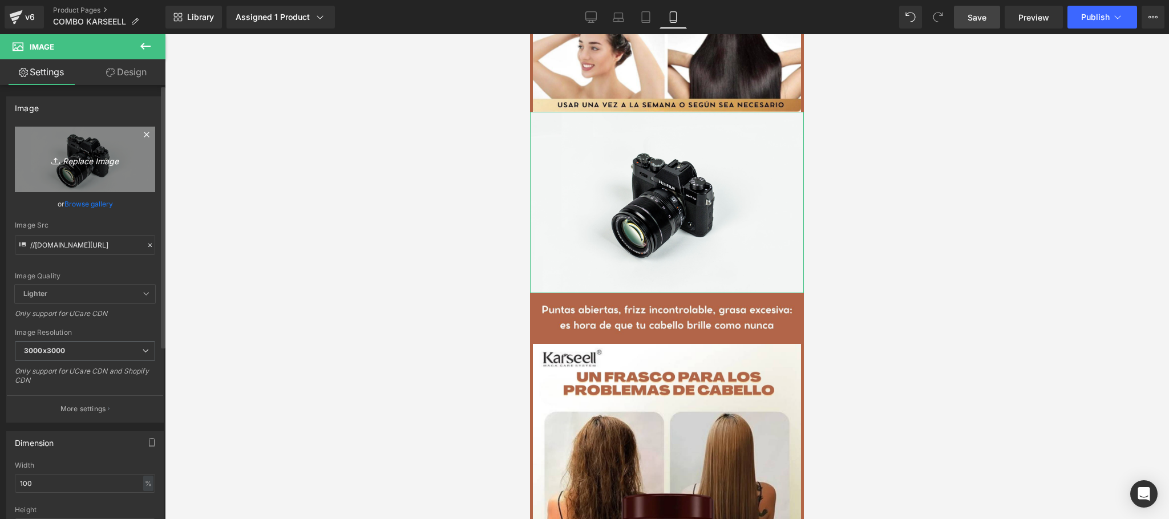
click at [98, 161] on icon "Replace Image" at bounding box center [84, 159] width 91 height 14
type input "C:\fakepath\WhatsApp Image [DATE] 17.54.14.jpeg"
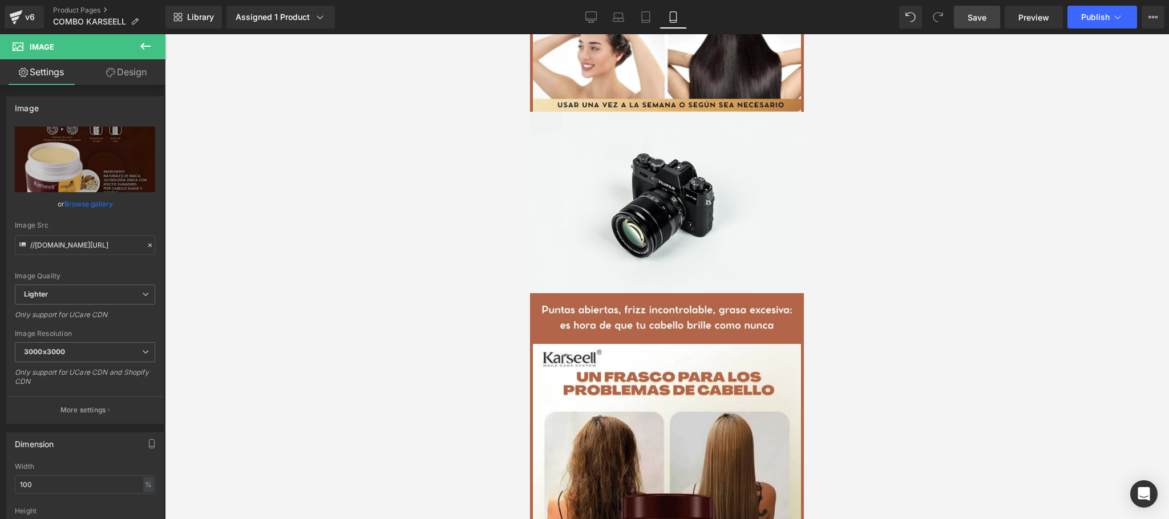
type input "[URL][DOMAIN_NAME]"
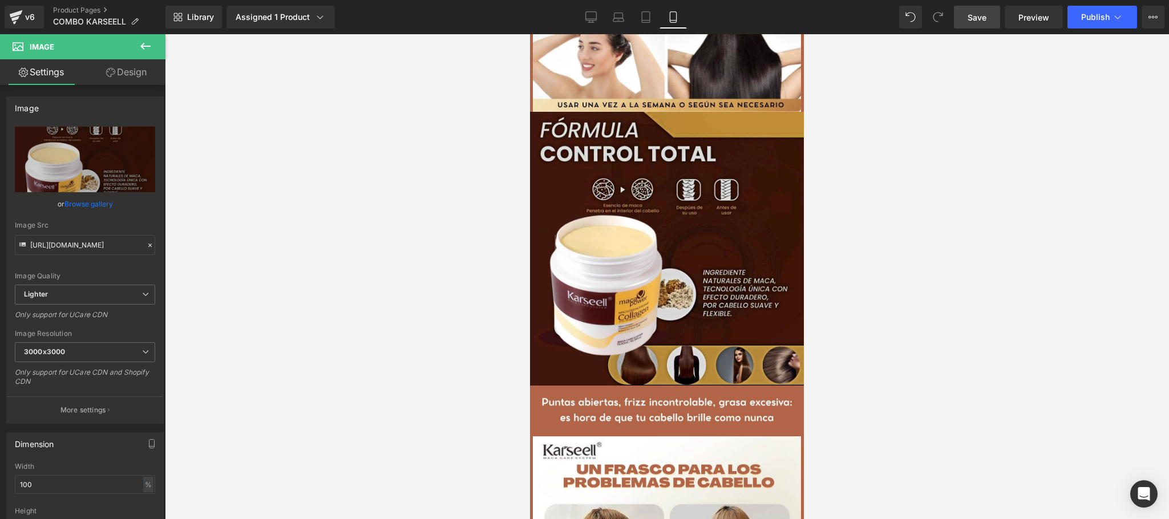
click at [978, 21] on span "Save" at bounding box center [977, 17] width 19 height 12
click at [149, 74] on link "Design" at bounding box center [126, 72] width 83 height 26
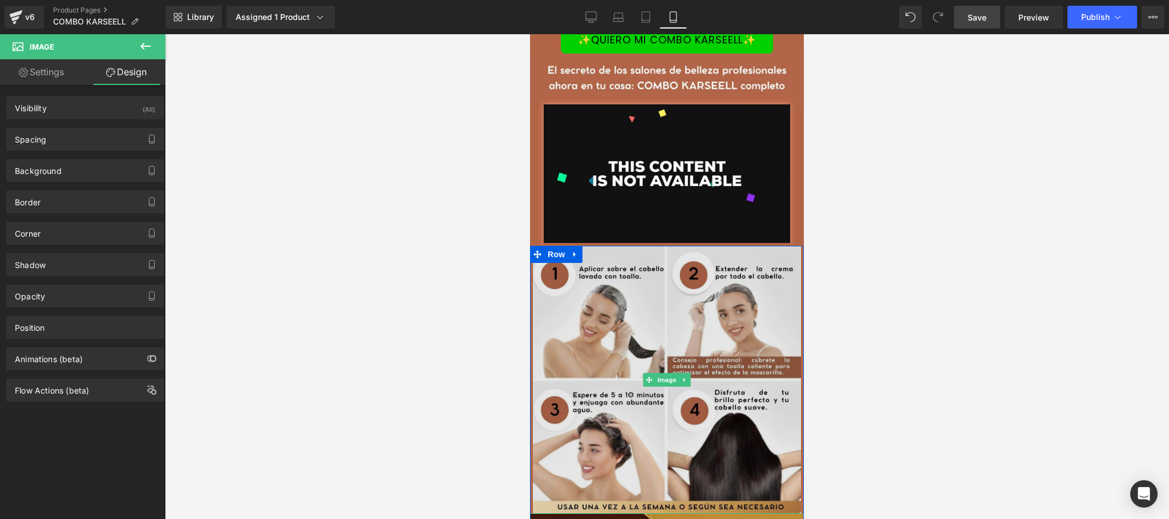
scroll to position [228, 0]
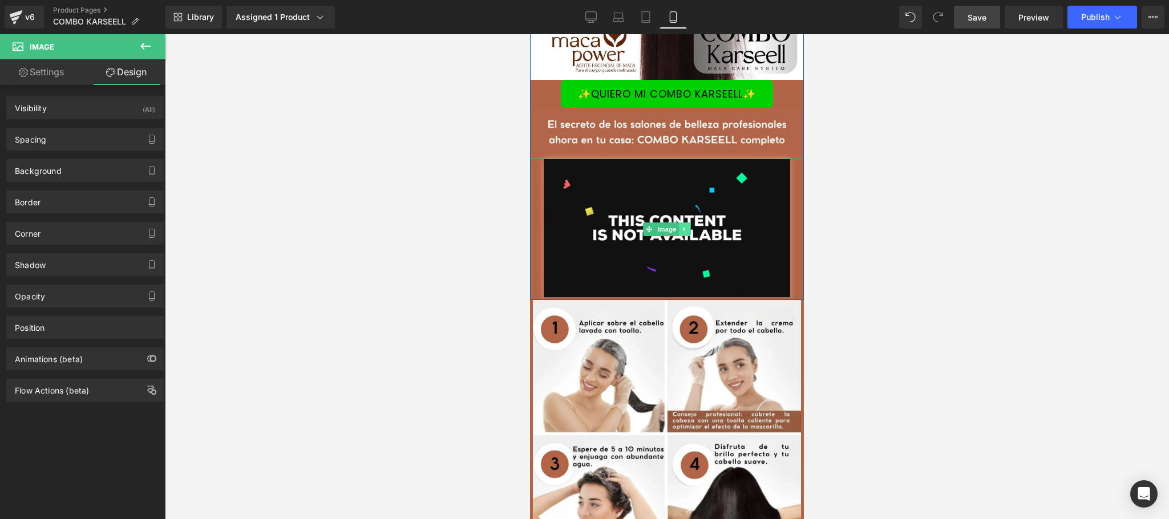
click at [682, 236] on link at bounding box center [685, 230] width 12 height 14
click at [676, 232] on icon at bounding box center [679, 229] width 6 height 6
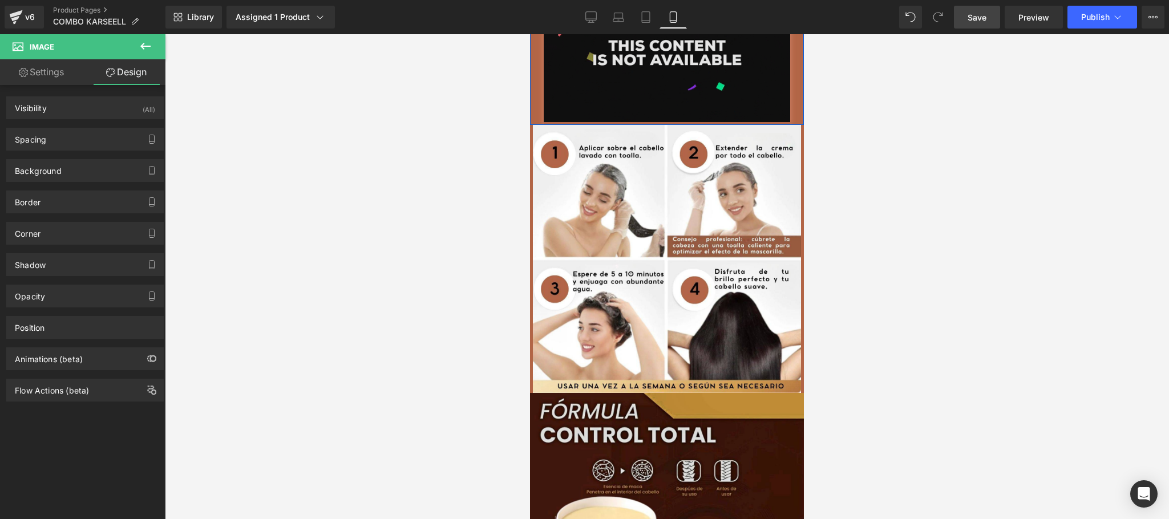
scroll to position [556, 0]
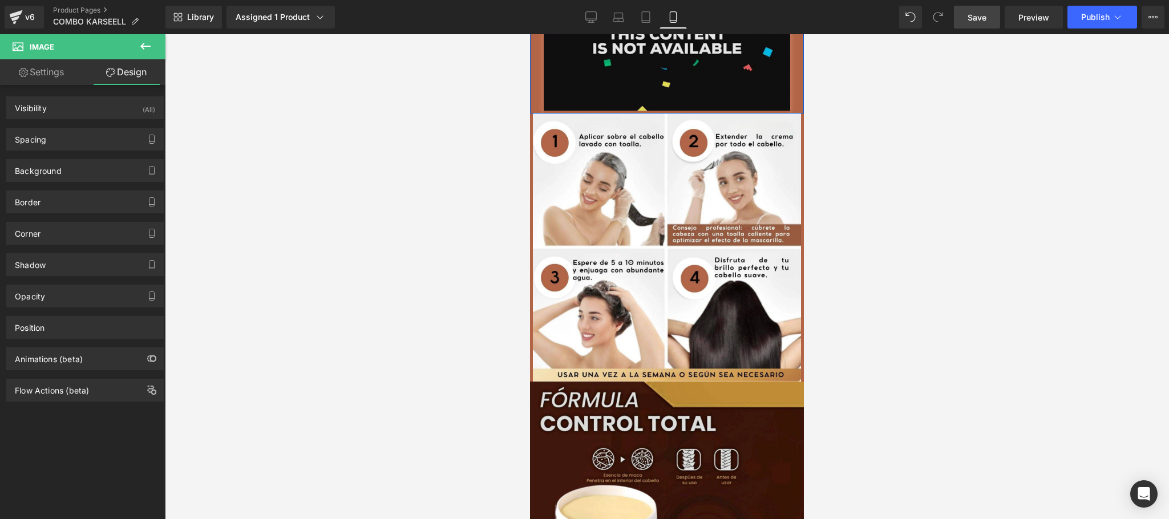
click at [675, 114] on img at bounding box center [667, 43] width 247 height 142
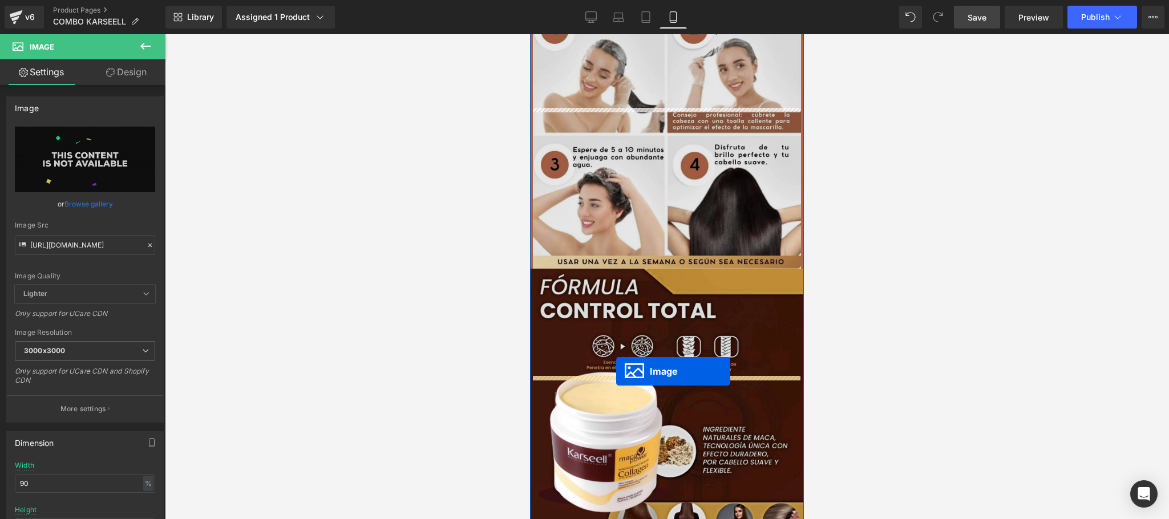
drag, startPoint x: 643, startPoint y: 208, endPoint x: 616, endPoint y: 372, distance: 165.9
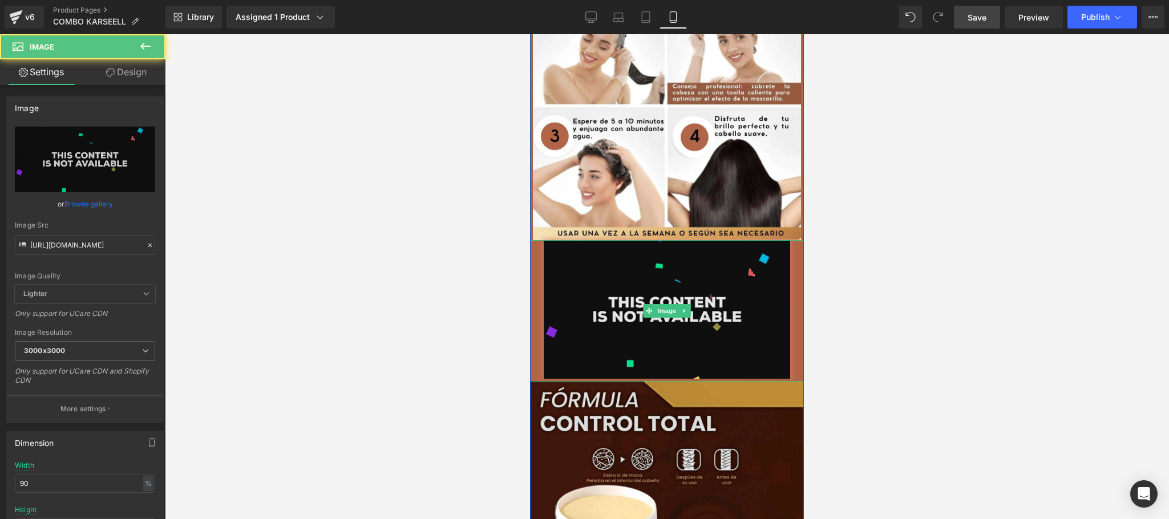
scroll to position [785, 0]
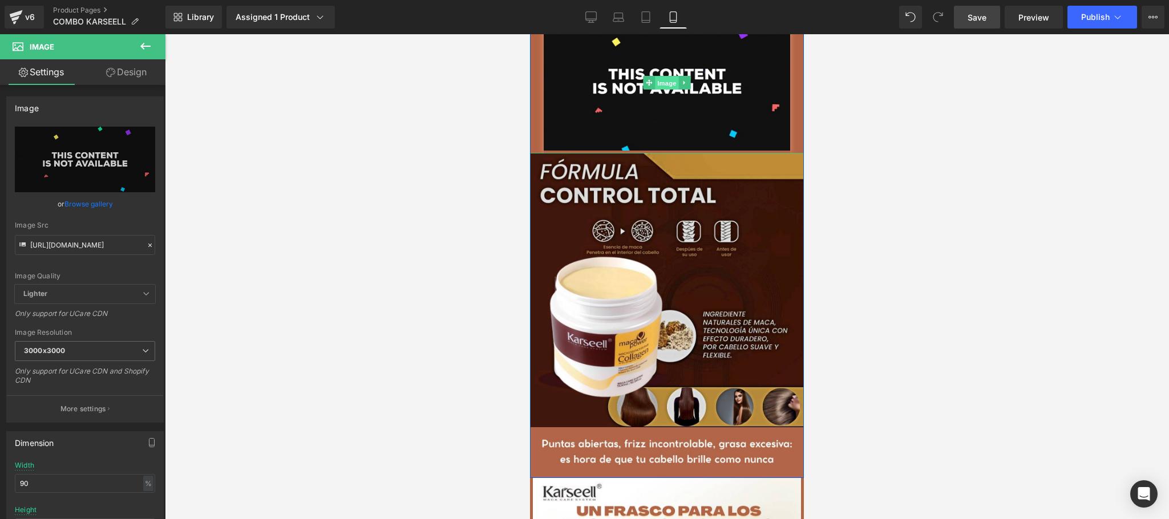
click at [663, 90] on span "Image" at bounding box center [667, 83] width 24 height 14
click at [86, 247] on input "[URL][DOMAIN_NAME]" at bounding box center [85, 245] width 140 height 20
click at [148, 245] on icon at bounding box center [149, 245] width 3 height 3
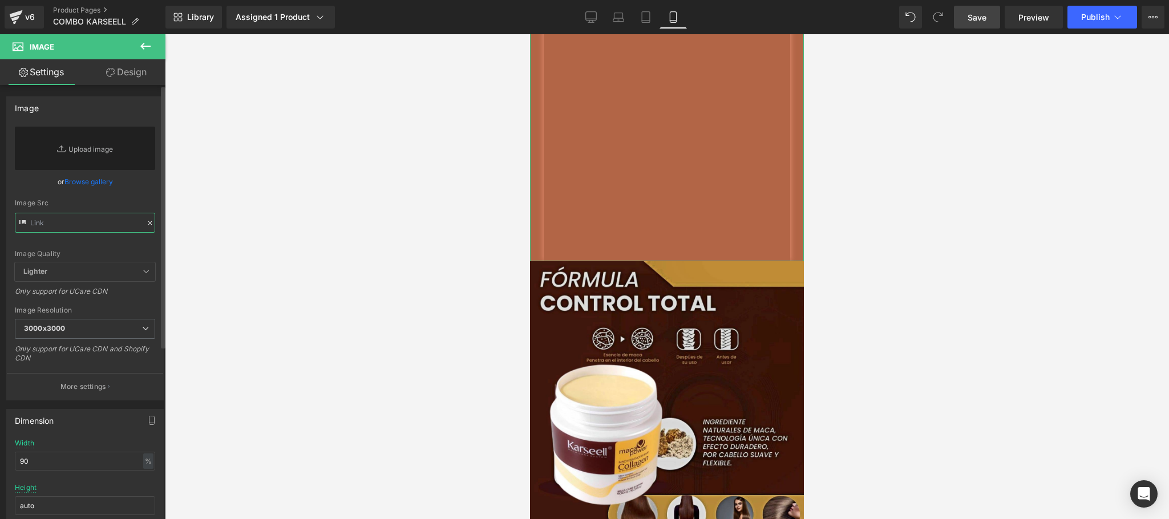
click at [83, 221] on input "text" at bounding box center [85, 223] width 140 height 20
paste input "[URL][DOMAIN_NAME]"
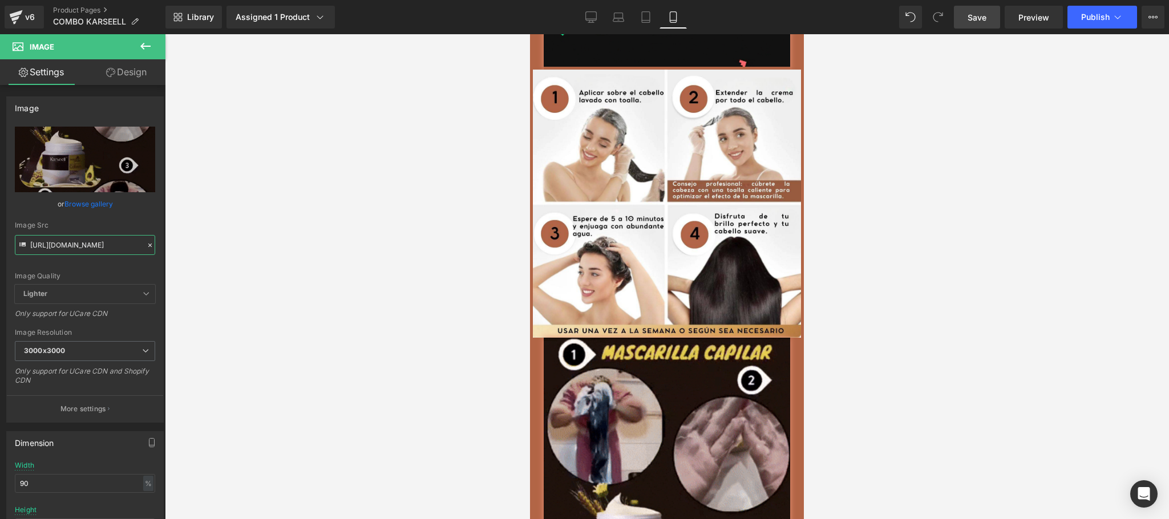
scroll to position [0, 0]
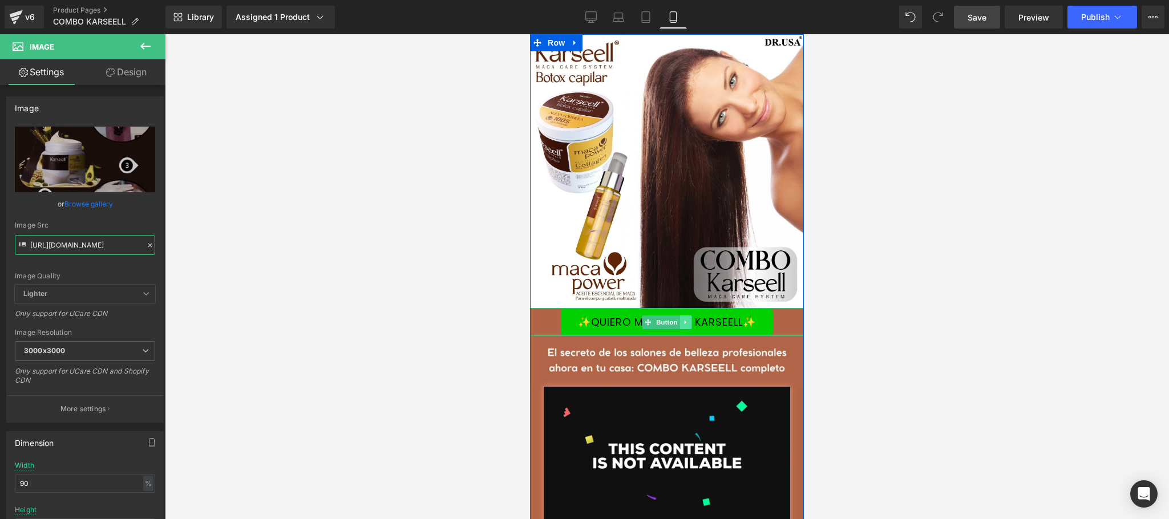
type input "[URL][DOMAIN_NAME]"
drag, startPoint x: 678, startPoint y: 319, endPoint x: 685, endPoint y: 327, distance: 10.5
click at [683, 319] on icon at bounding box center [686, 322] width 6 height 7
click at [677, 324] on icon at bounding box center [680, 322] width 6 height 6
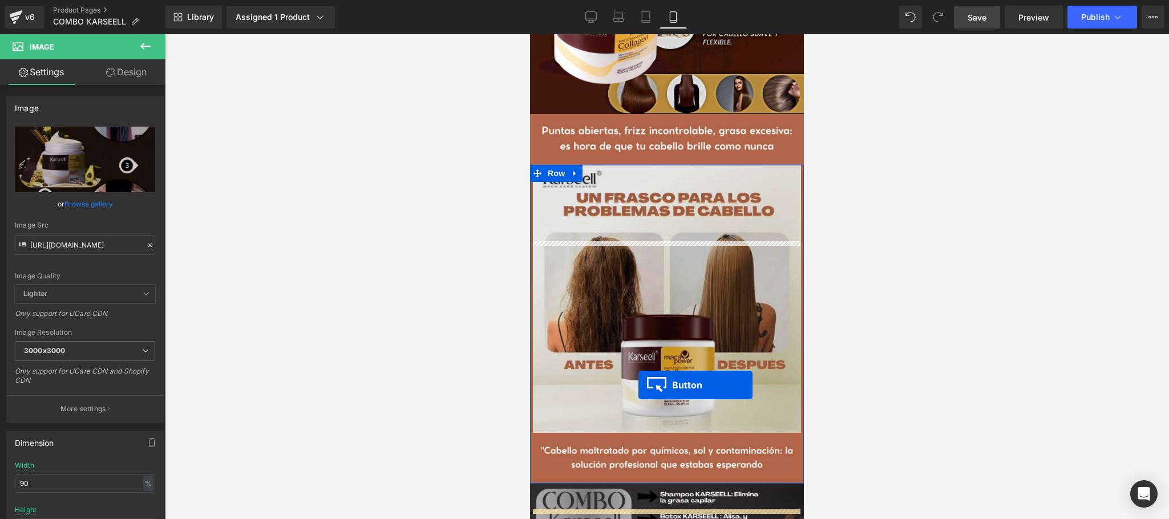
scroll to position [1370, 0]
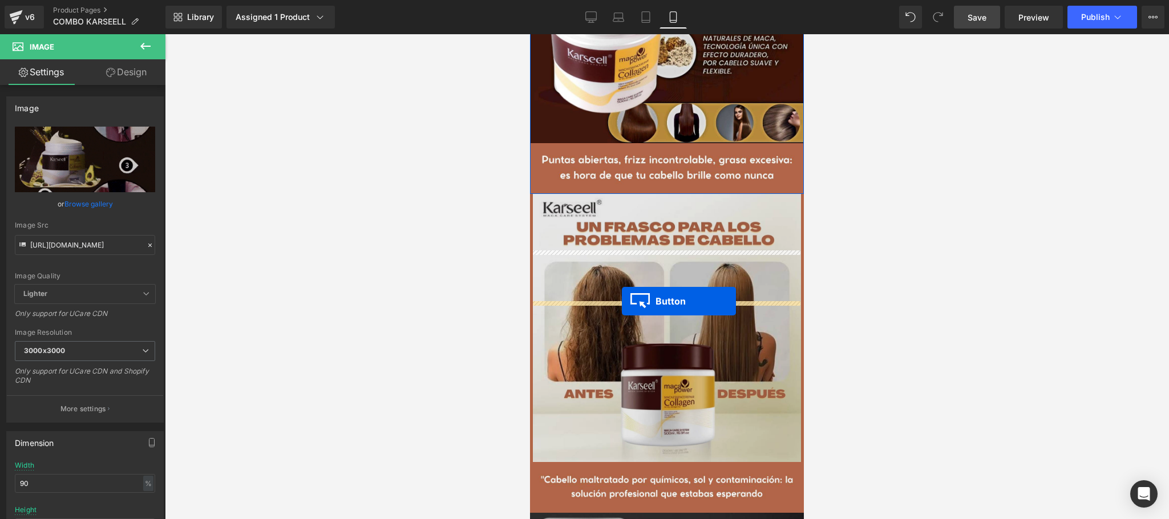
drag, startPoint x: 641, startPoint y: 124, endPoint x: 622, endPoint y: 301, distance: 178.5
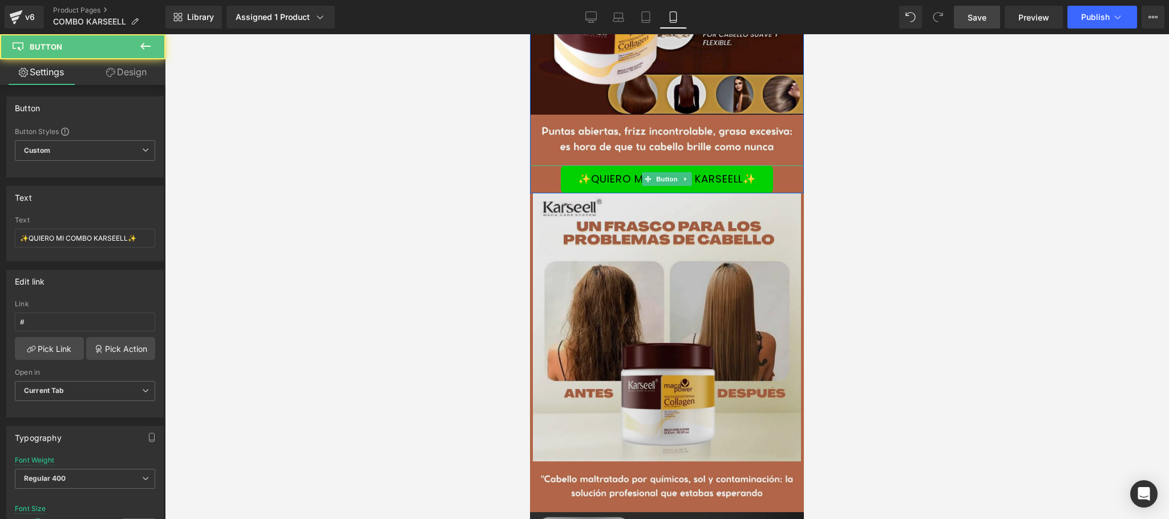
scroll to position [1341, 0]
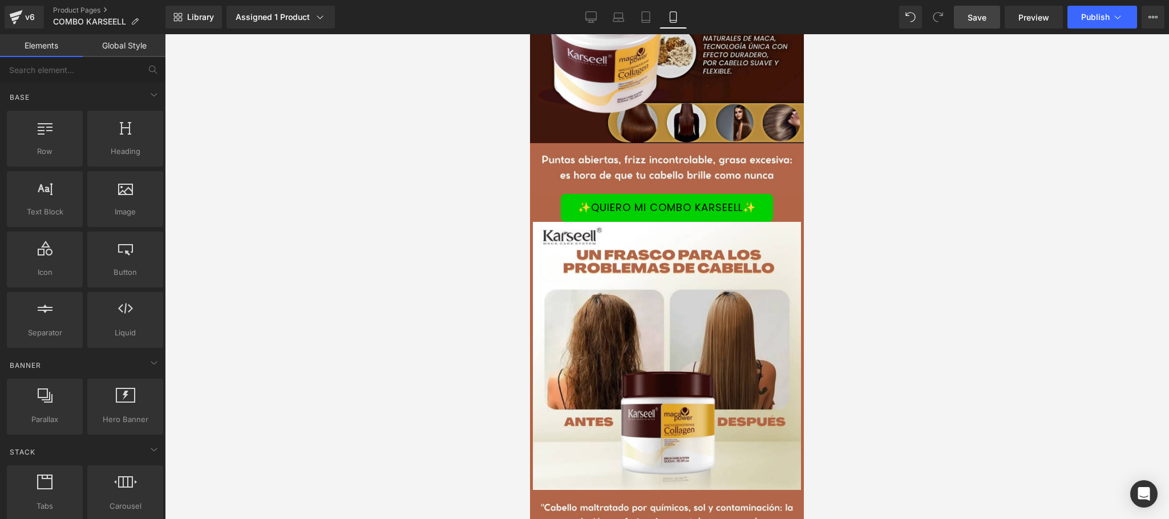
click at [922, 297] on div at bounding box center [667, 276] width 1005 height 485
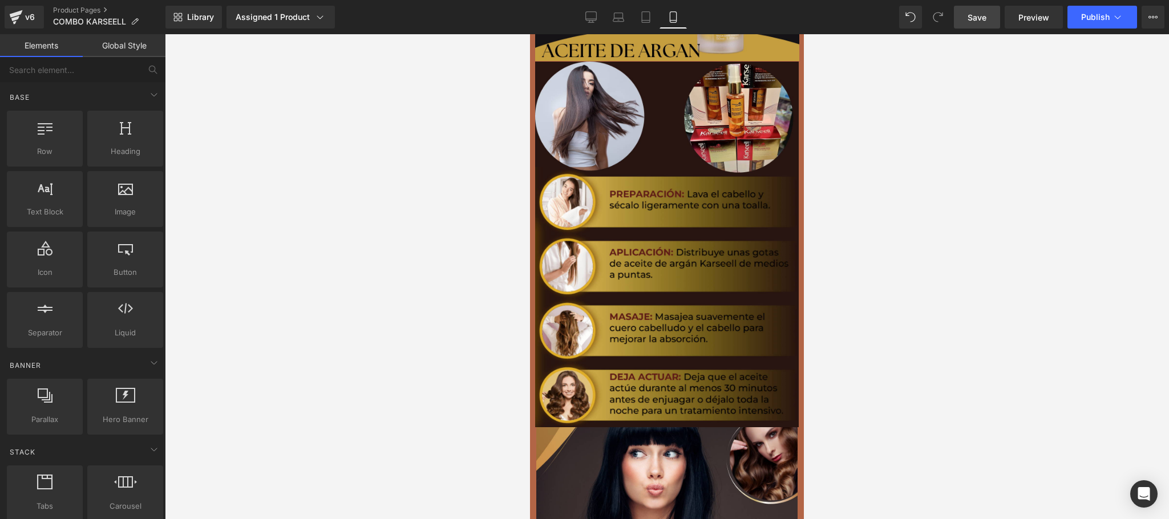
scroll to position [2940, 0]
